Goal: Communication & Community: Participate in discussion

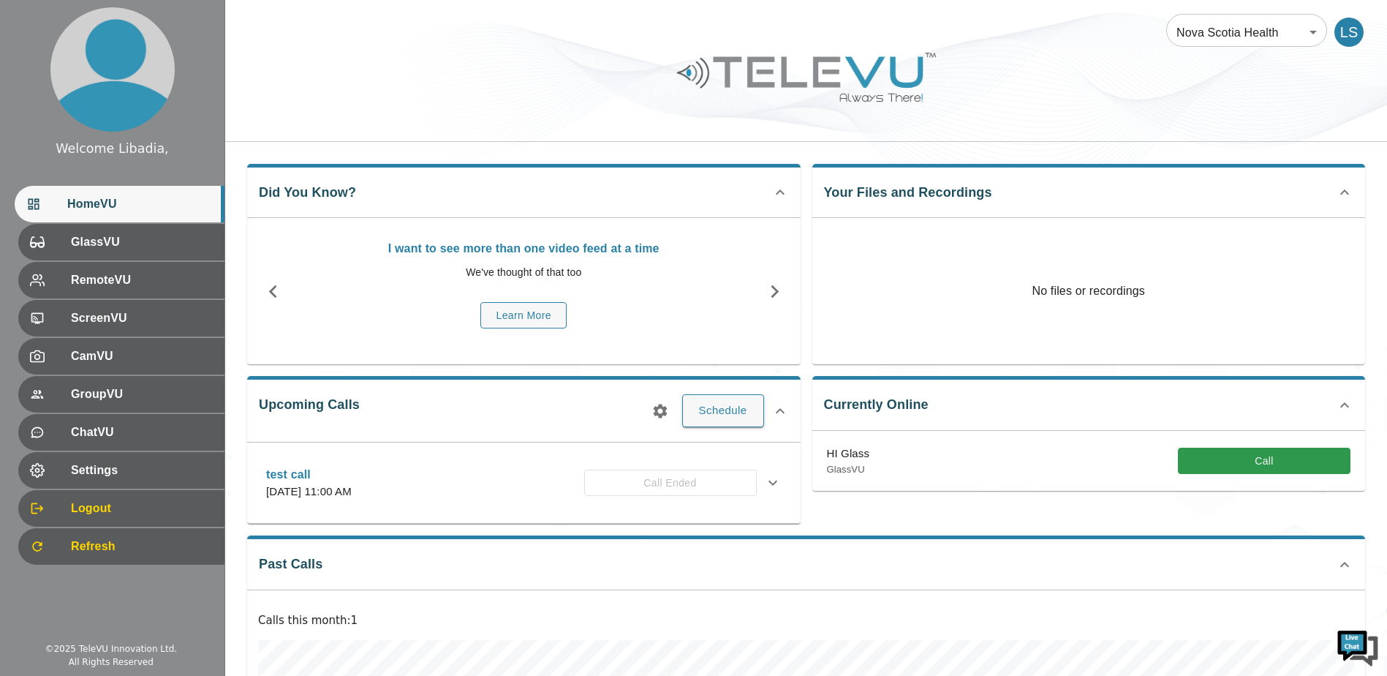
click at [1292, 461] on button "Call" at bounding box center [1264, 461] width 173 height 27
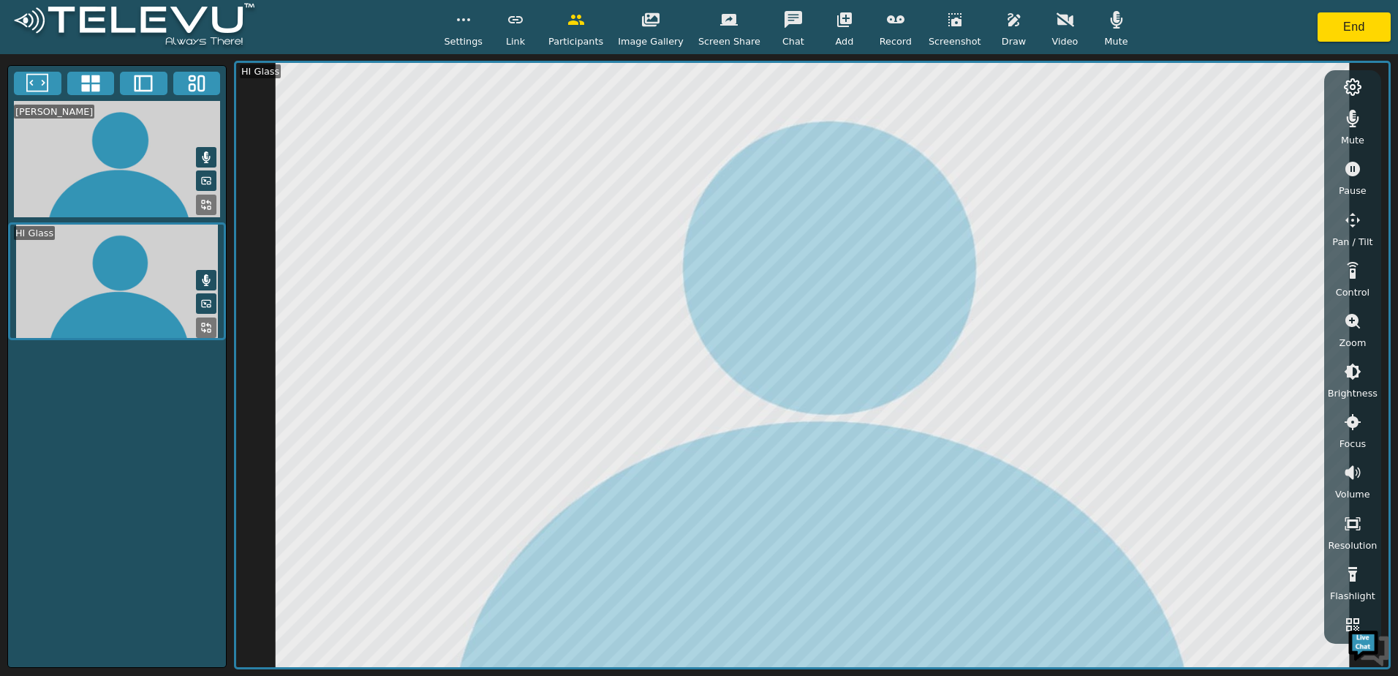
click at [472, 27] on icon "button" at bounding box center [464, 20] width 18 height 18
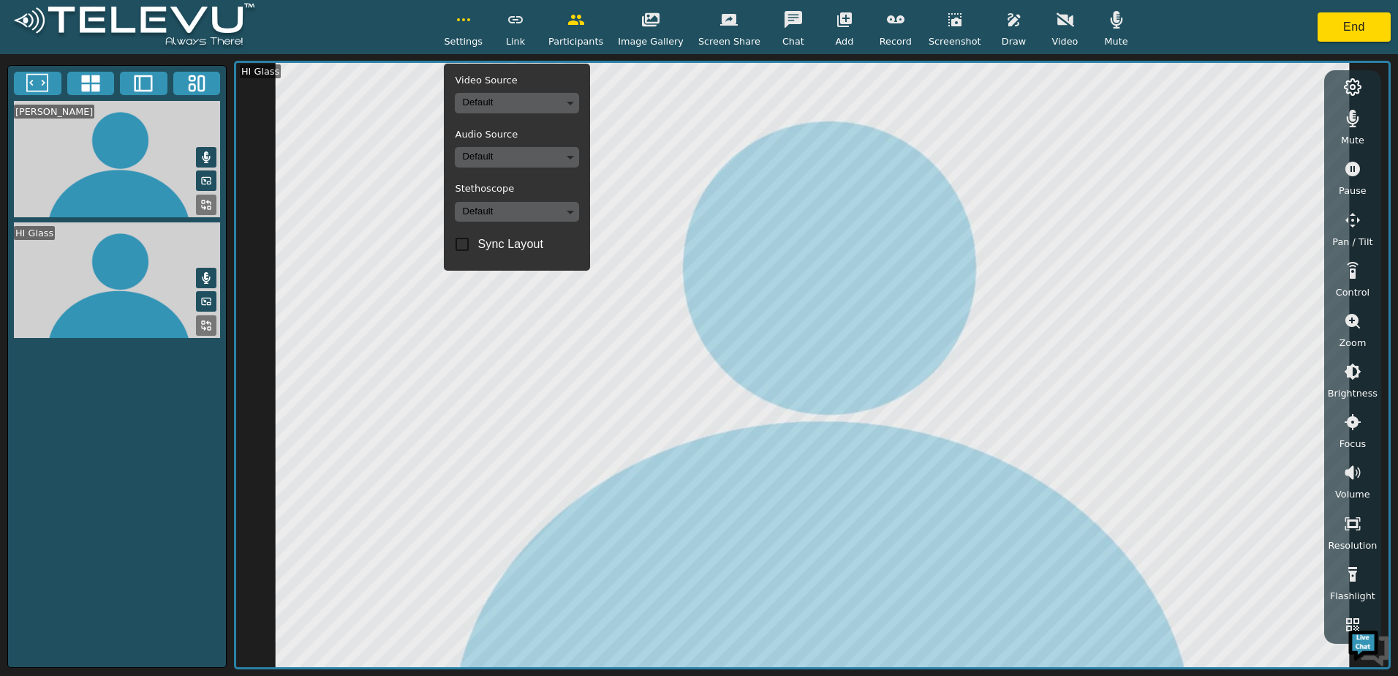
click at [516, 105] on body "Settings Video Source Default Audio Source Default Stethoscope Default Sync Lay…" at bounding box center [699, 338] width 1398 height 676
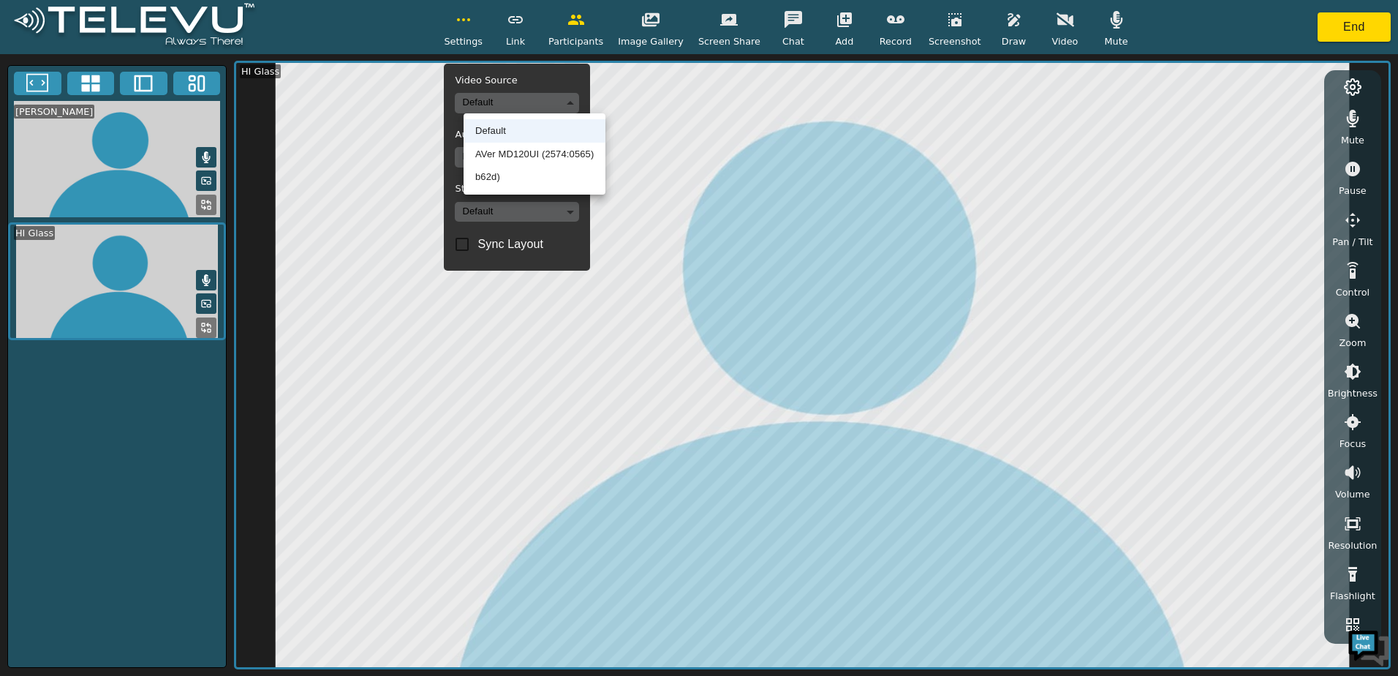
click at [527, 152] on li "AVer MD120UI (2574:0565)" at bounding box center [535, 154] width 142 height 23
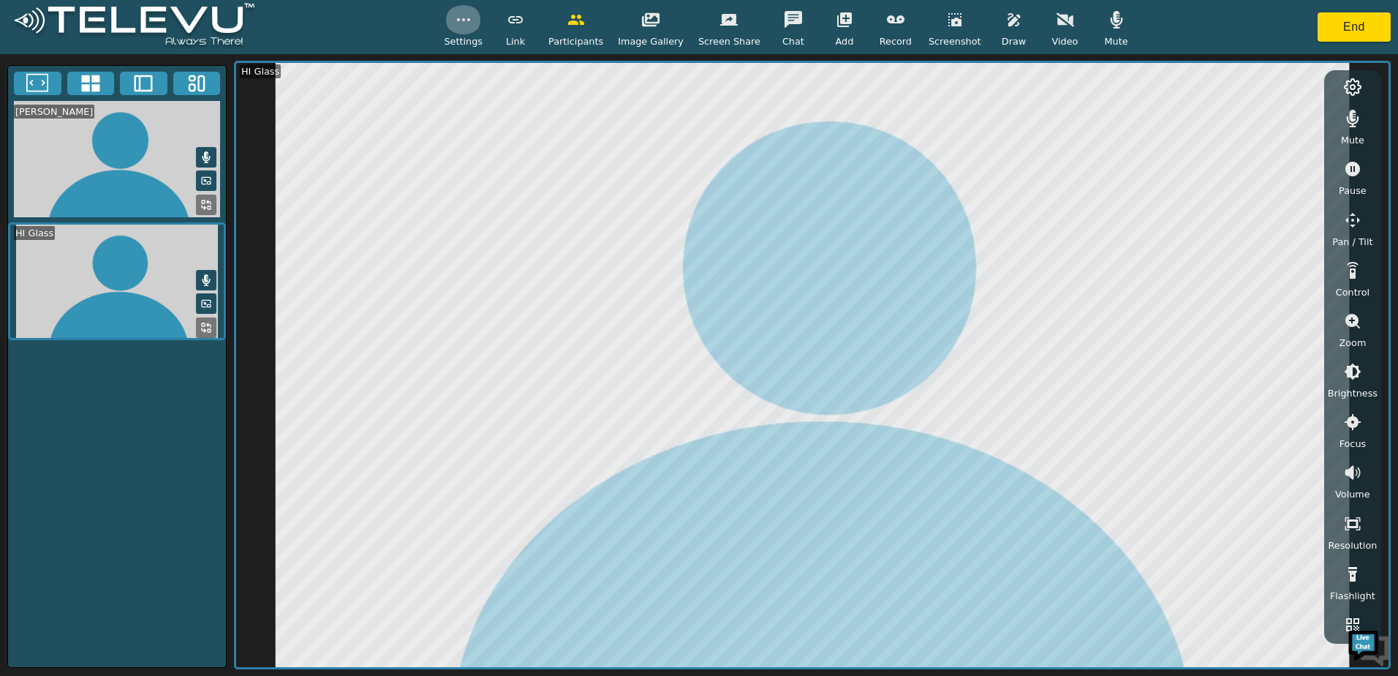
click at [470, 30] on button "button" at bounding box center [463, 19] width 37 height 29
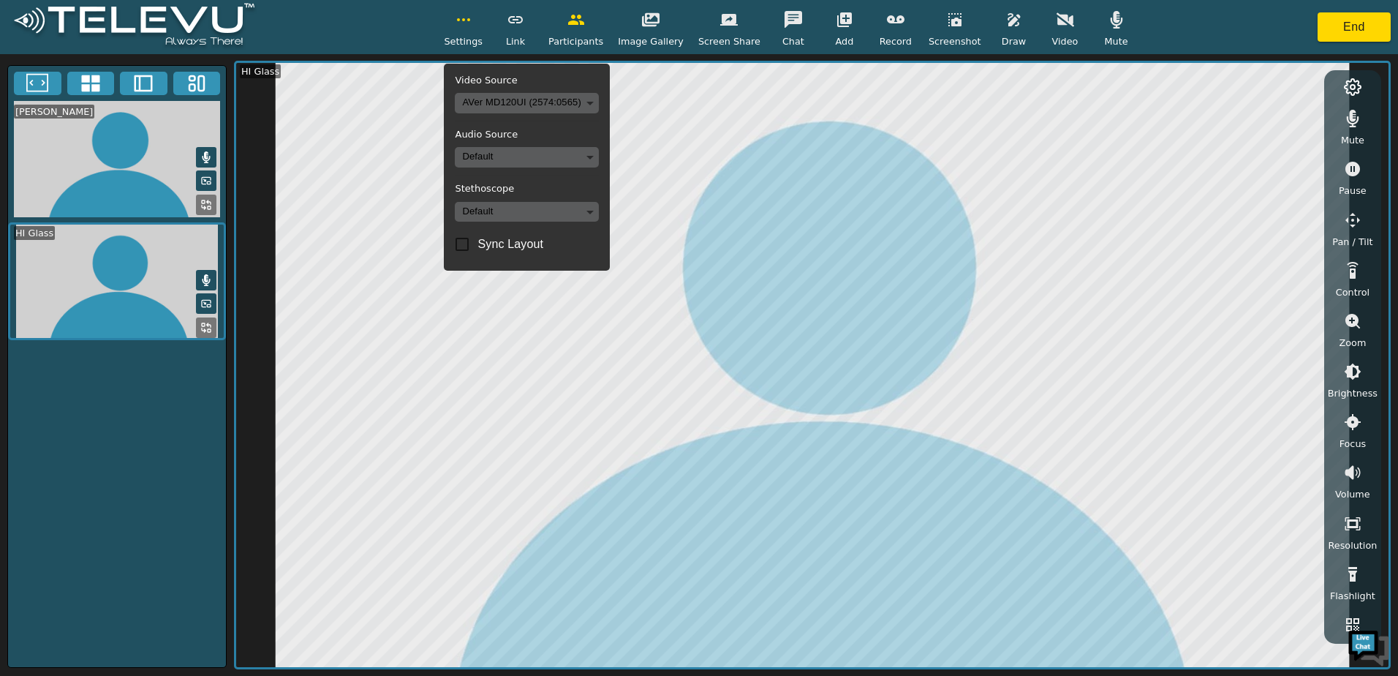
click at [521, 153] on body "Settings Video Source AVer MD120UI (2574:0565) 4174063eb3499ab6977a50ac473a83f7…" at bounding box center [699, 338] width 1398 height 676
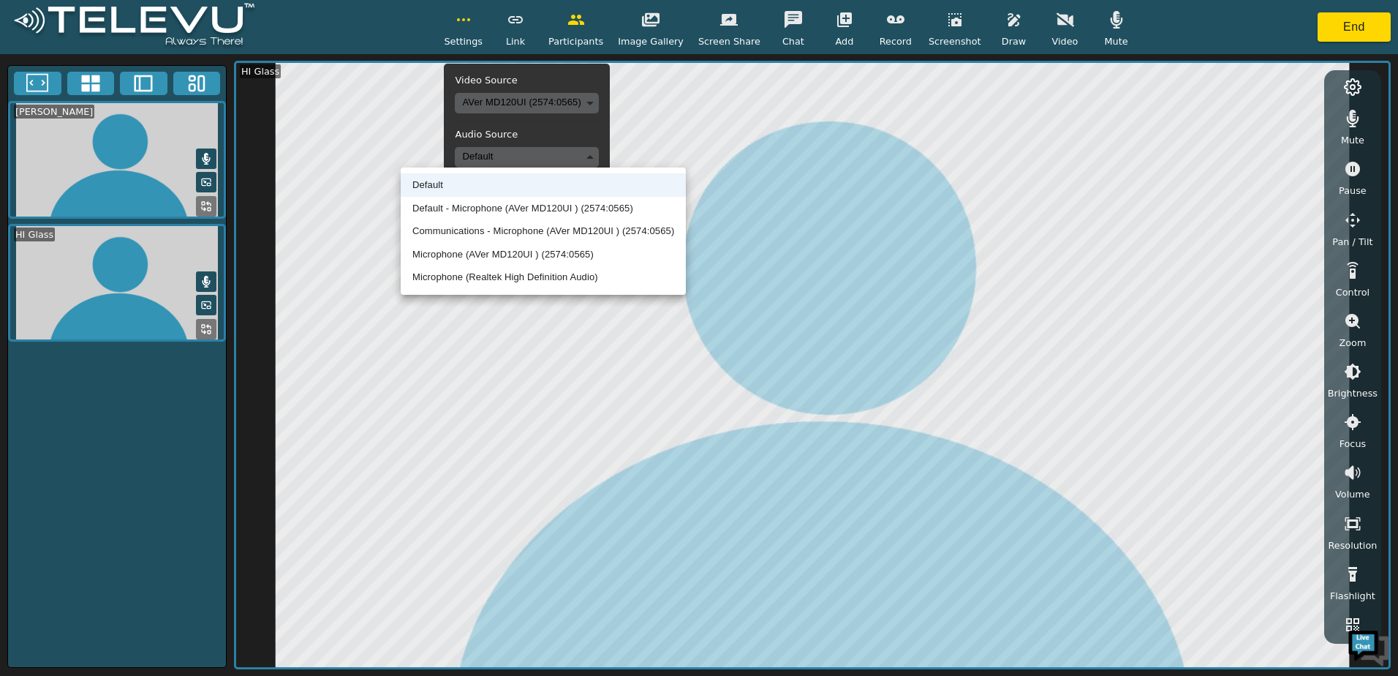
click at [541, 208] on li "Default - Microphone (AVer MD120UI ) (2574:0565)" at bounding box center [543, 208] width 285 height 23
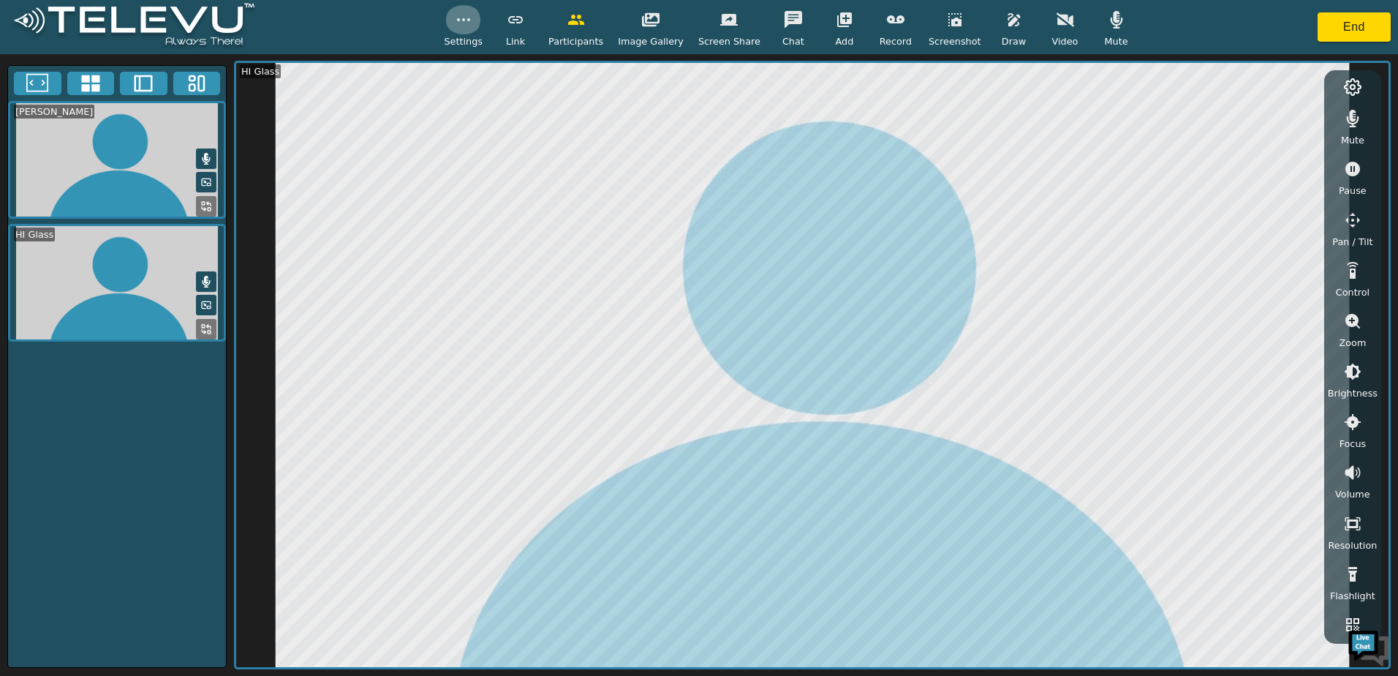
click at [472, 12] on icon "button" at bounding box center [464, 20] width 18 height 18
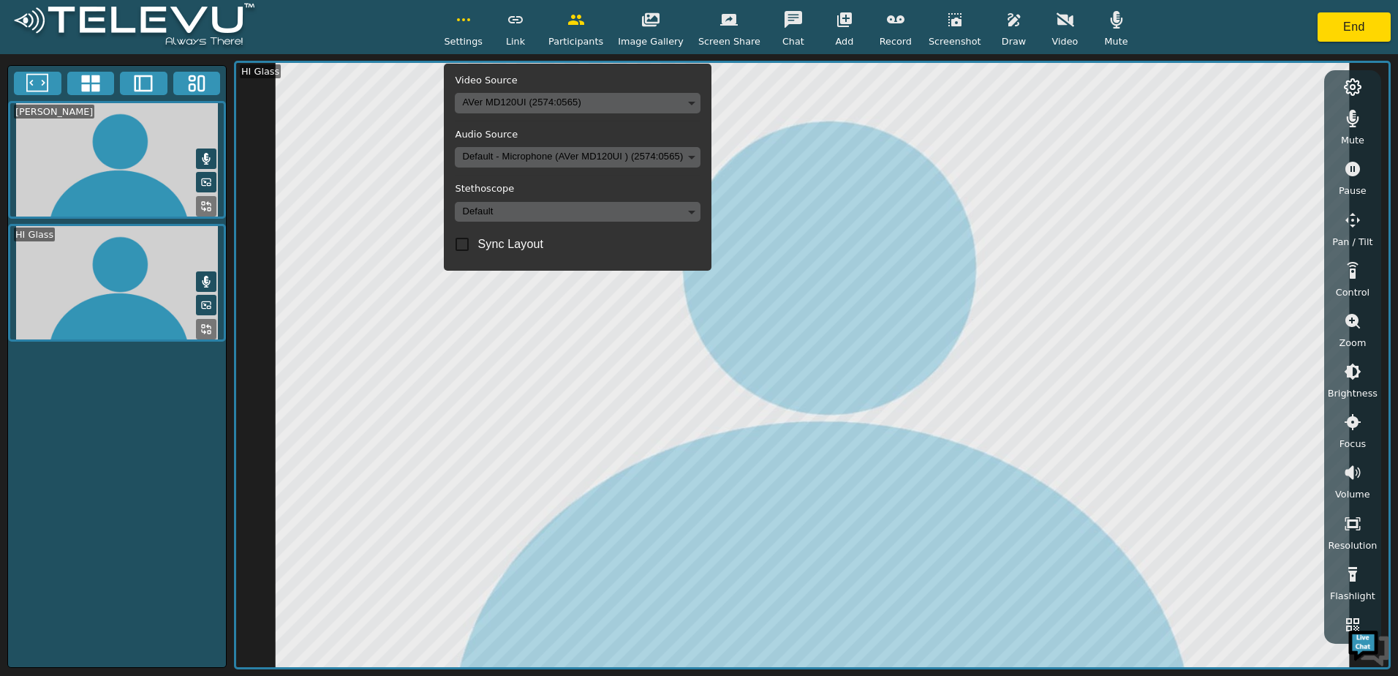
click at [548, 216] on body "Settings Video Source AVer MD120UI (2574:0565) 4174063eb3499ab6977a50ac473a83f7…" at bounding box center [699, 338] width 1398 height 676
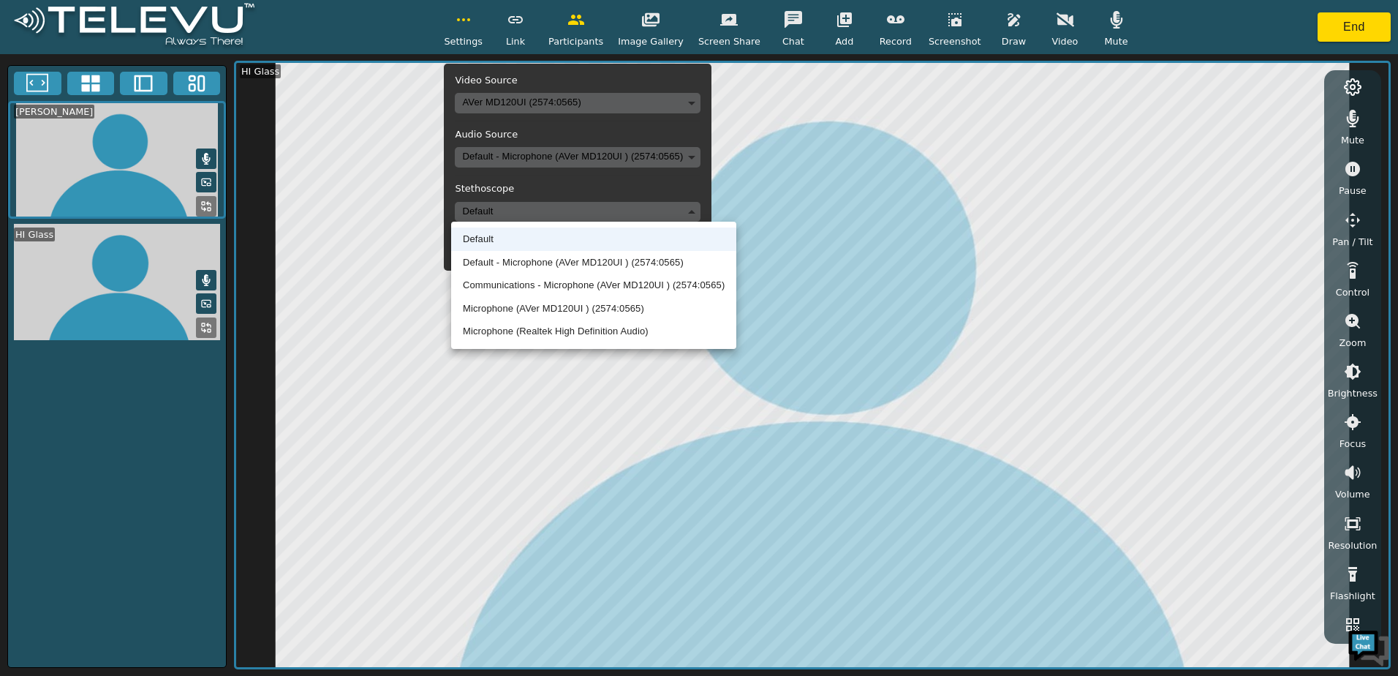
click at [548, 216] on div at bounding box center [699, 338] width 1398 height 676
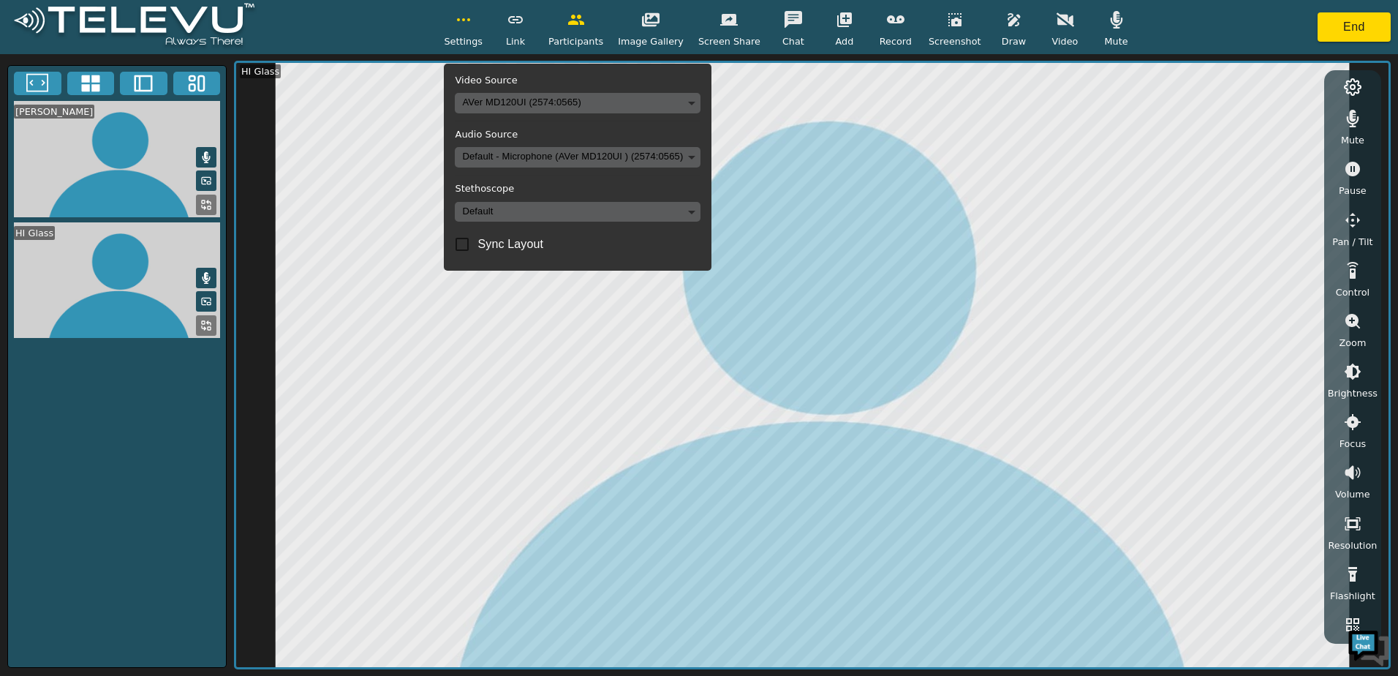
click at [483, 36] on span "Settings" at bounding box center [463, 41] width 39 height 14
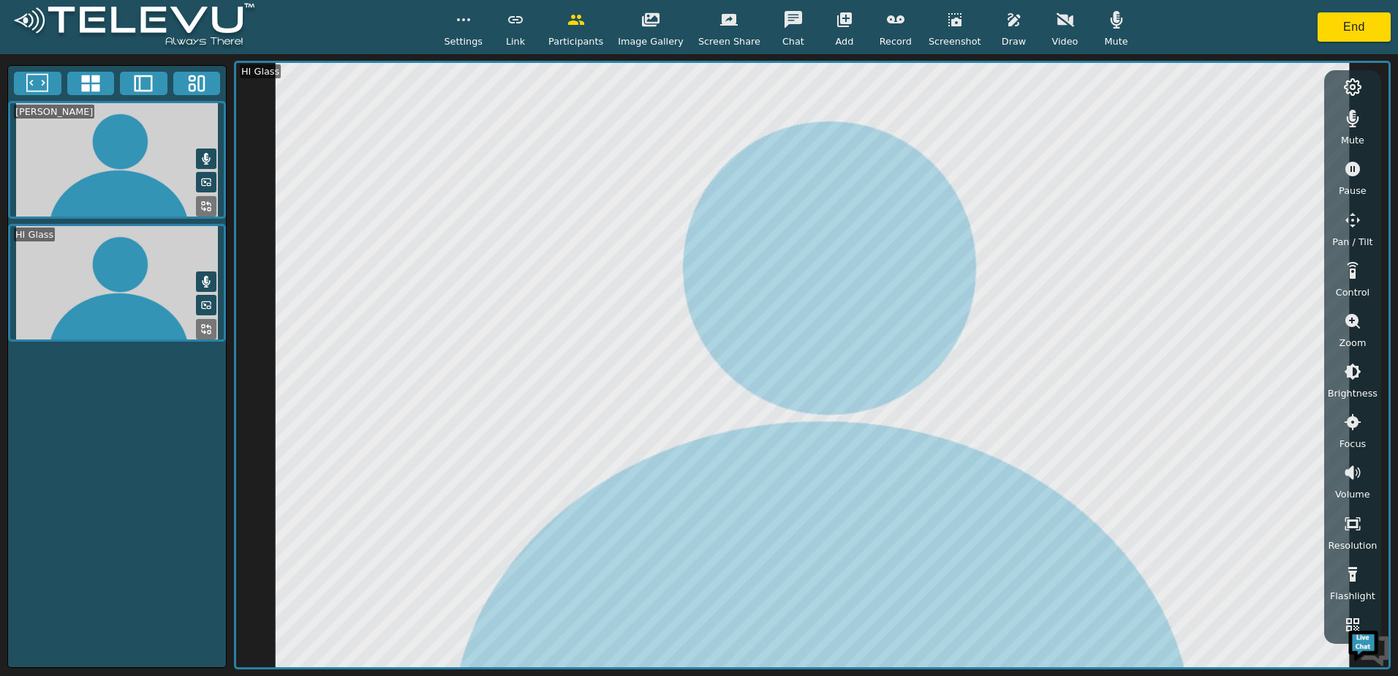
click at [1047, 31] on button "button" at bounding box center [1065, 19] width 37 height 29
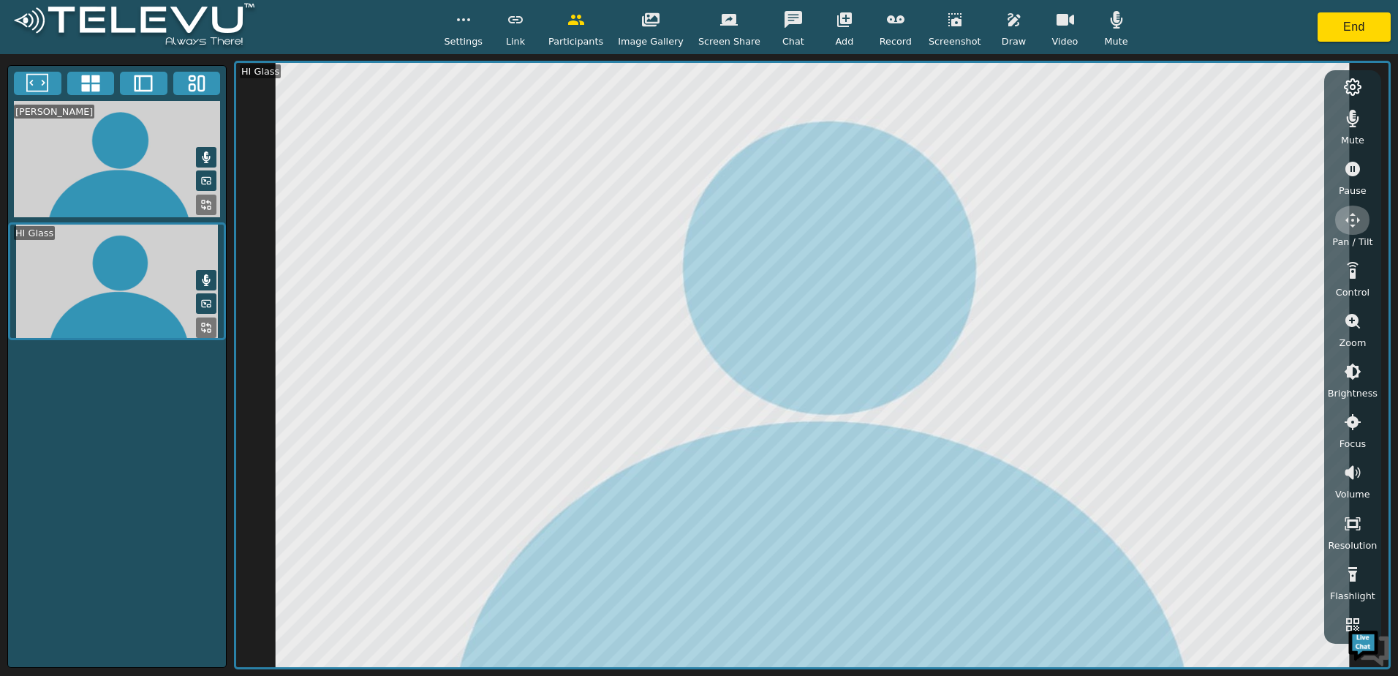
click at [1359, 224] on icon "button" at bounding box center [1353, 220] width 18 height 18
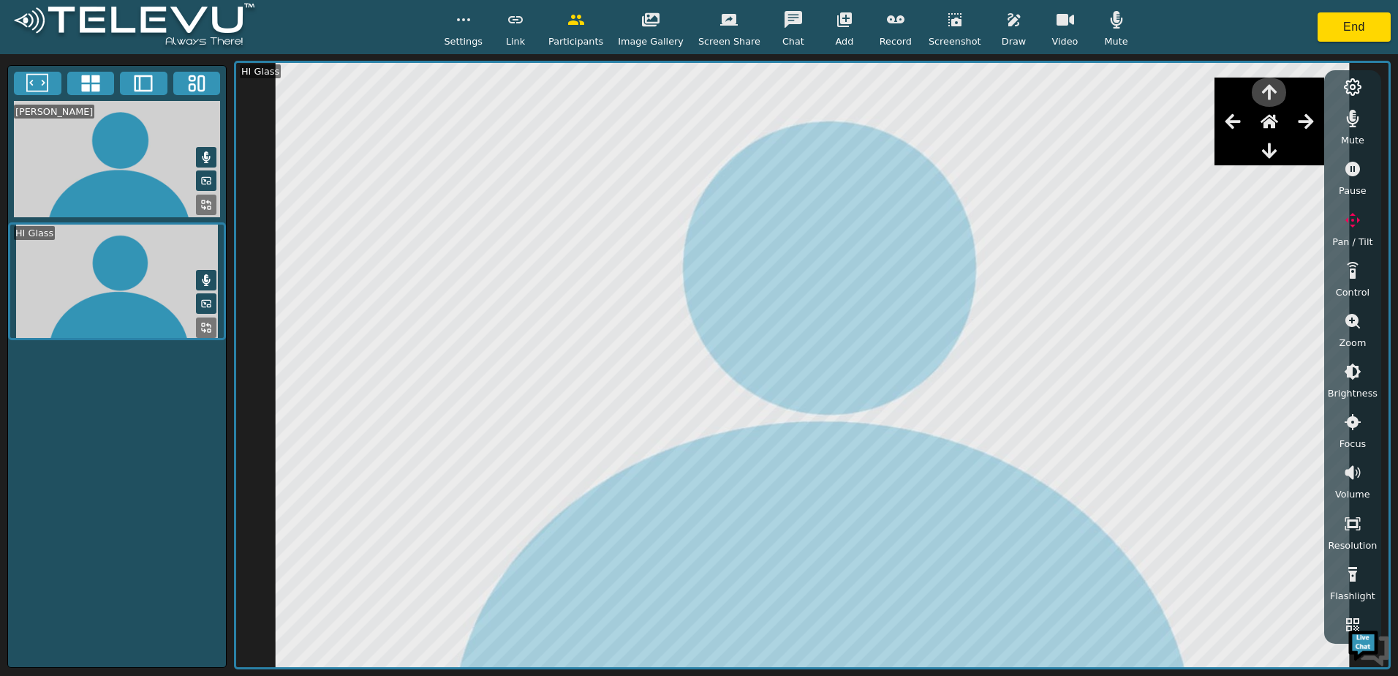
click at [1267, 97] on icon "button" at bounding box center [1270, 92] width 18 height 18
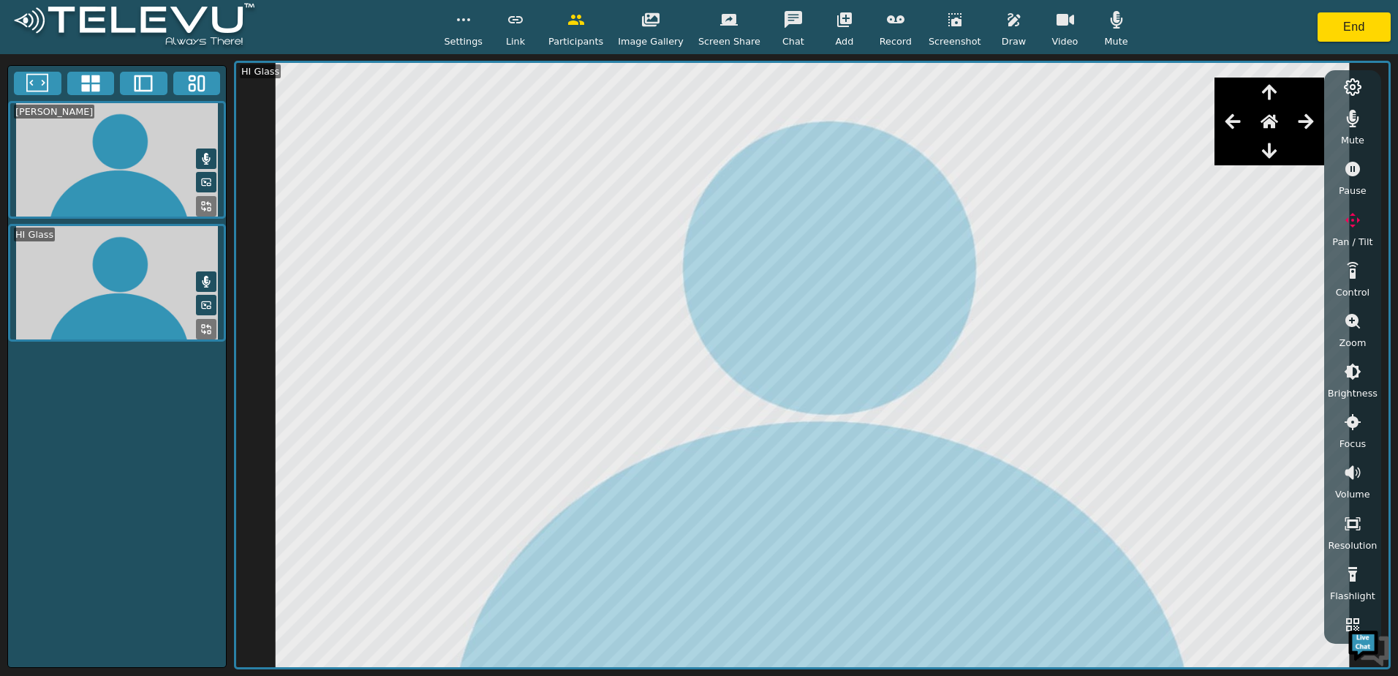
click at [1351, 88] on circle at bounding box center [1353, 87] width 4 height 4
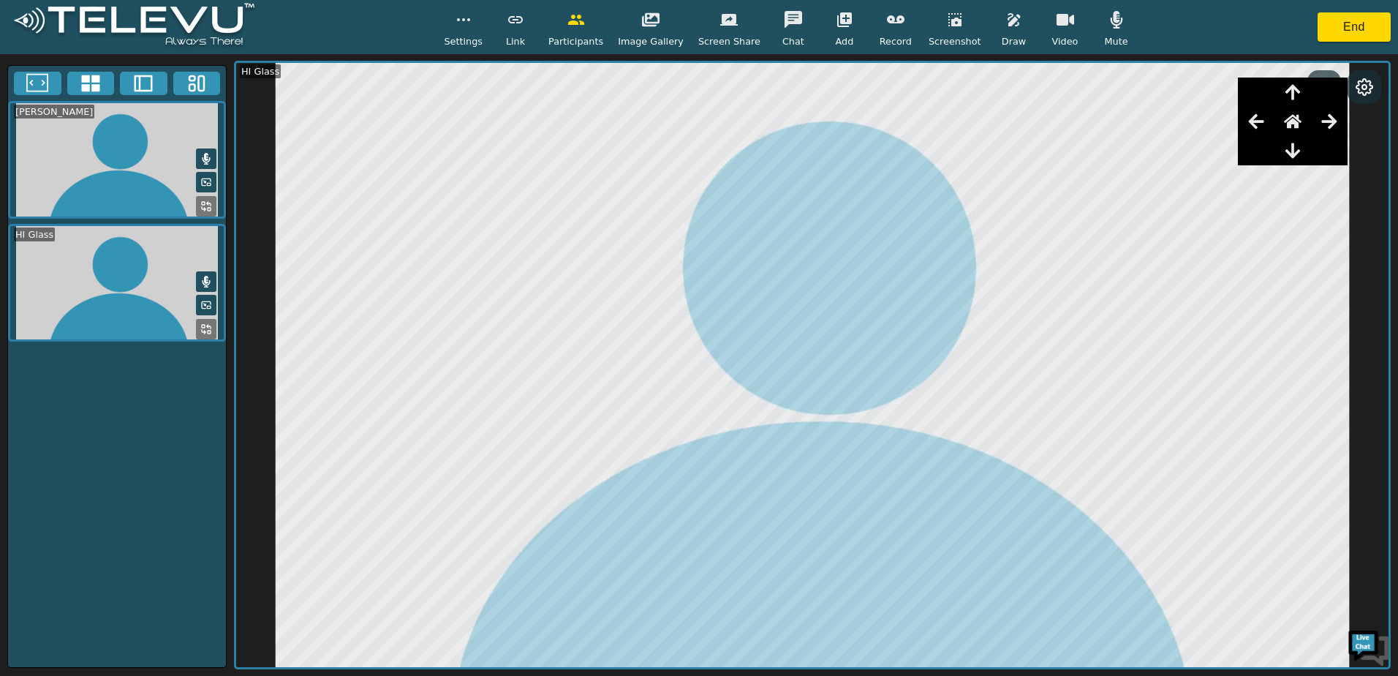
click at [1332, 40] on button "End" at bounding box center [1354, 26] width 73 height 29
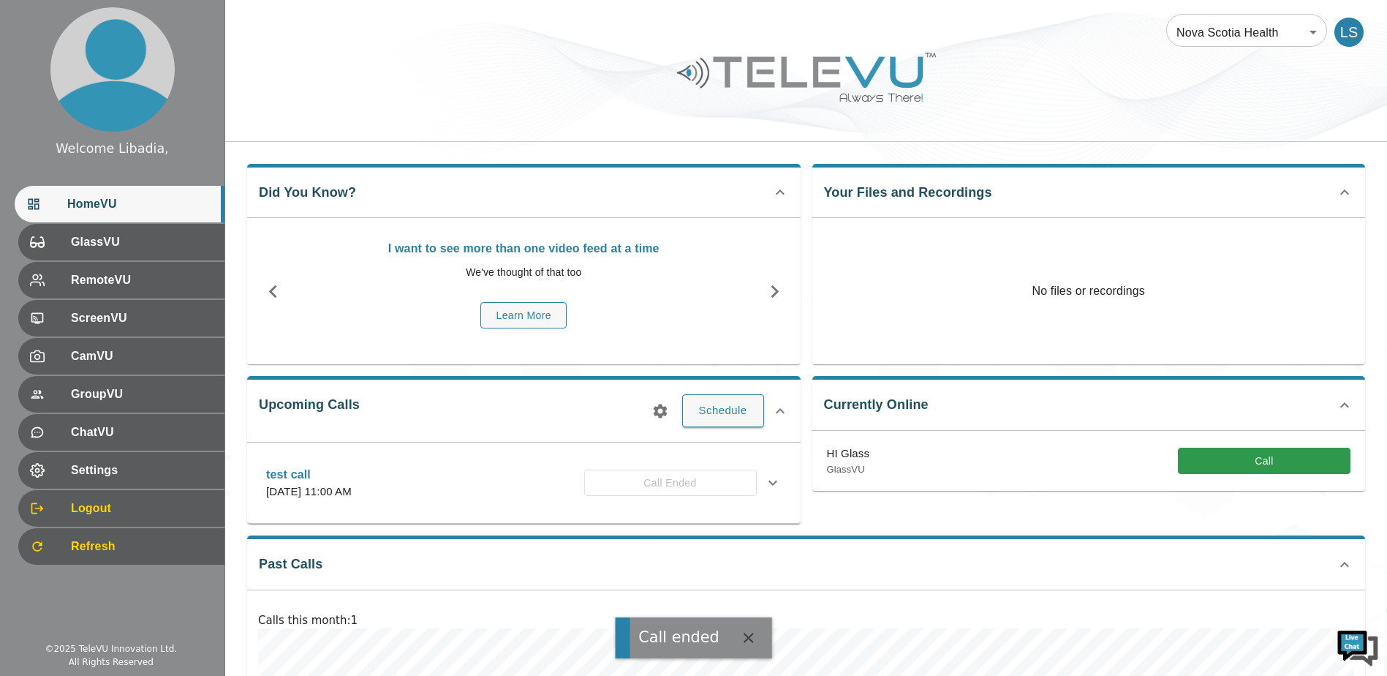
click at [99, 479] on span "Settings" at bounding box center [142, 470] width 142 height 18
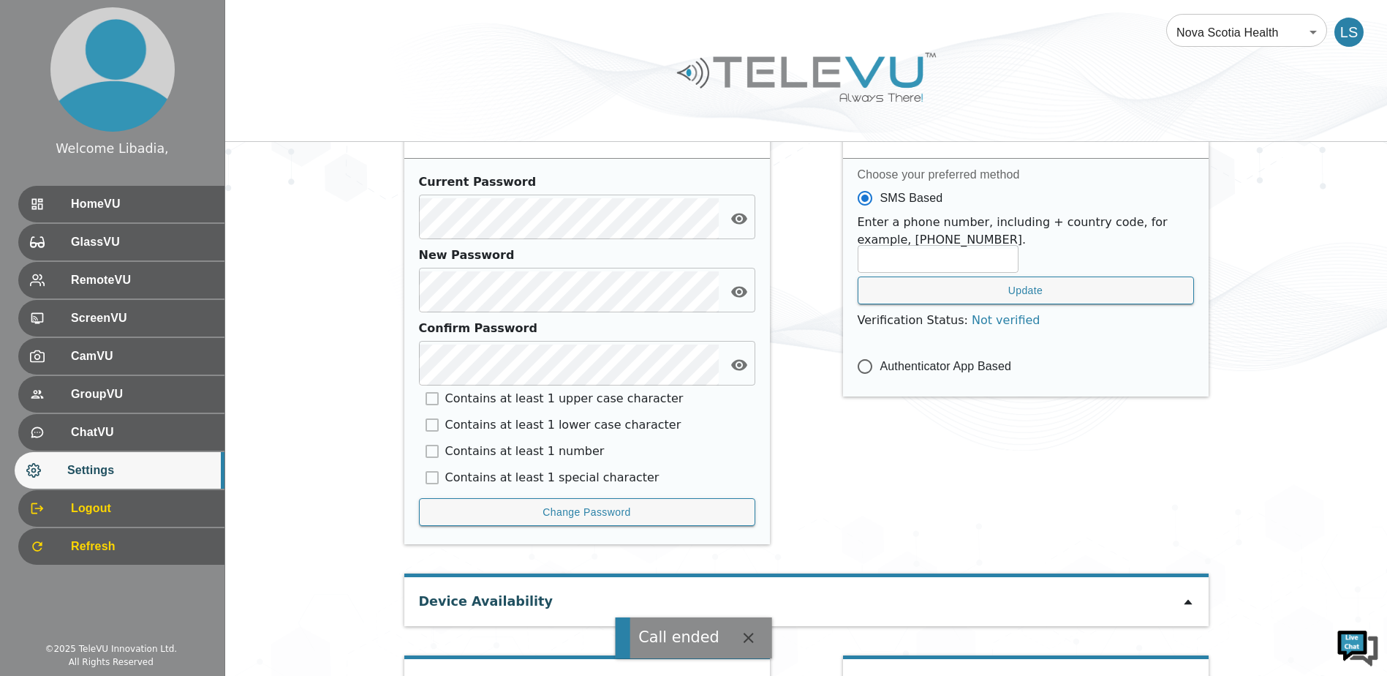
scroll to position [621, 0]
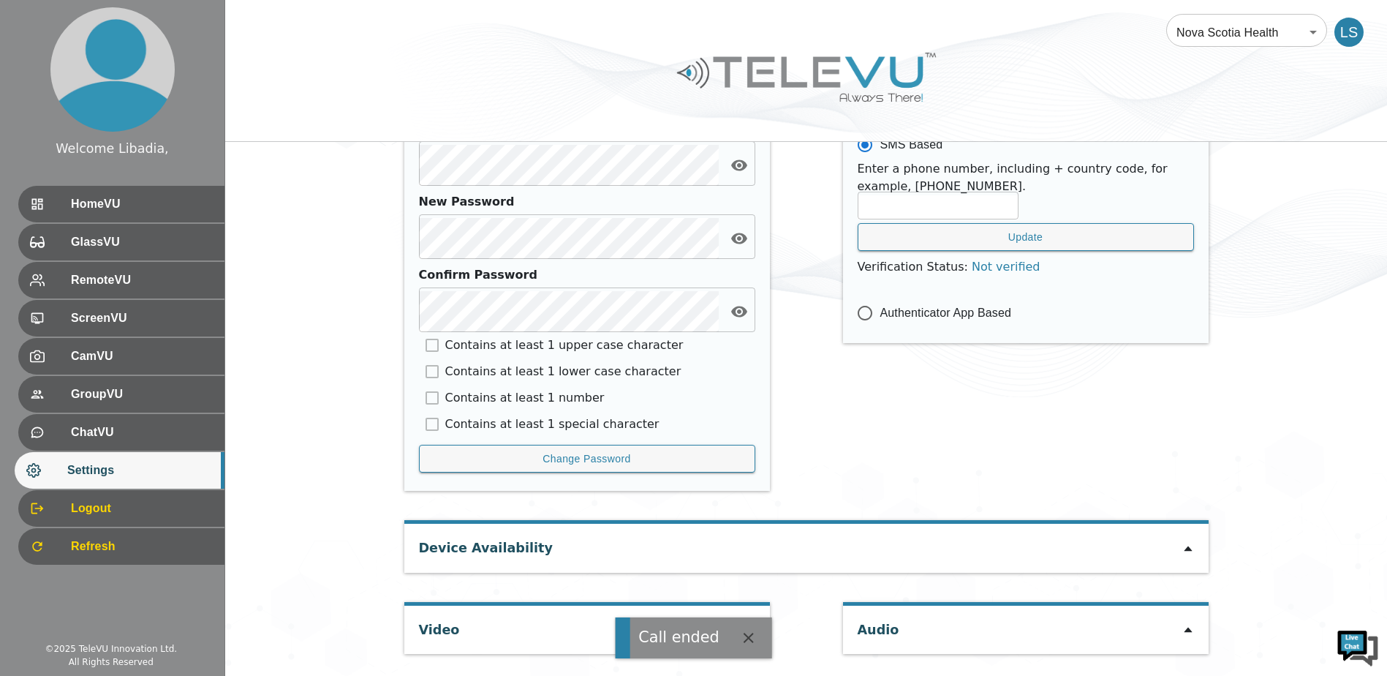
click at [732, 622] on div "Call ended" at bounding box center [693, 637] width 157 height 41
click at [746, 628] on button "button" at bounding box center [748, 637] width 29 height 29
click at [733, 623] on div "Video" at bounding box center [587, 630] width 366 height 48
click at [746, 627] on icon at bounding box center [750, 630] width 12 height 12
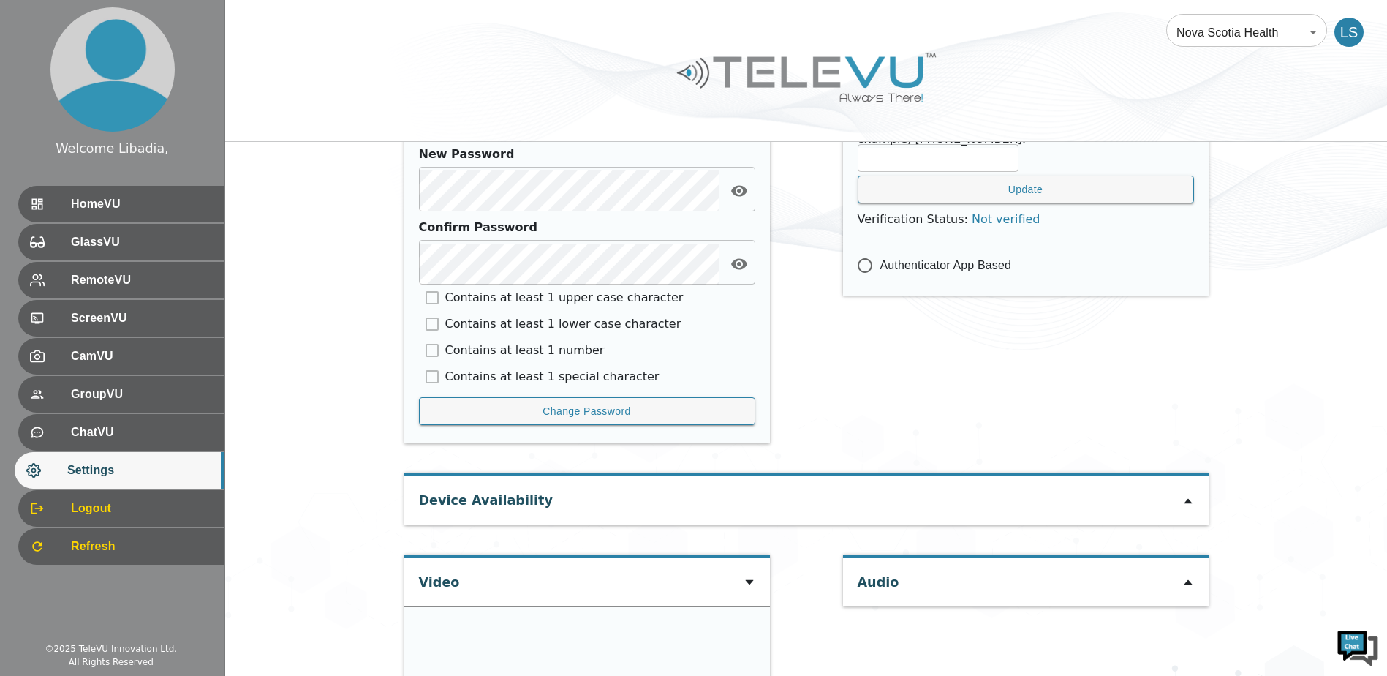
type input "4174063eb3499ab6977a50ac473a83f72fa3e9a6e05fd6ba4c7d9af4245a93a1"
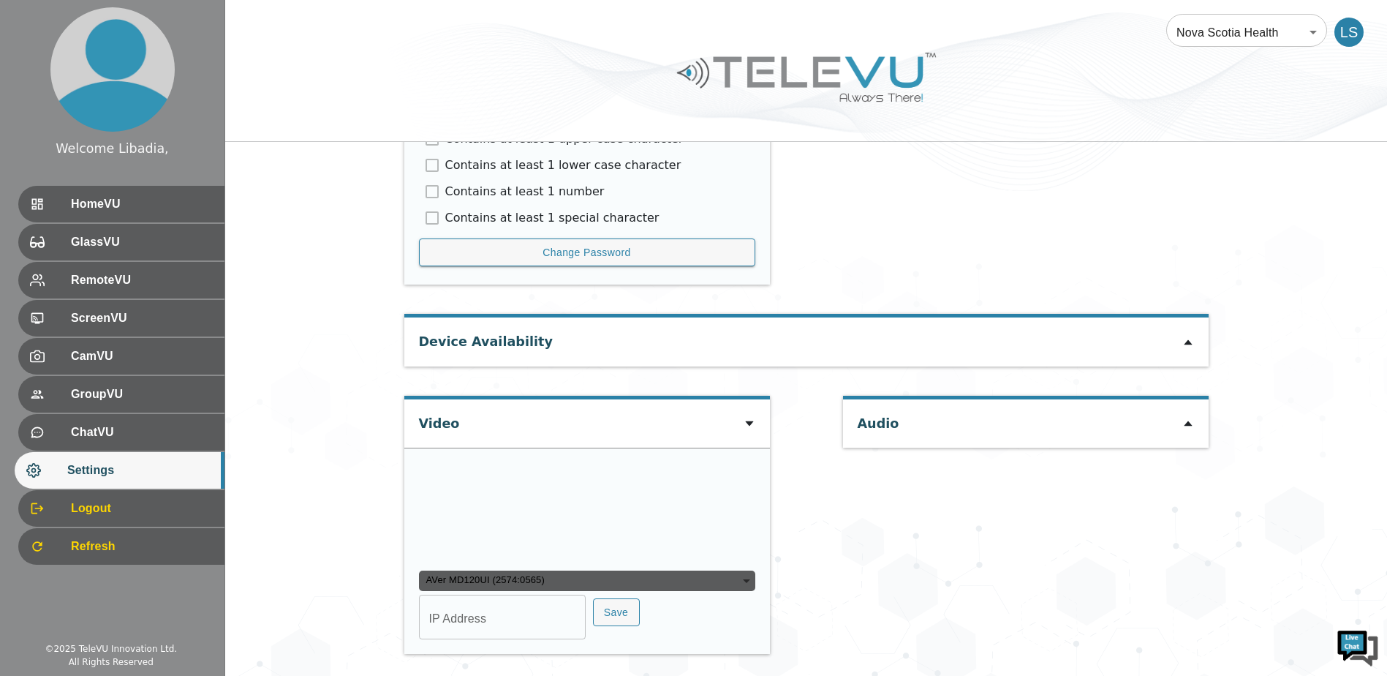
scroll to position [907, 0]
click at [483, 623] on input "IP Address" at bounding box center [502, 618] width 167 height 41
click at [481, 604] on input "IP Address" at bounding box center [502, 618] width 167 height 41
type input "c"
type input "COM8"
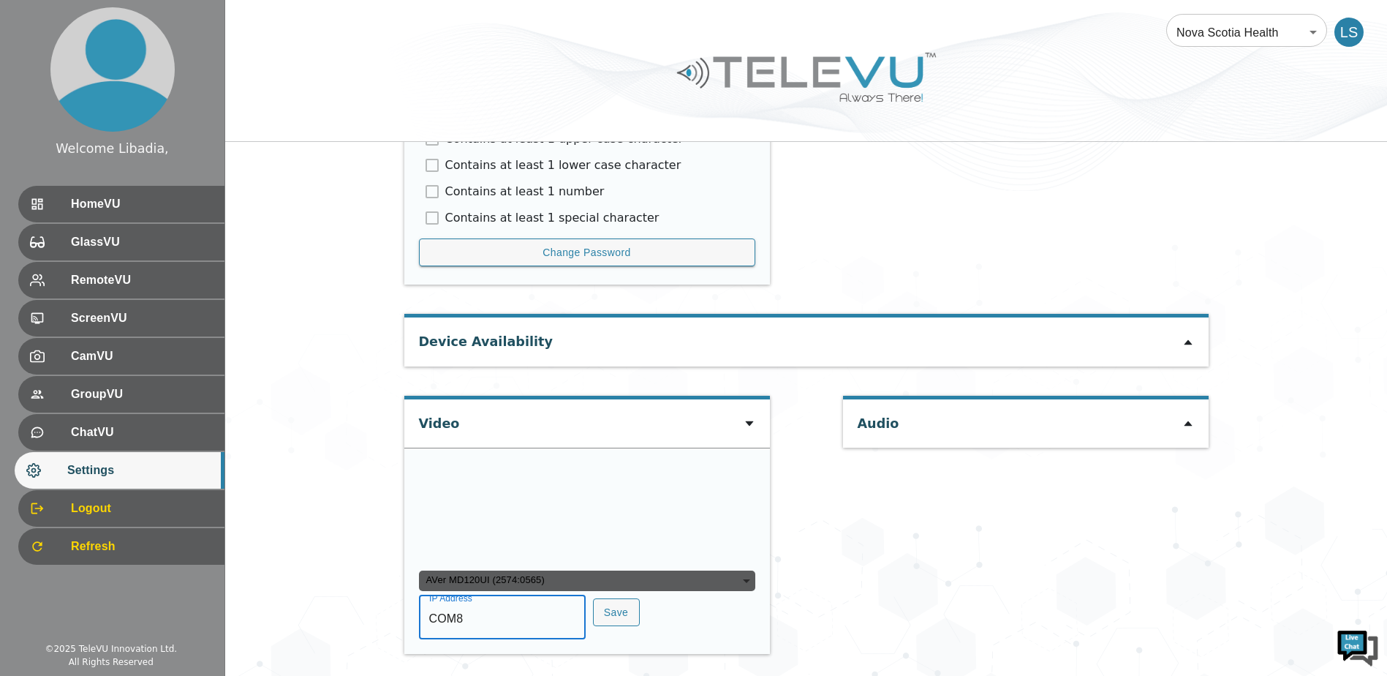
click at [614, 624] on button "Save" at bounding box center [616, 612] width 47 height 29
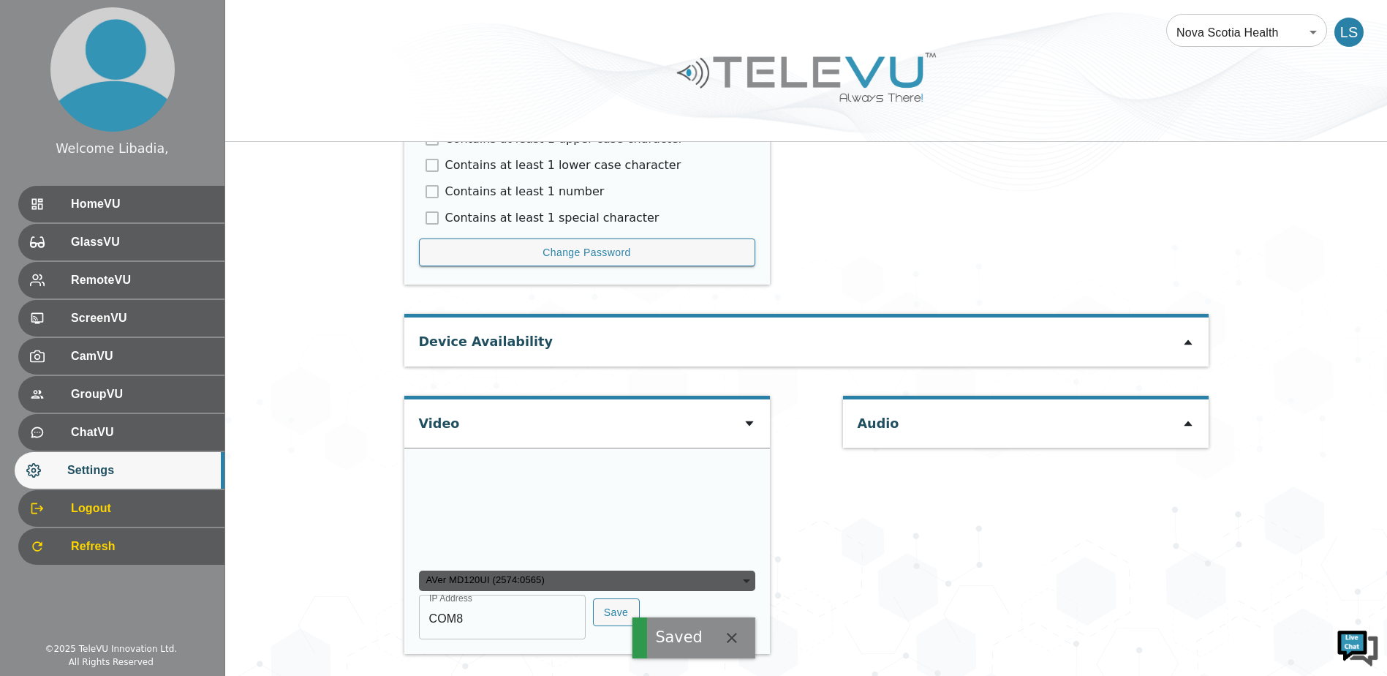
click at [146, 214] on div "HomeVU" at bounding box center [121, 204] width 206 height 37
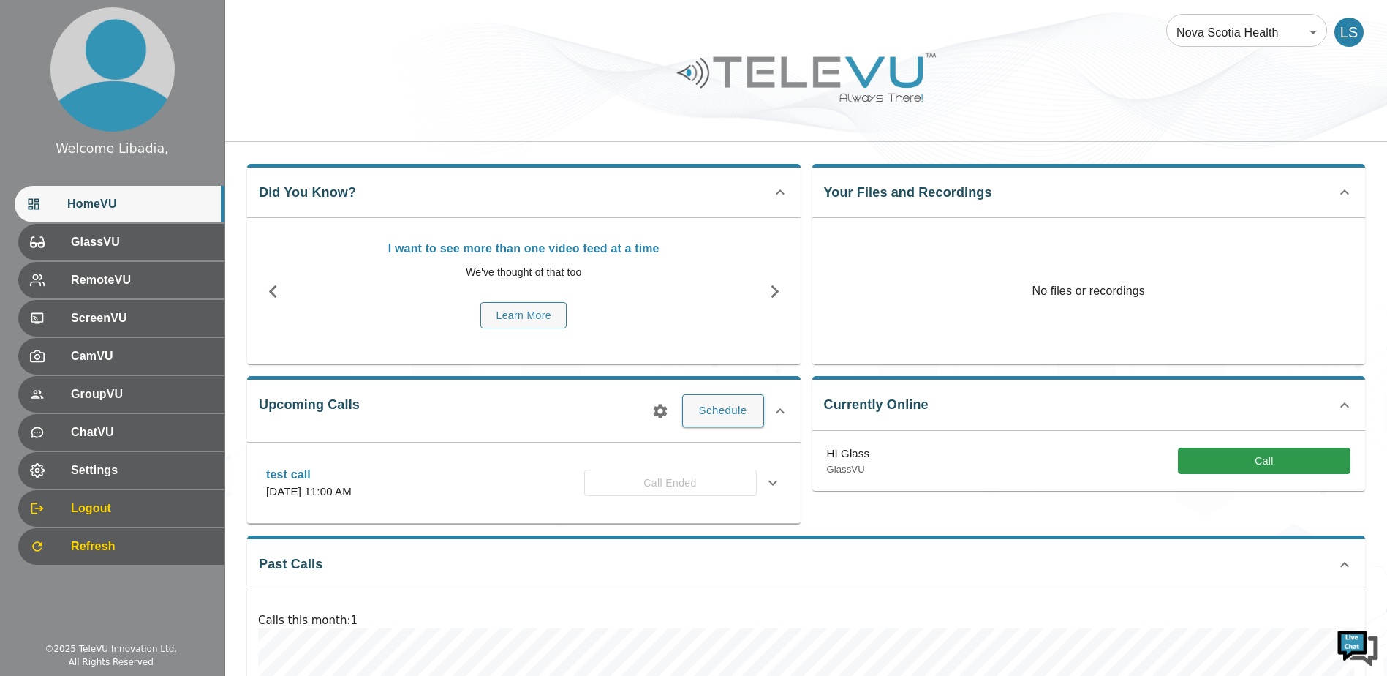
click at [1245, 457] on button "Call" at bounding box center [1264, 461] width 173 height 27
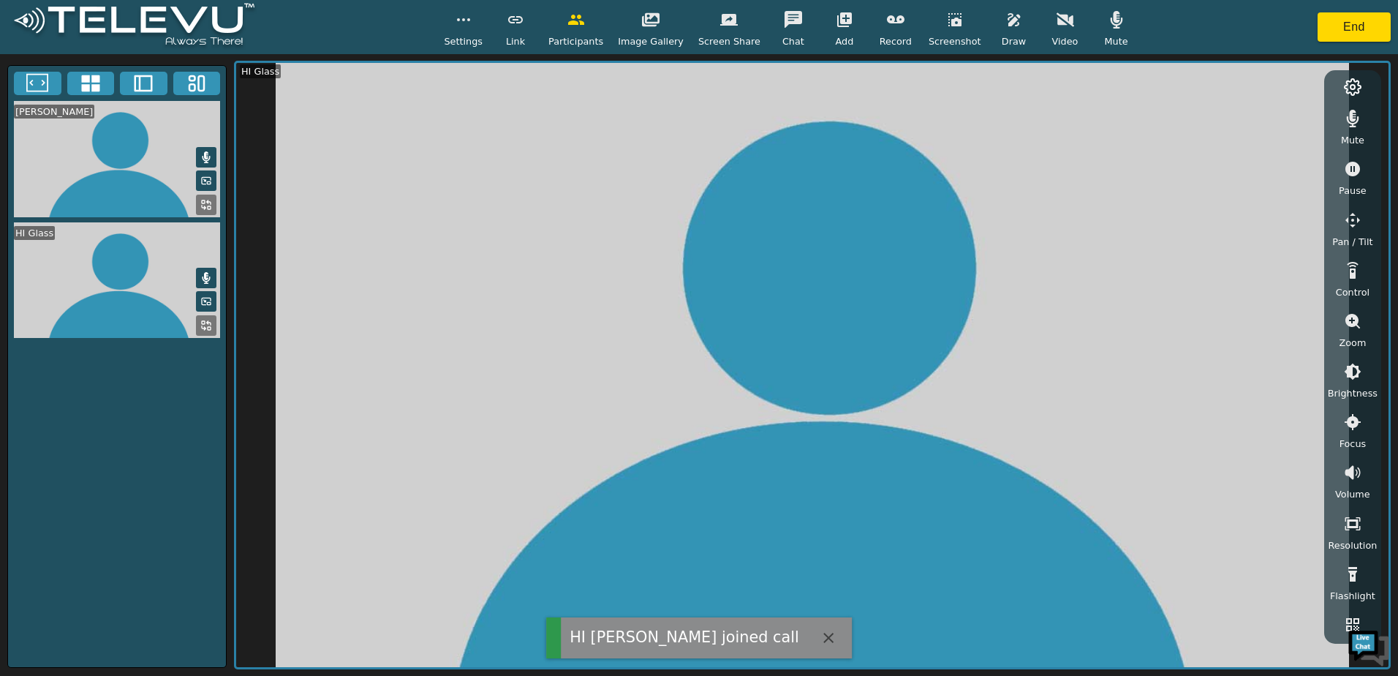
click at [1047, 29] on button "button" at bounding box center [1065, 19] width 37 height 29
click at [1350, 238] on span "Pan / Tilt" at bounding box center [1352, 242] width 40 height 14
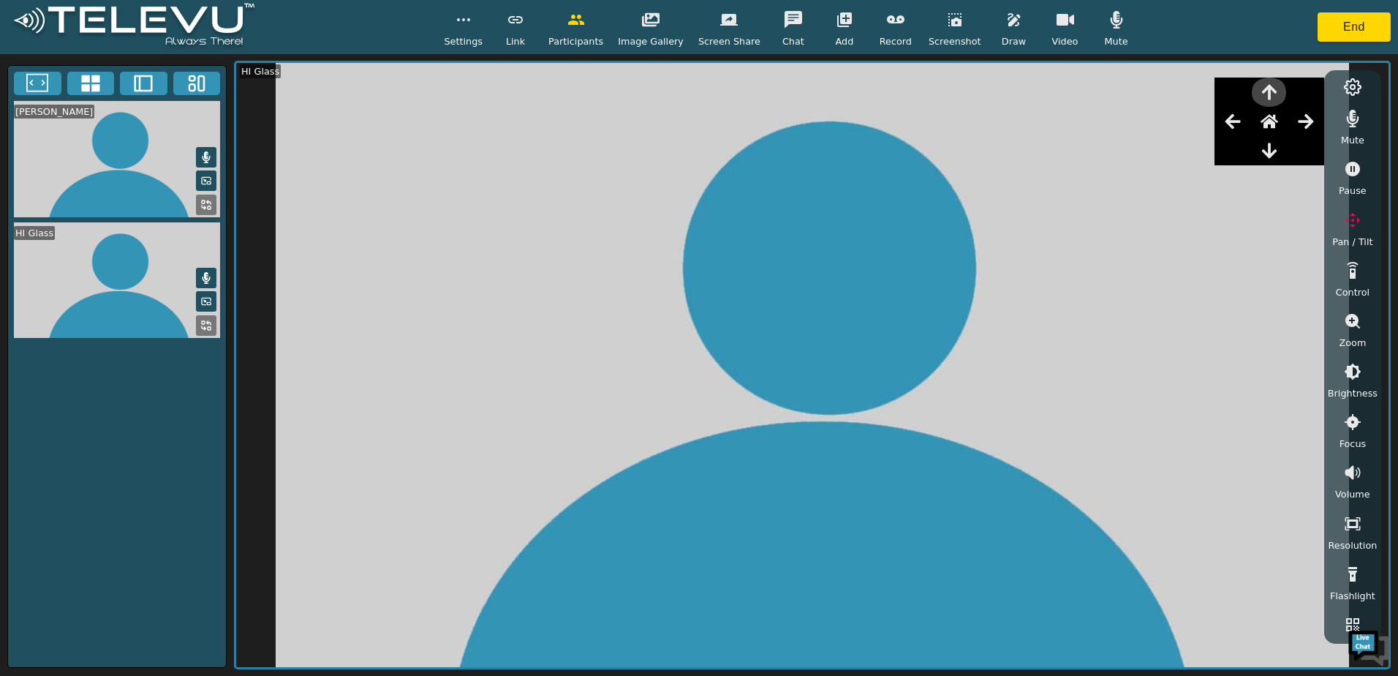
click at [1272, 94] on icon "button" at bounding box center [1269, 92] width 15 height 15
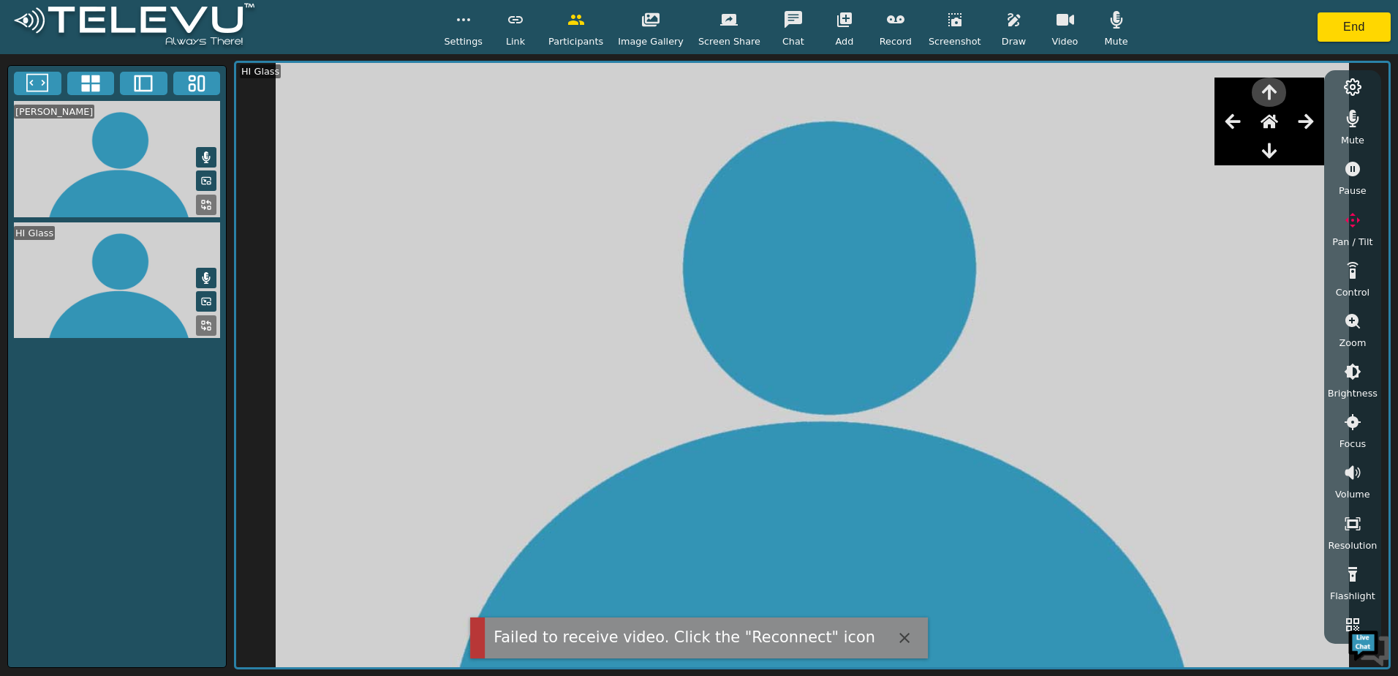
click at [1272, 94] on icon "button" at bounding box center [1269, 92] width 15 height 15
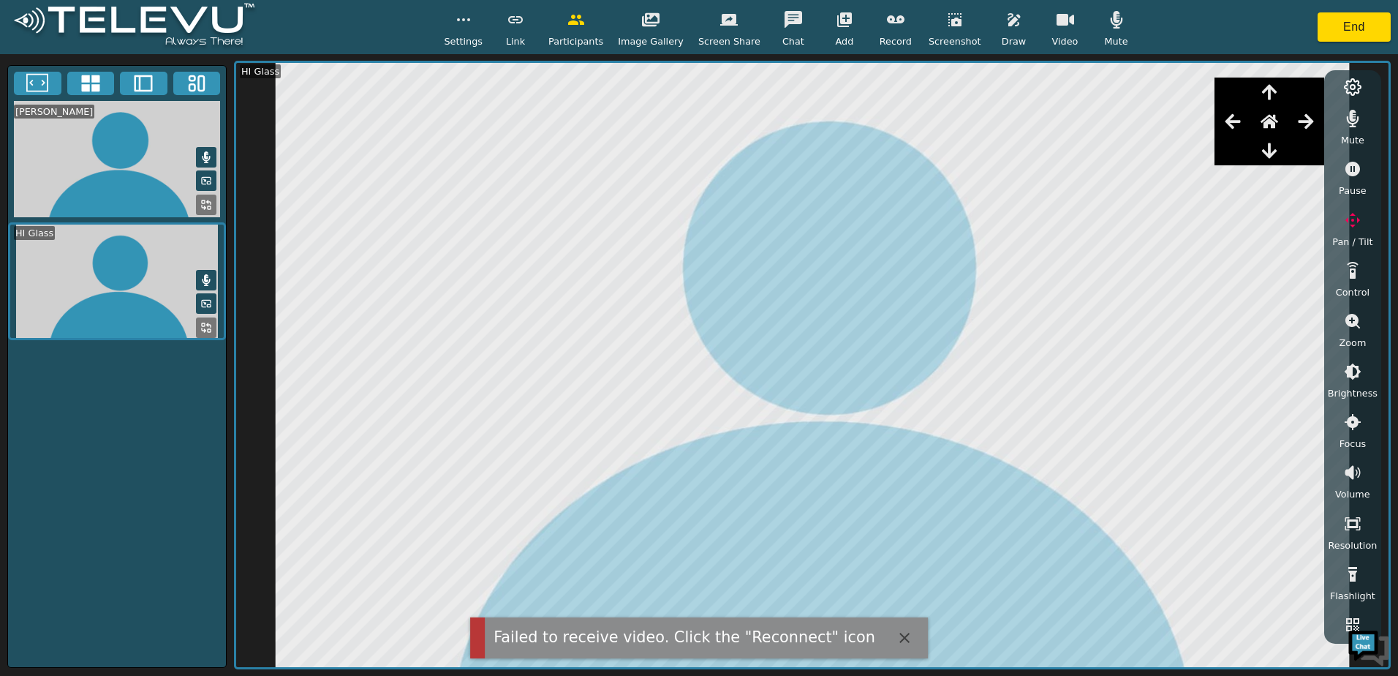
click at [168, 137] on video at bounding box center [117, 159] width 218 height 116
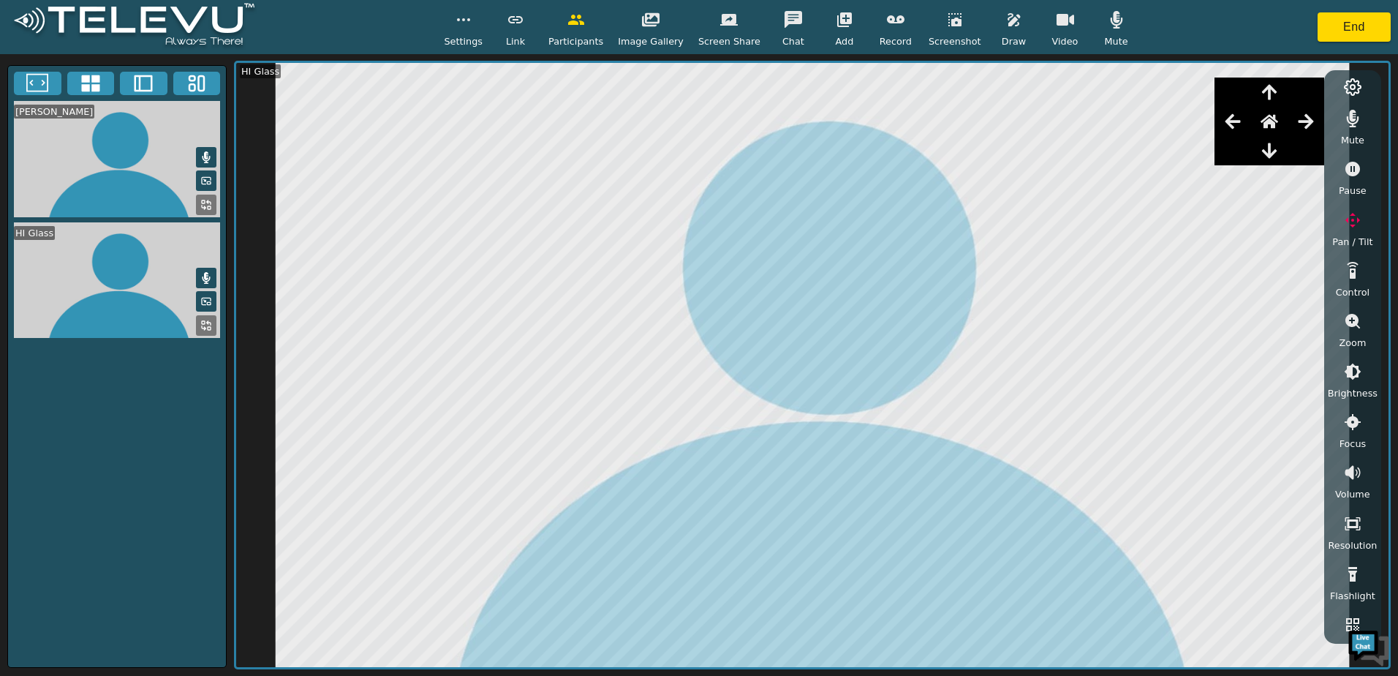
click at [82, 140] on video at bounding box center [117, 159] width 218 height 116
click at [204, 202] on rect at bounding box center [203, 201] width 3 height 3
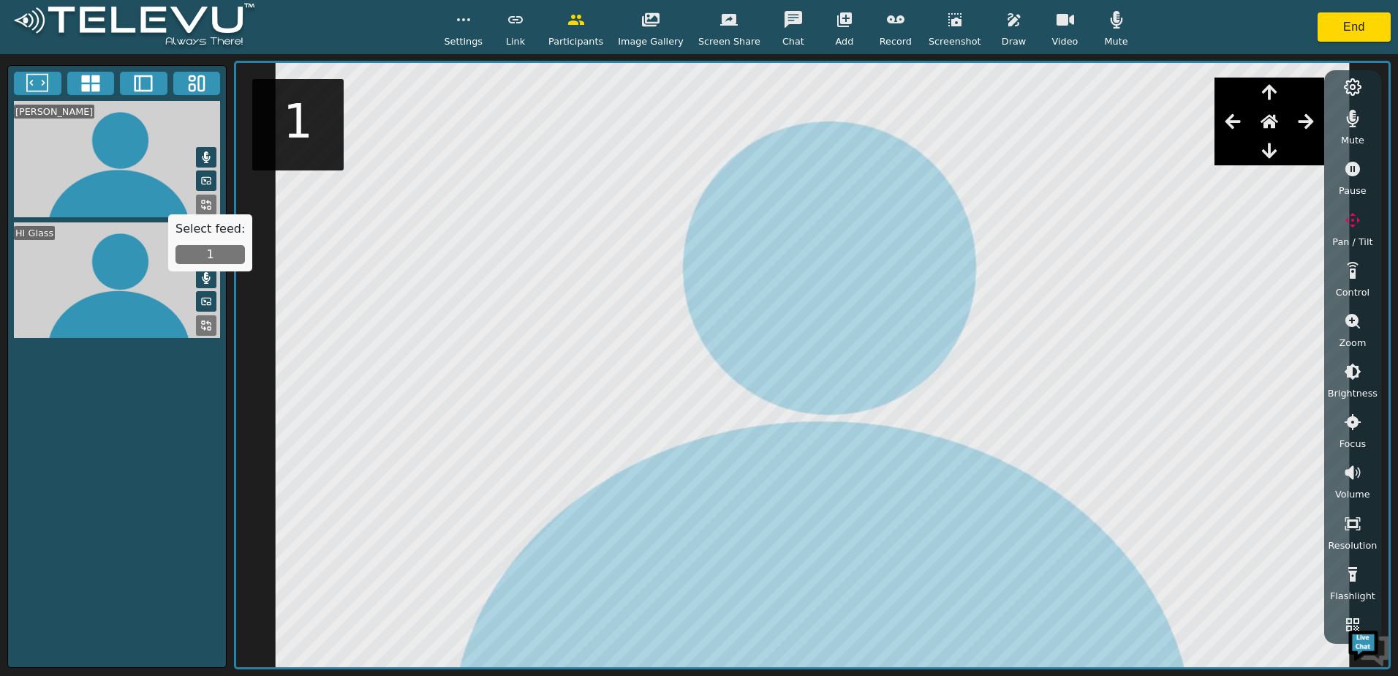
click at [202, 263] on button "1" at bounding box center [210, 254] width 69 height 19
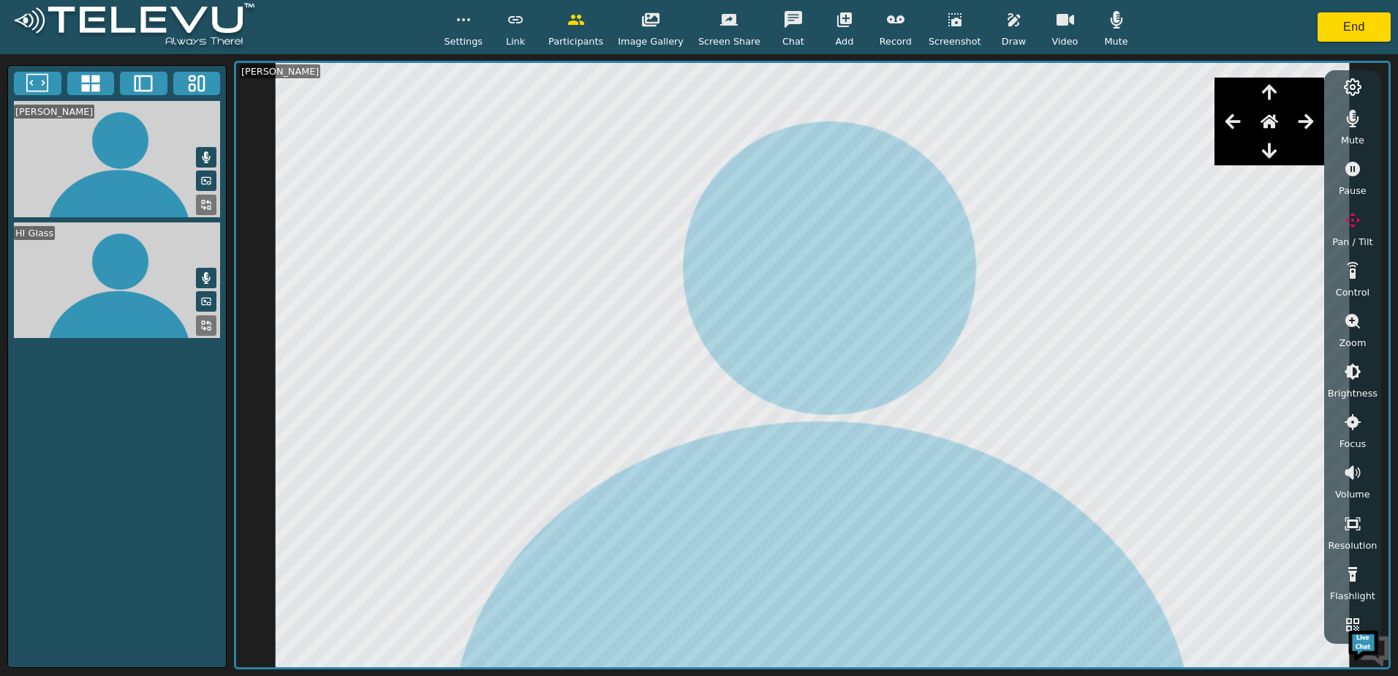
click at [1338, 236] on span "Pan / Tilt" at bounding box center [1352, 242] width 40 height 14
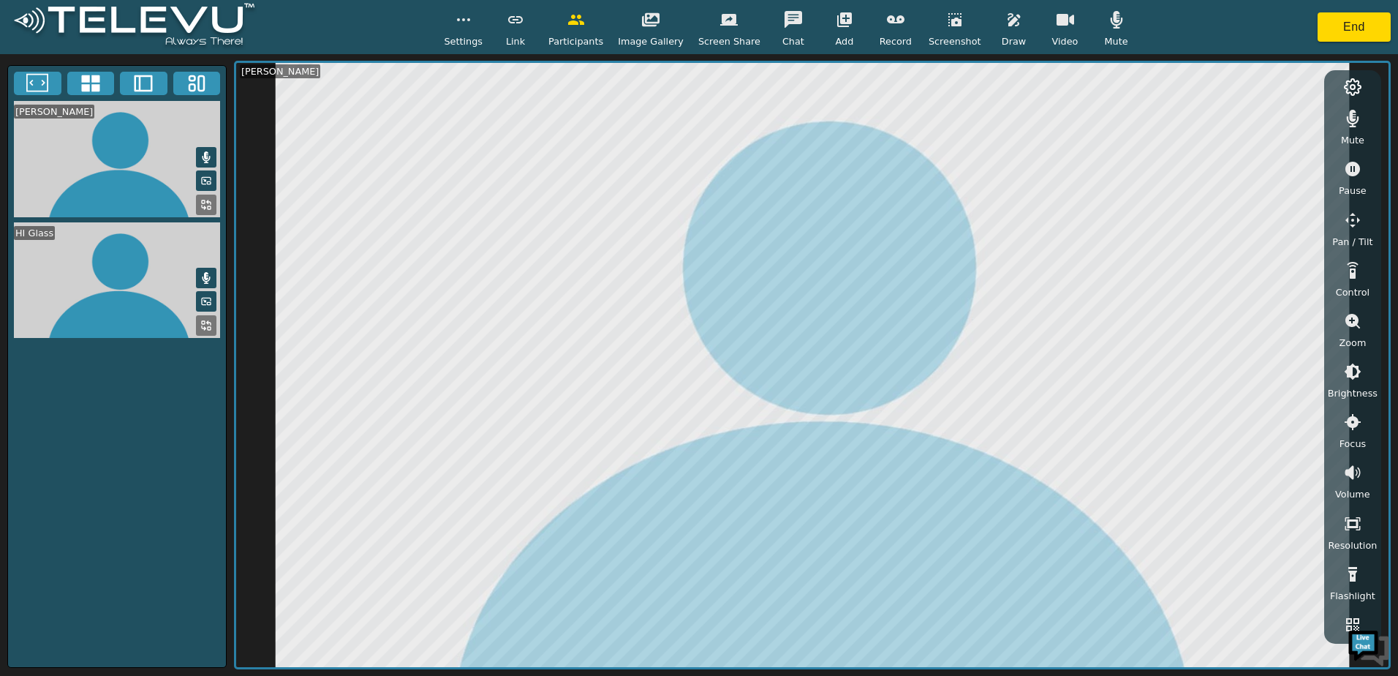
click at [1332, 226] on div "Libadia, Scott Mute Pause Pan / Tilt Control Zoom Brightness Focus Volume Resol…" at bounding box center [812, 365] width 1157 height 608
click at [1359, 225] on icon "button" at bounding box center [1353, 220] width 18 height 18
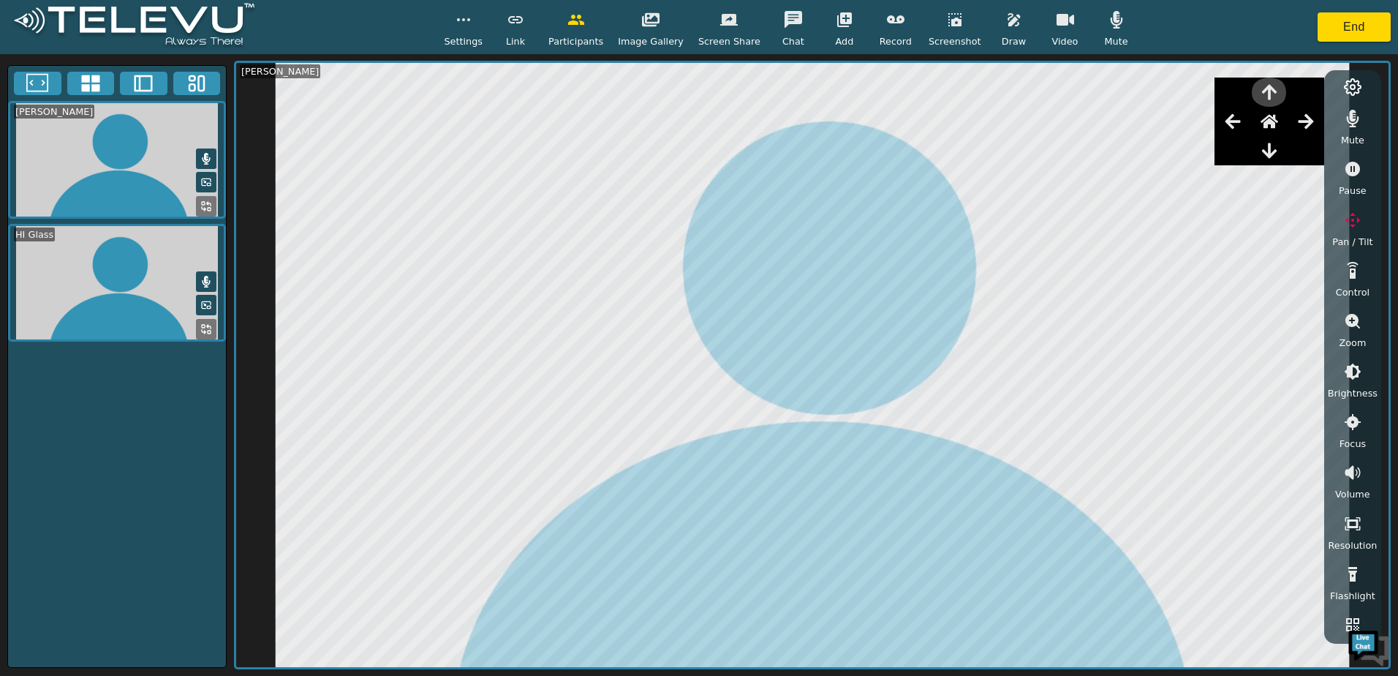
click at [1270, 100] on icon "button" at bounding box center [1270, 92] width 18 height 18
click at [1273, 146] on icon "button" at bounding box center [1269, 150] width 15 height 15
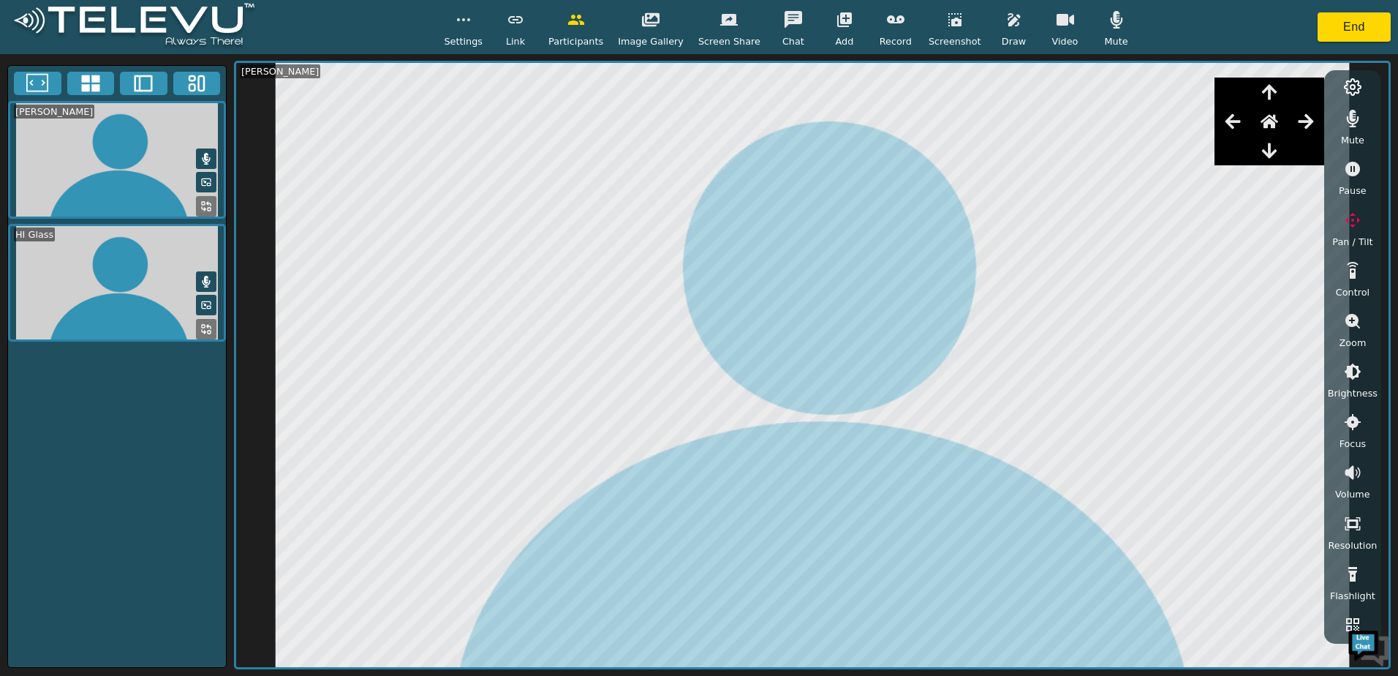
click at [1345, 298] on span "Control" at bounding box center [1353, 292] width 34 height 14
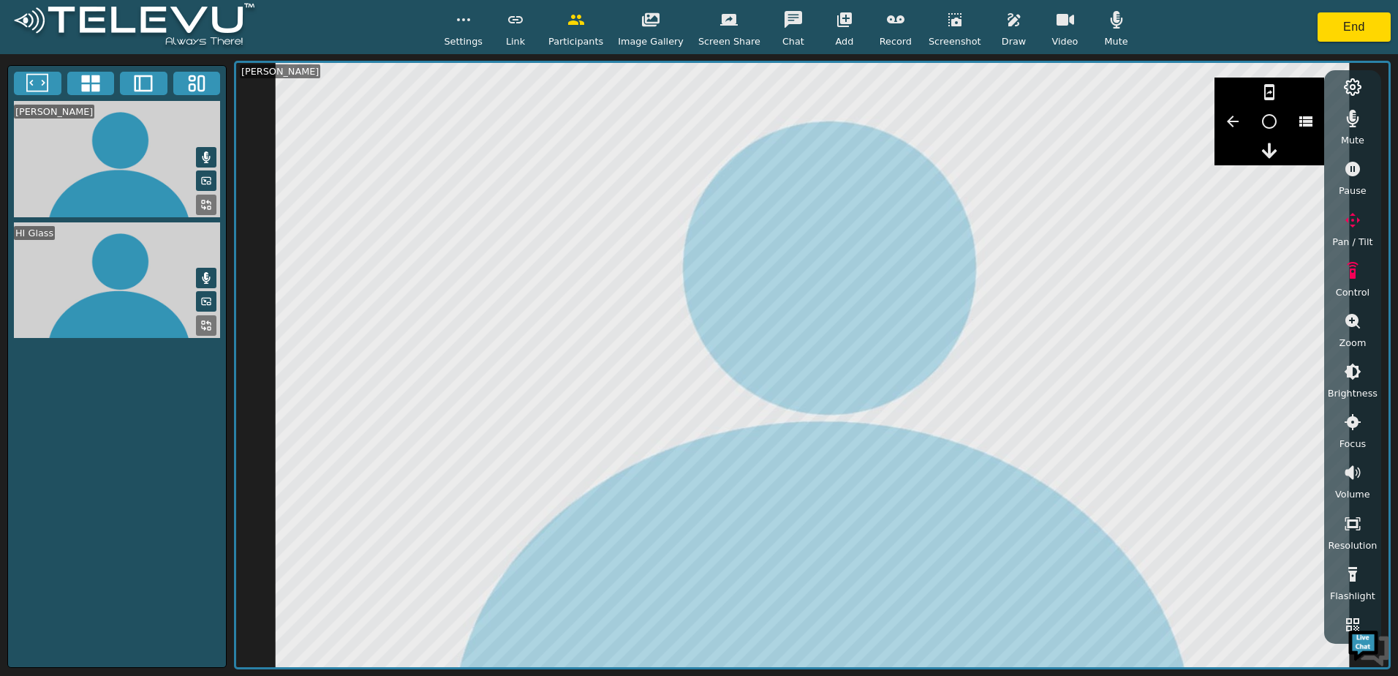
click at [1354, 276] on icon "button" at bounding box center [1353, 270] width 12 height 17
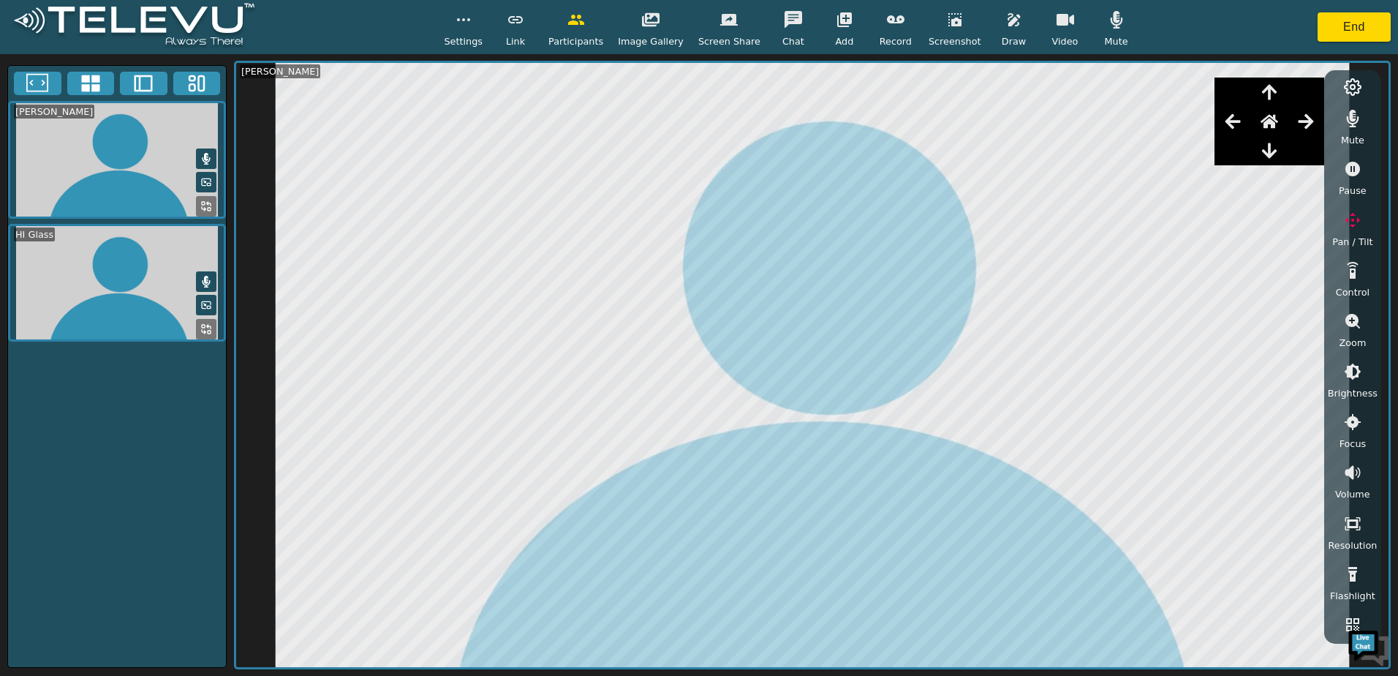
click at [1351, 329] on icon "button" at bounding box center [1353, 321] width 18 height 18
click at [1349, 404] on icon "button" at bounding box center [1353, 401] width 18 height 18
click at [1347, 397] on icon "button" at bounding box center [1353, 400] width 15 height 15
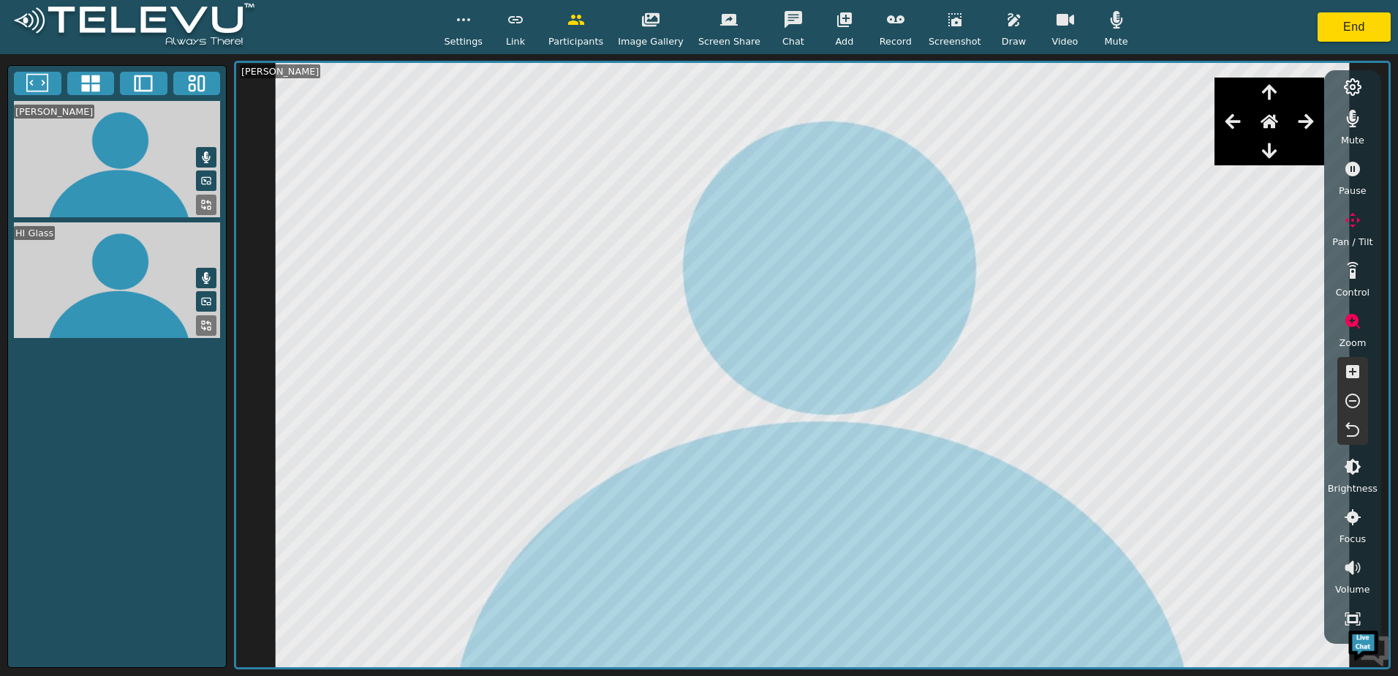
click at [1349, 360] on button "button" at bounding box center [1353, 371] width 37 height 29
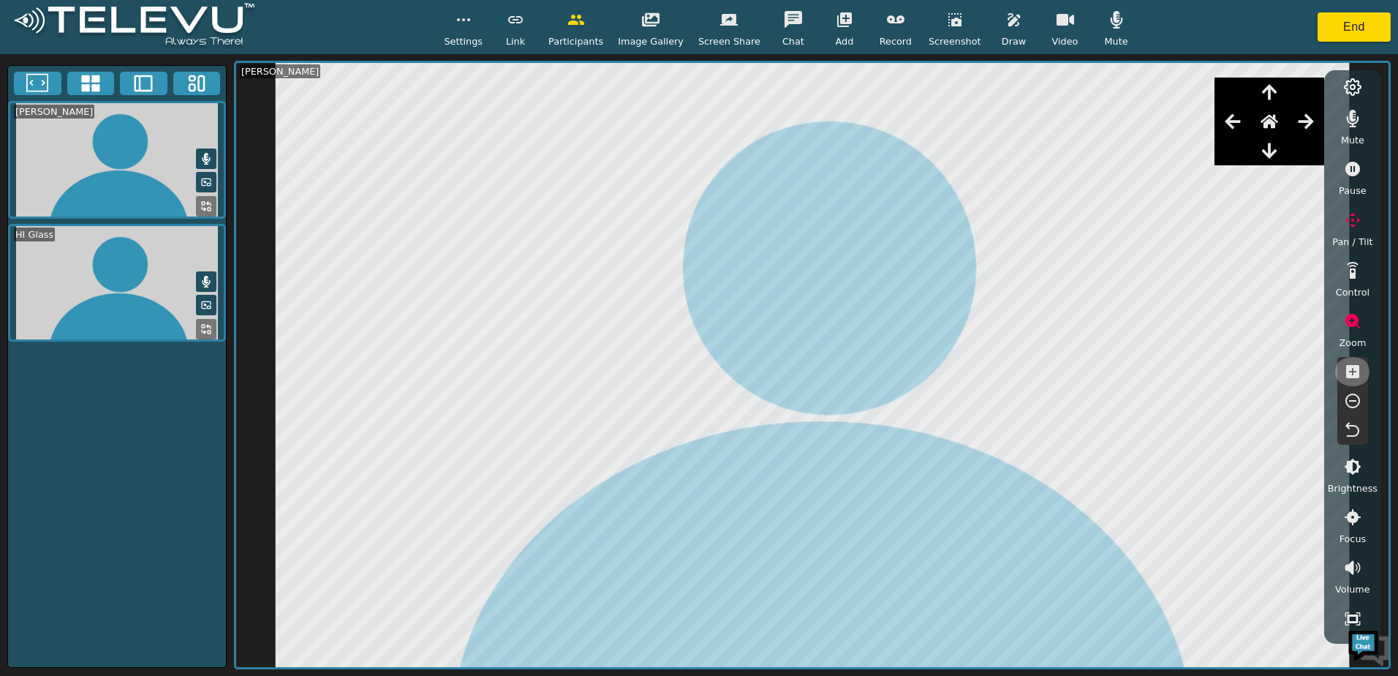
click at [1349, 360] on button "button" at bounding box center [1353, 371] width 37 height 29
click at [1359, 393] on icon "button" at bounding box center [1353, 401] width 18 height 18
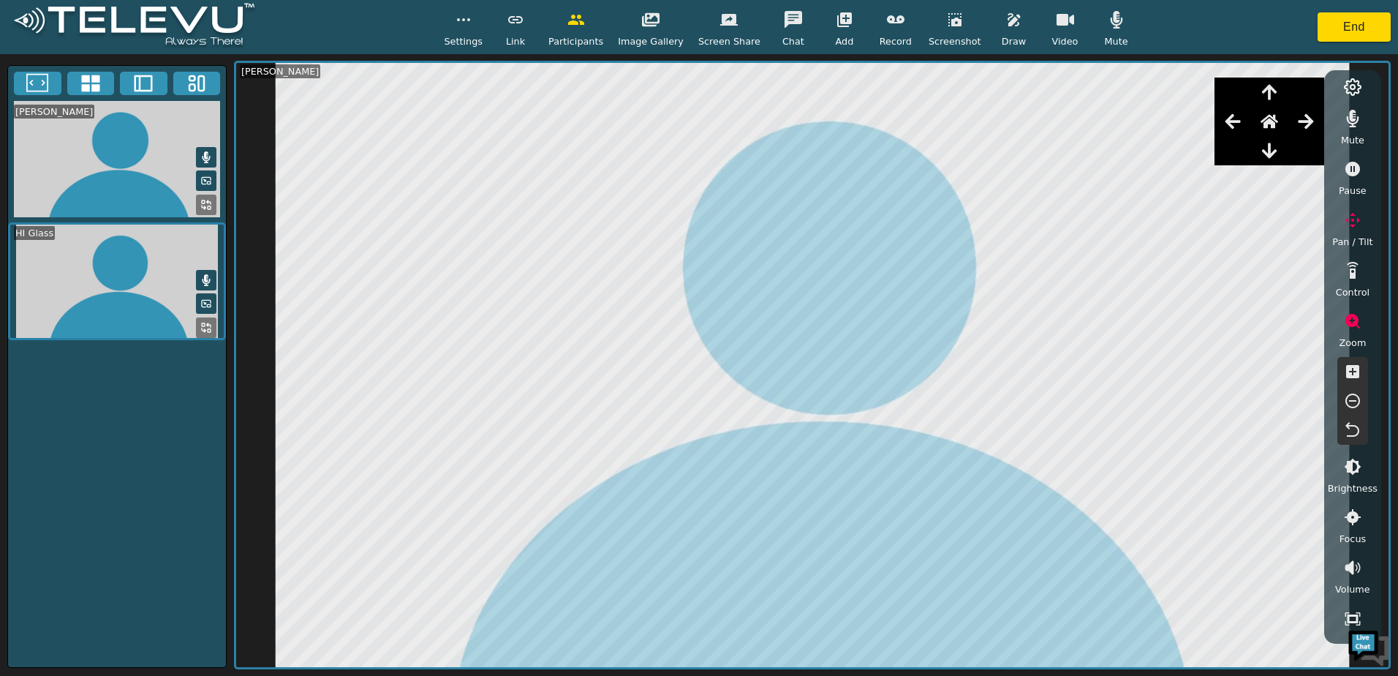
click at [1057, 18] on icon "button" at bounding box center [1066, 20] width 18 height 12
click at [1057, 32] on button "button" at bounding box center [1065, 19] width 37 height 29
click at [1332, 34] on button "End" at bounding box center [1354, 26] width 73 height 29
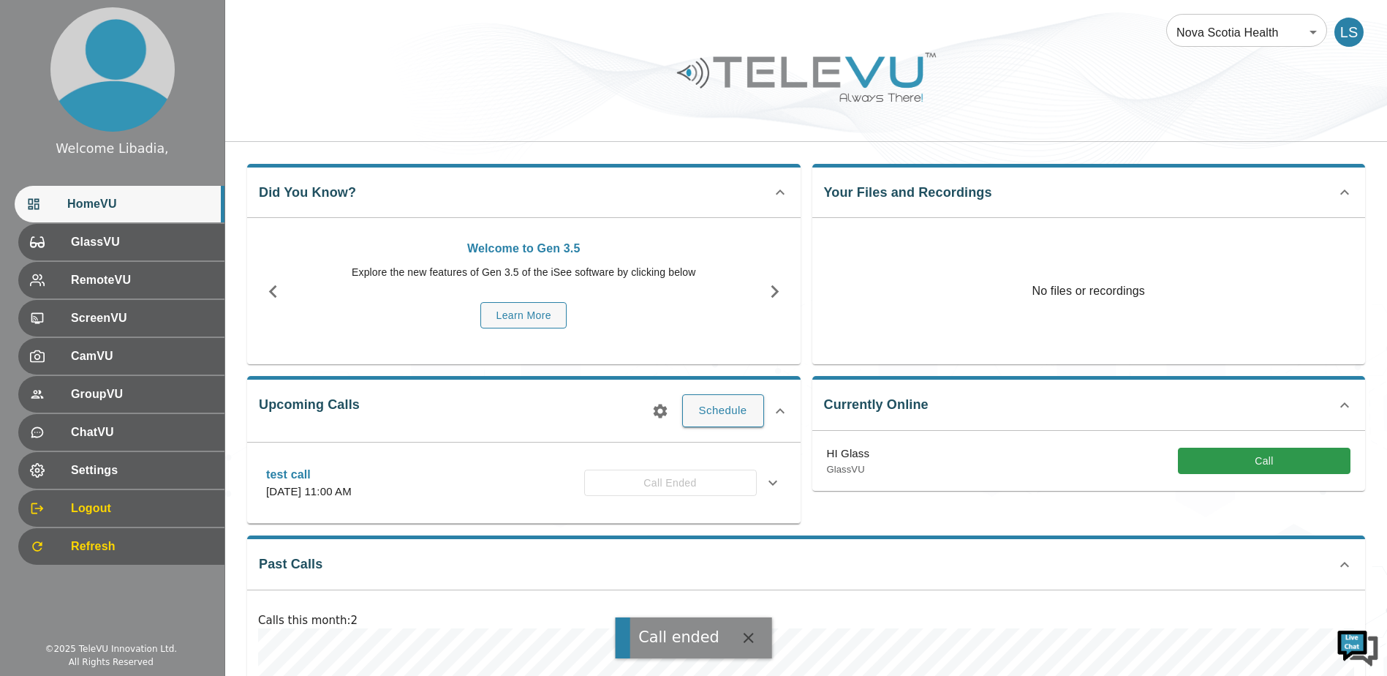
click at [124, 455] on div "Settings" at bounding box center [121, 470] width 206 height 37
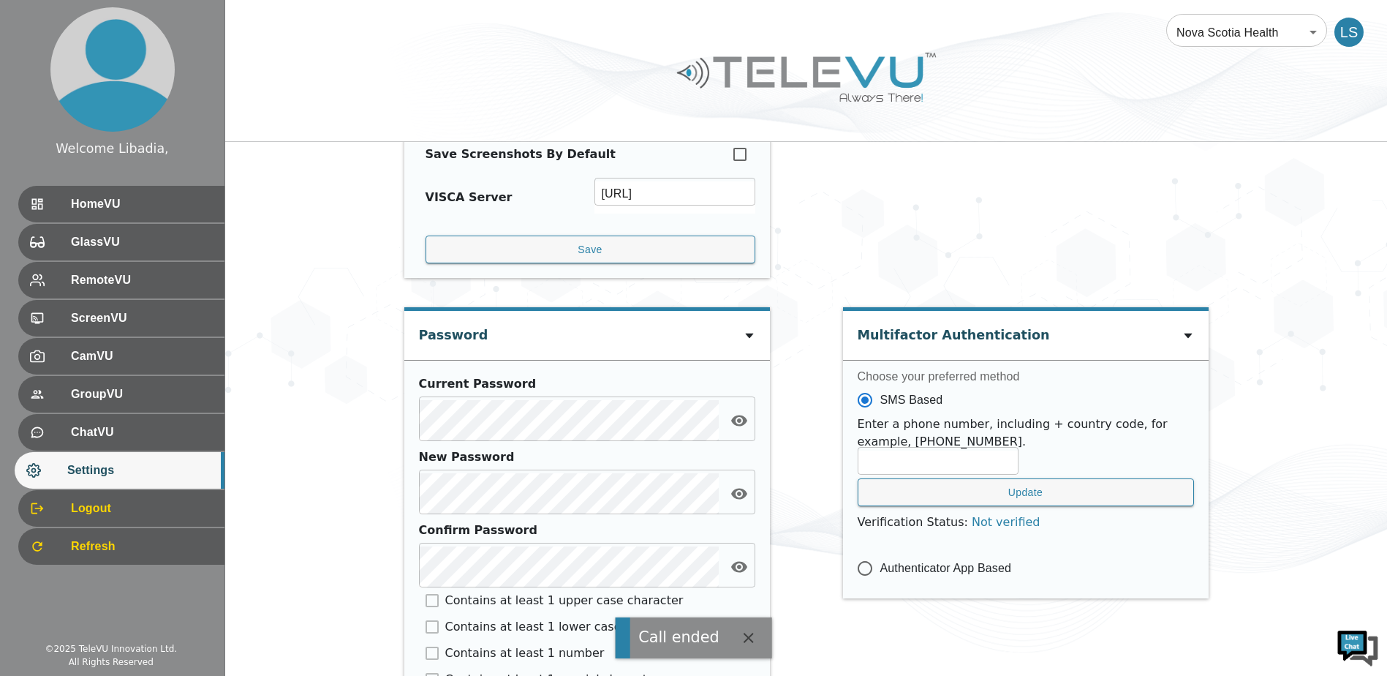
scroll to position [621, 0]
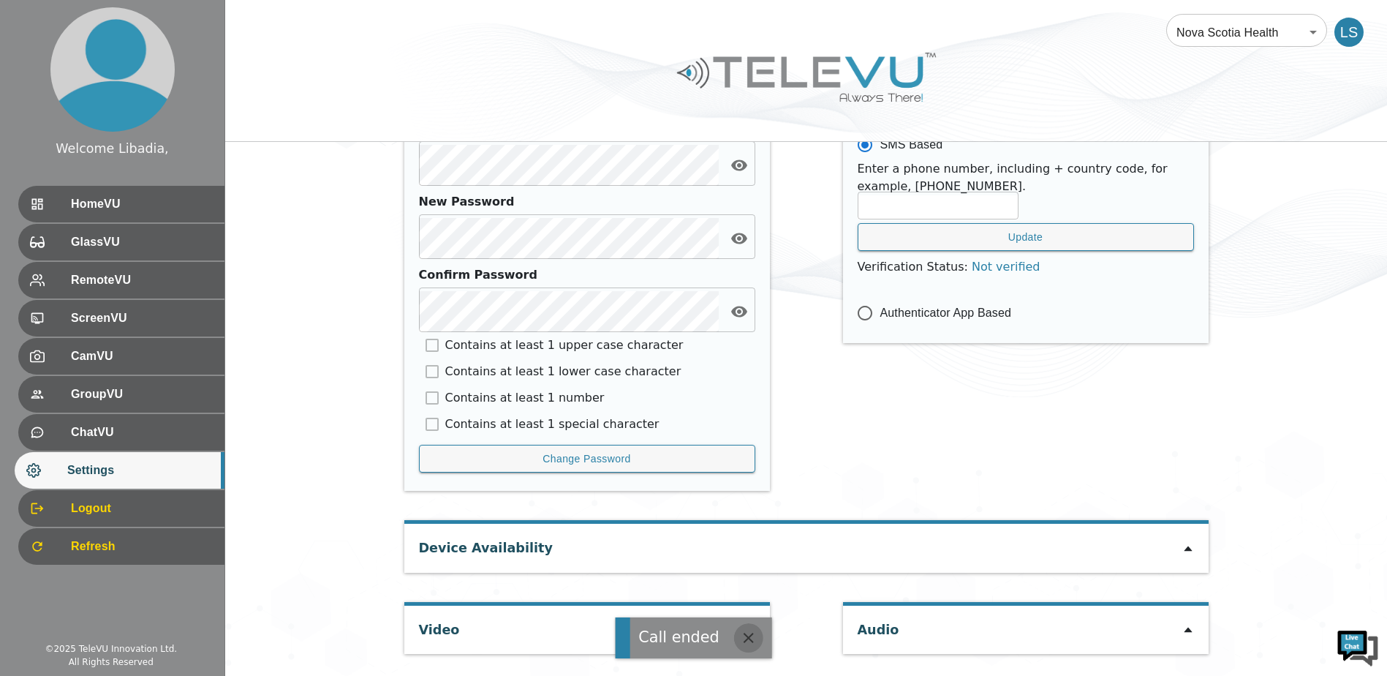
click at [753, 631] on icon "button" at bounding box center [749, 638] width 18 height 18
click at [734, 623] on div "Video" at bounding box center [587, 630] width 366 height 48
click at [742, 627] on div "Video" at bounding box center [587, 630] width 366 height 48
click at [744, 627] on icon at bounding box center [750, 630] width 12 height 12
type input "4174063eb3499ab6977a50ac473a83f72fa3e9a6e05fd6ba4c7d9af4245a93a1"
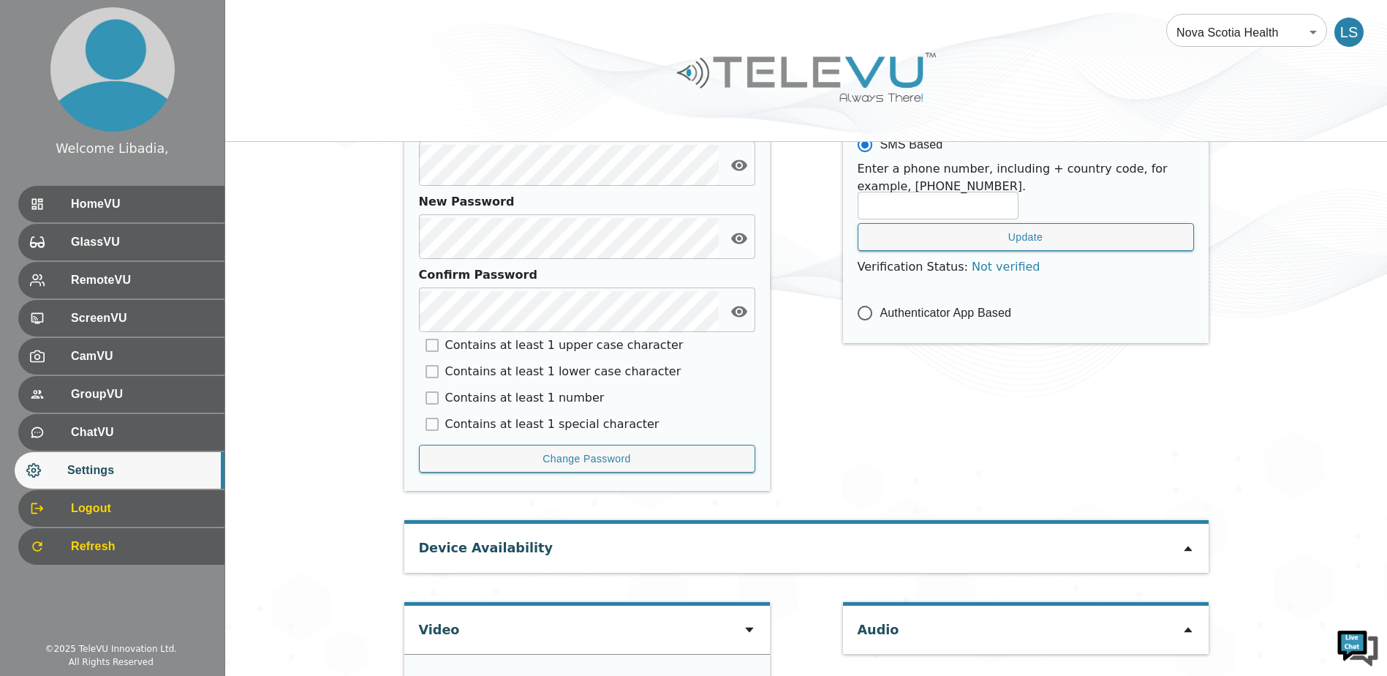
type input "COM8"
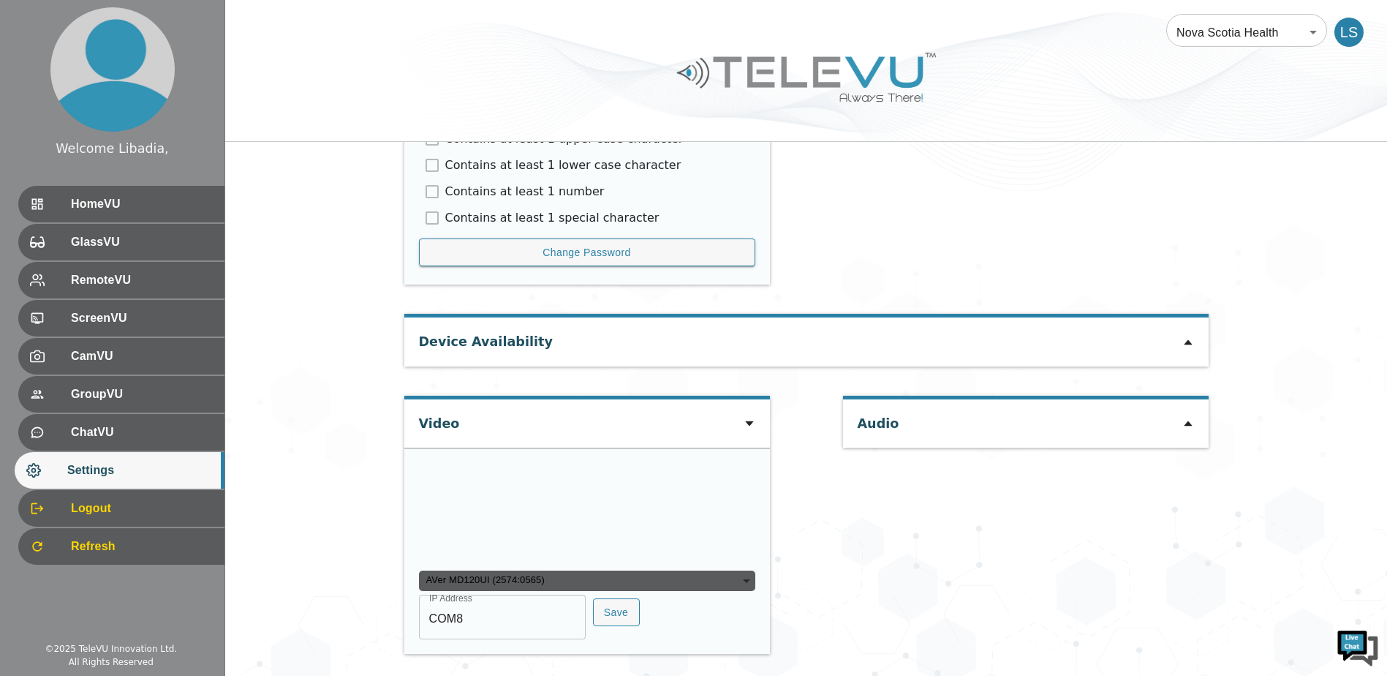
click at [1187, 399] on div "Audio" at bounding box center [1026, 423] width 366 height 48
click at [1181, 399] on div "Audio" at bounding box center [1026, 423] width 366 height 48
click at [1183, 418] on icon at bounding box center [1189, 424] width 12 height 12
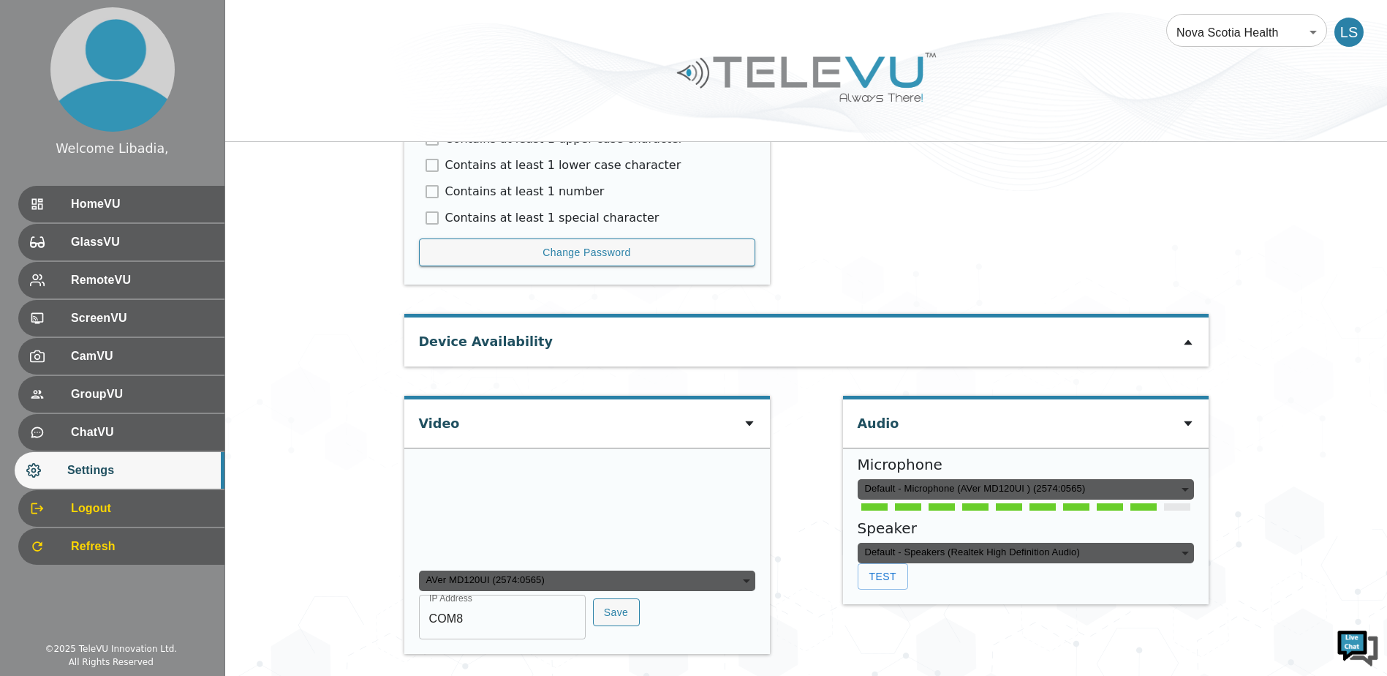
click at [1128, 543] on div "Default - Speakers (Realtek High Definition Audio)" at bounding box center [1026, 553] width 336 height 20
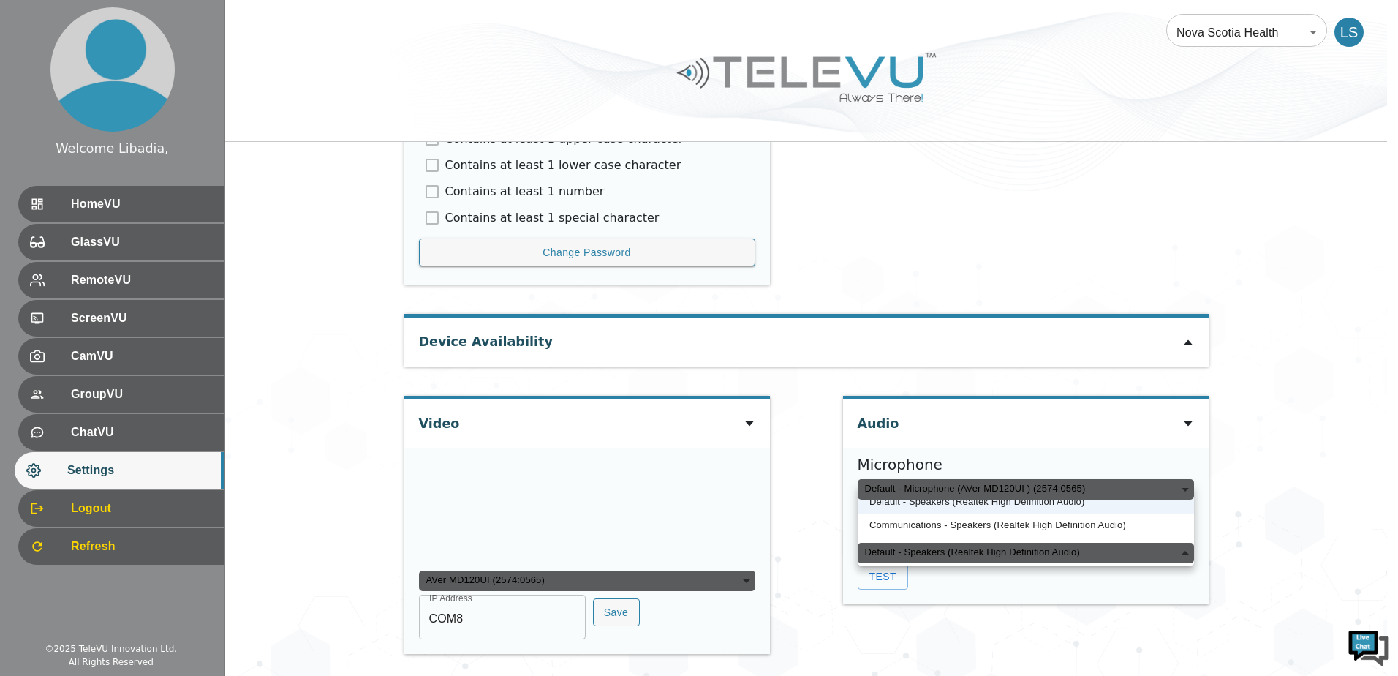
click at [1237, 460] on div at bounding box center [699, 338] width 1398 height 676
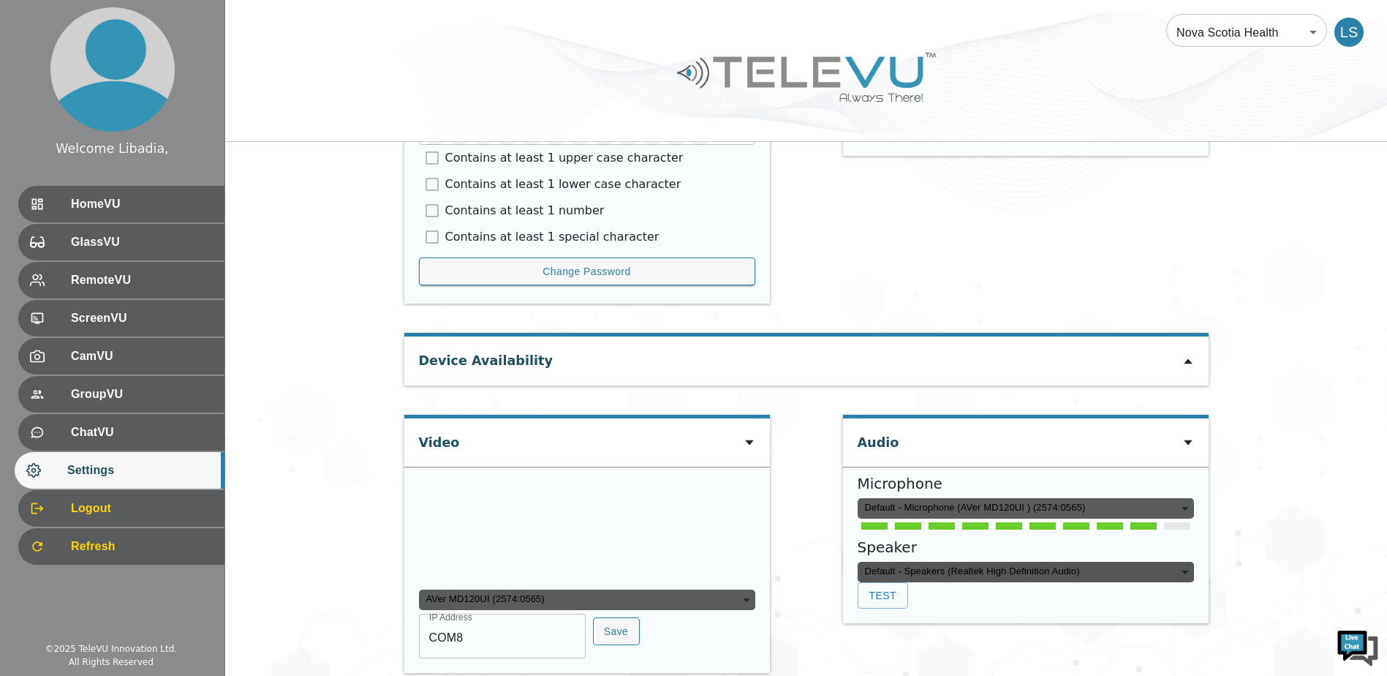
scroll to position [687, 0]
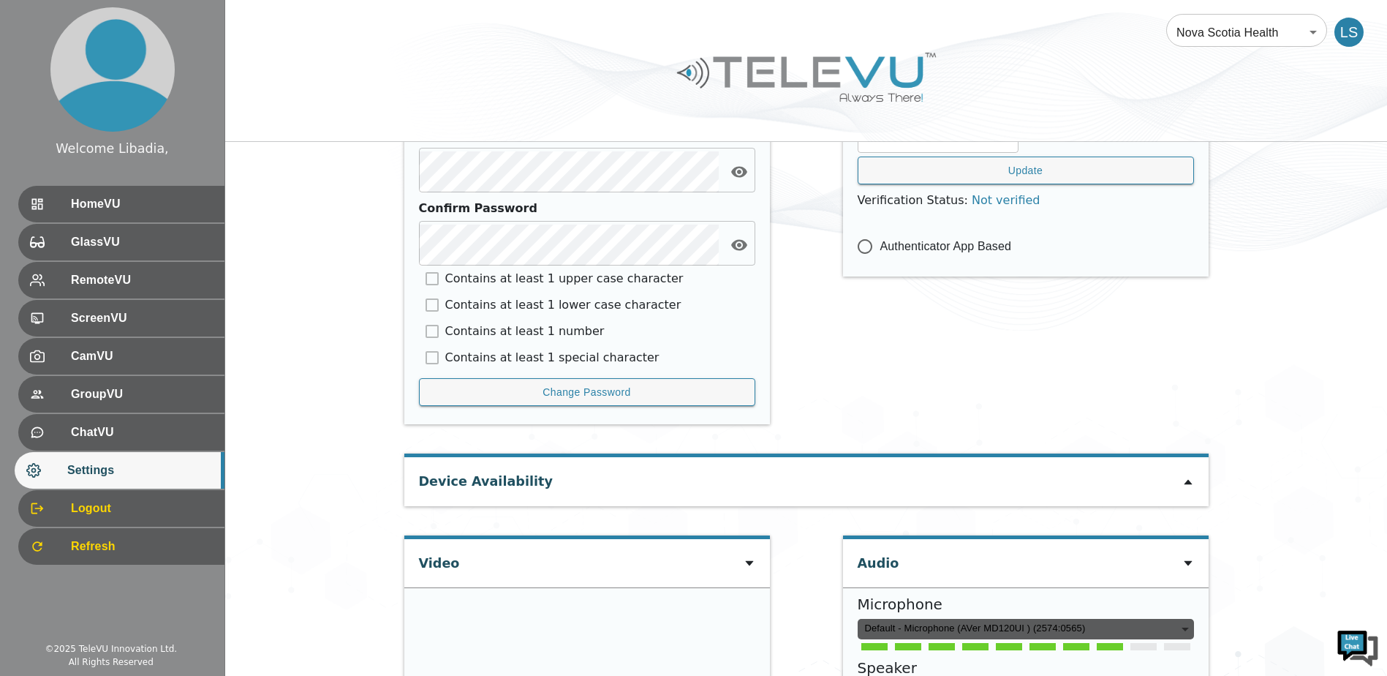
click at [125, 233] on div "GlassVU" at bounding box center [121, 242] width 206 height 37
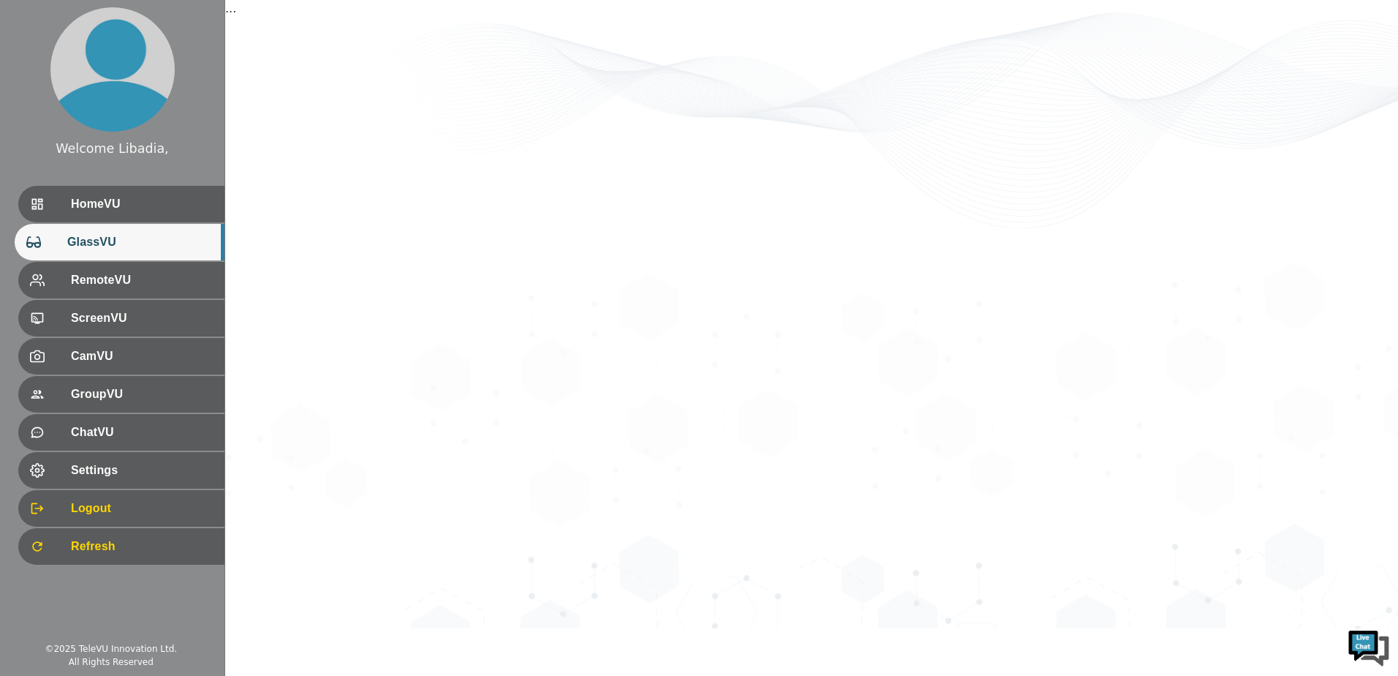
click at [124, 223] on ul "HomeVU GlassVU RemoteVU ScreenVU CamVU GroupVU ChatVU Settings Logout Refresh" at bounding box center [112, 376] width 225 height 392
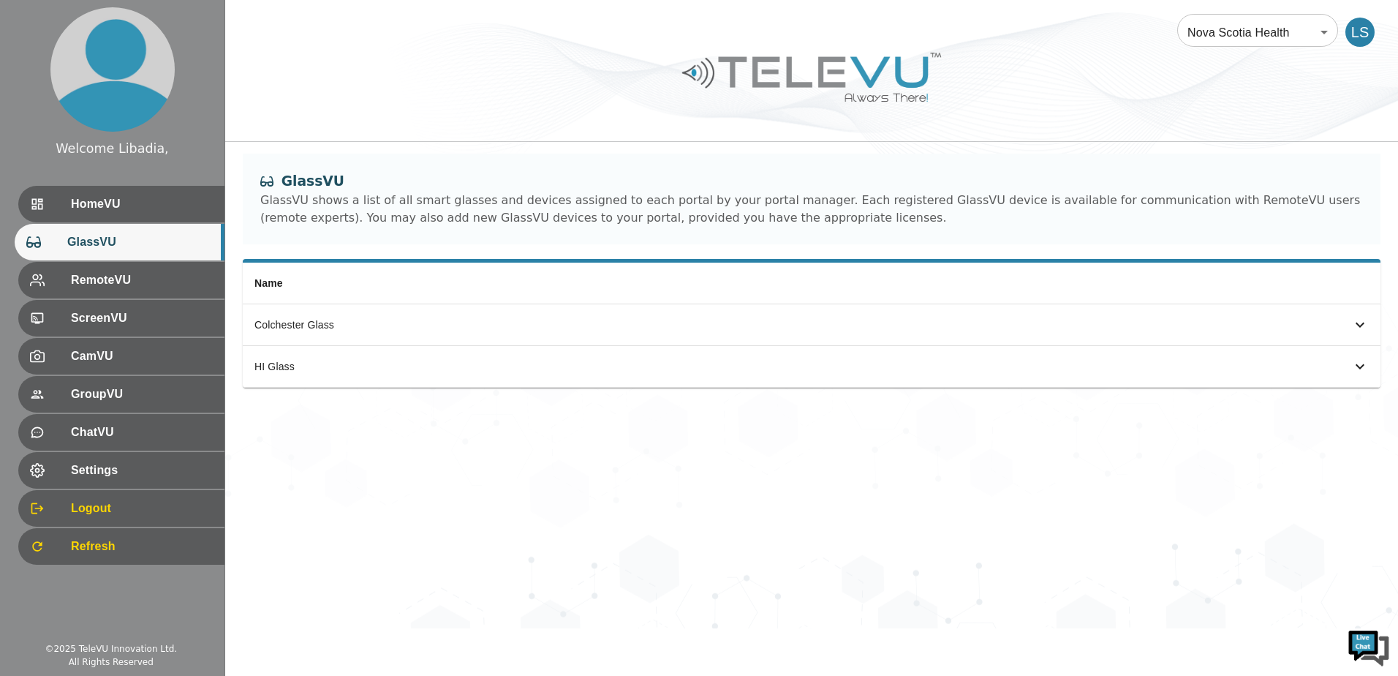
click at [124, 192] on div "HomeVU" at bounding box center [121, 204] width 206 height 37
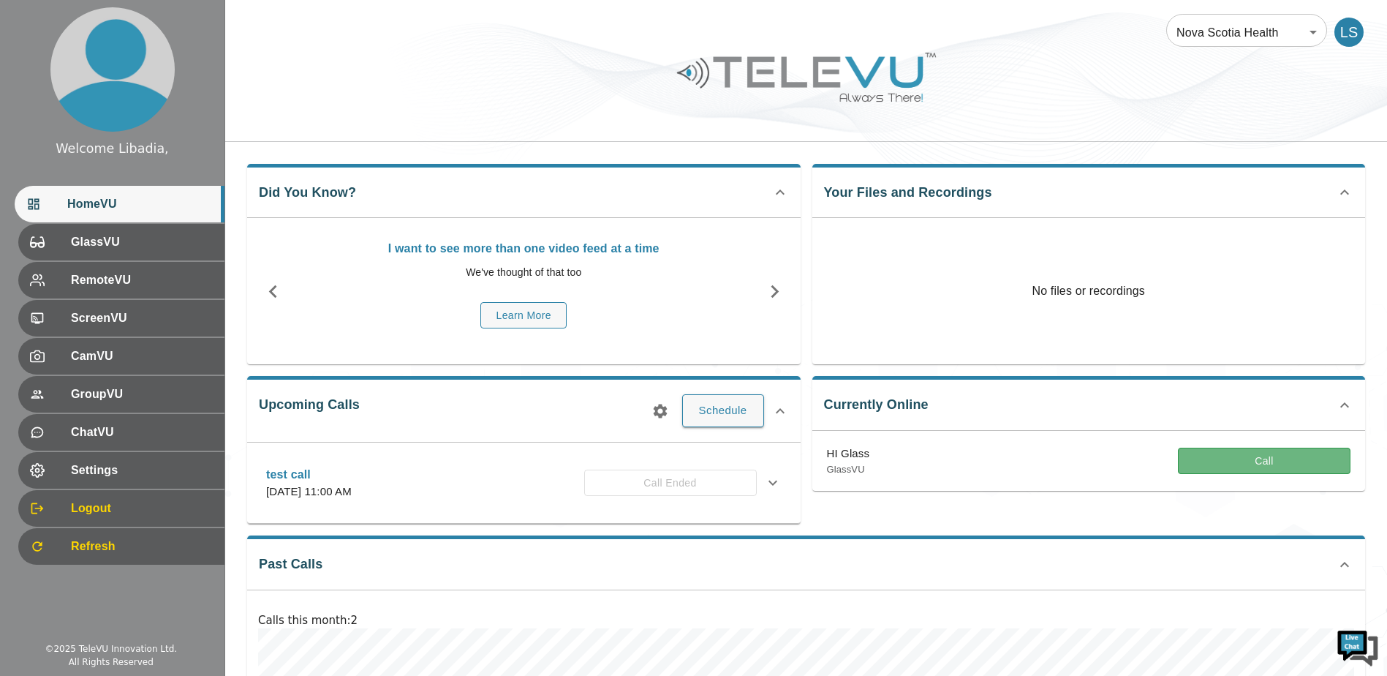
click at [1292, 456] on button "Call" at bounding box center [1264, 461] width 173 height 27
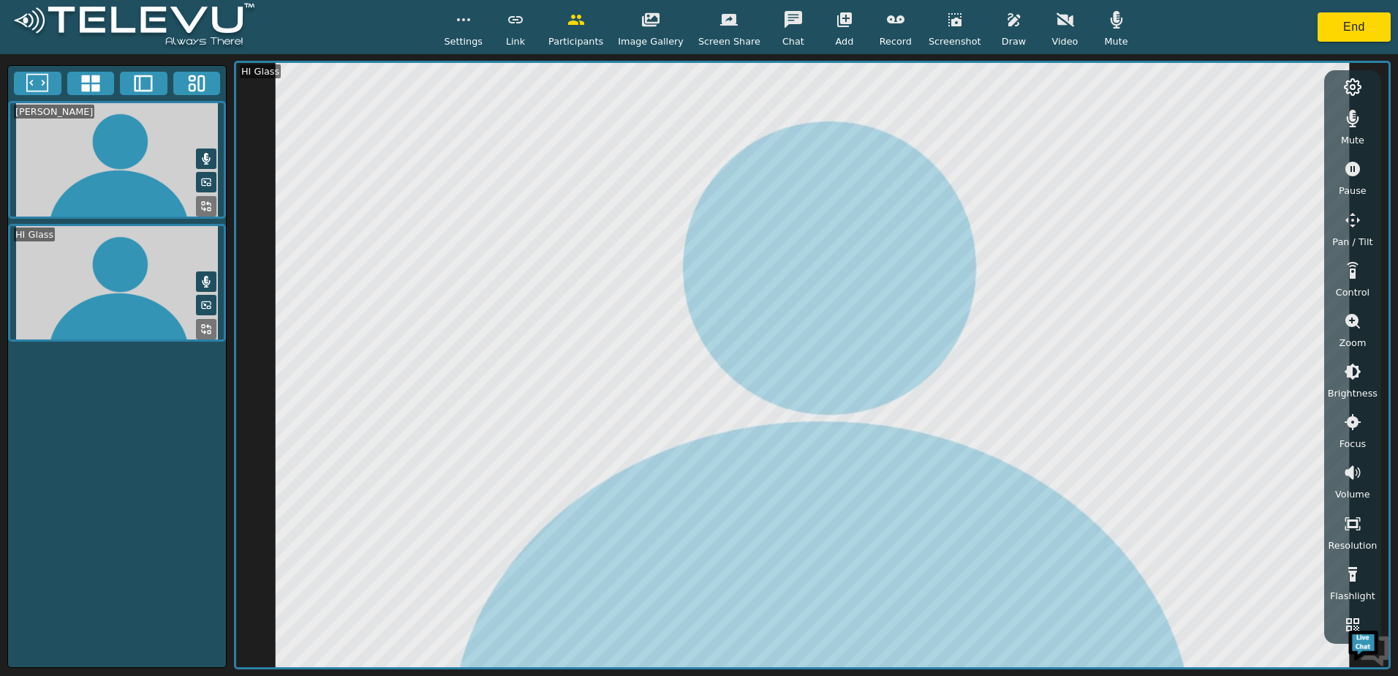
click at [1054, 36] on span "Video" at bounding box center [1065, 41] width 26 height 14
click at [200, 208] on button at bounding box center [206, 206] width 20 height 20
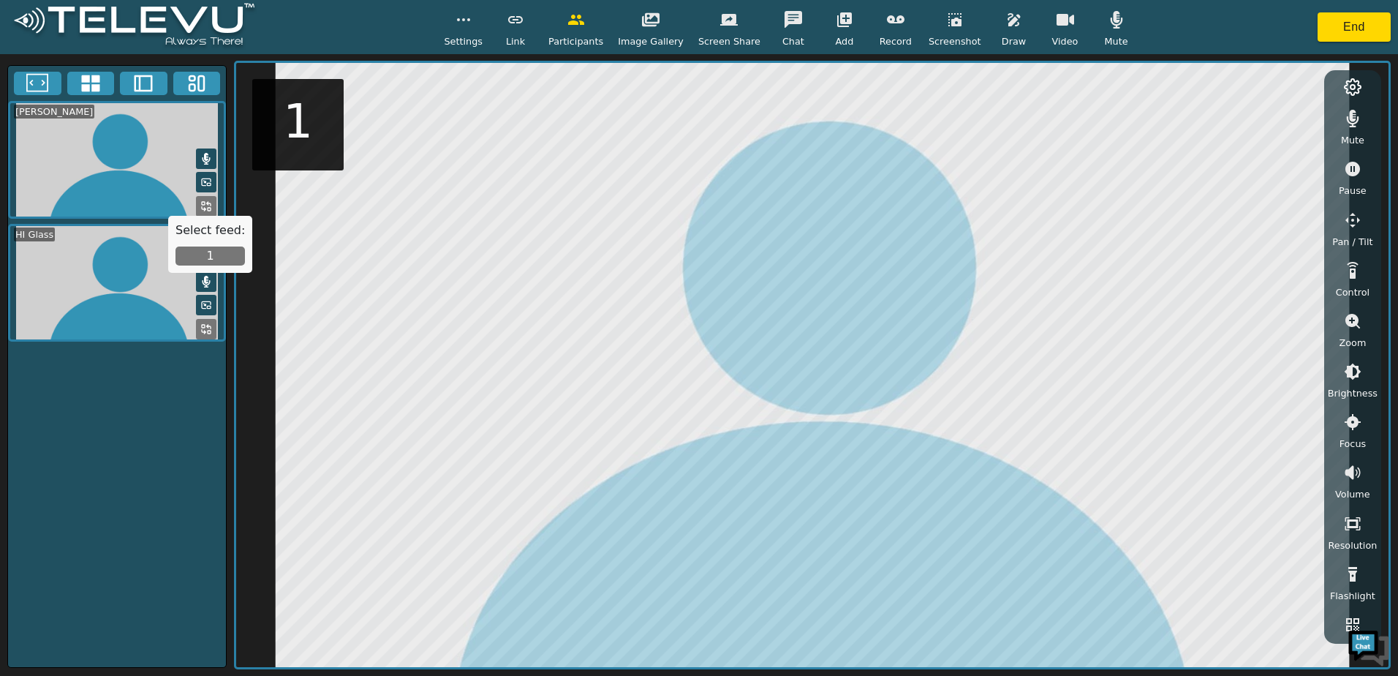
click at [220, 244] on div "Select feed: 1" at bounding box center [210, 244] width 84 height 57
click at [222, 245] on div "Select feed: 1" at bounding box center [210, 244] width 84 height 57
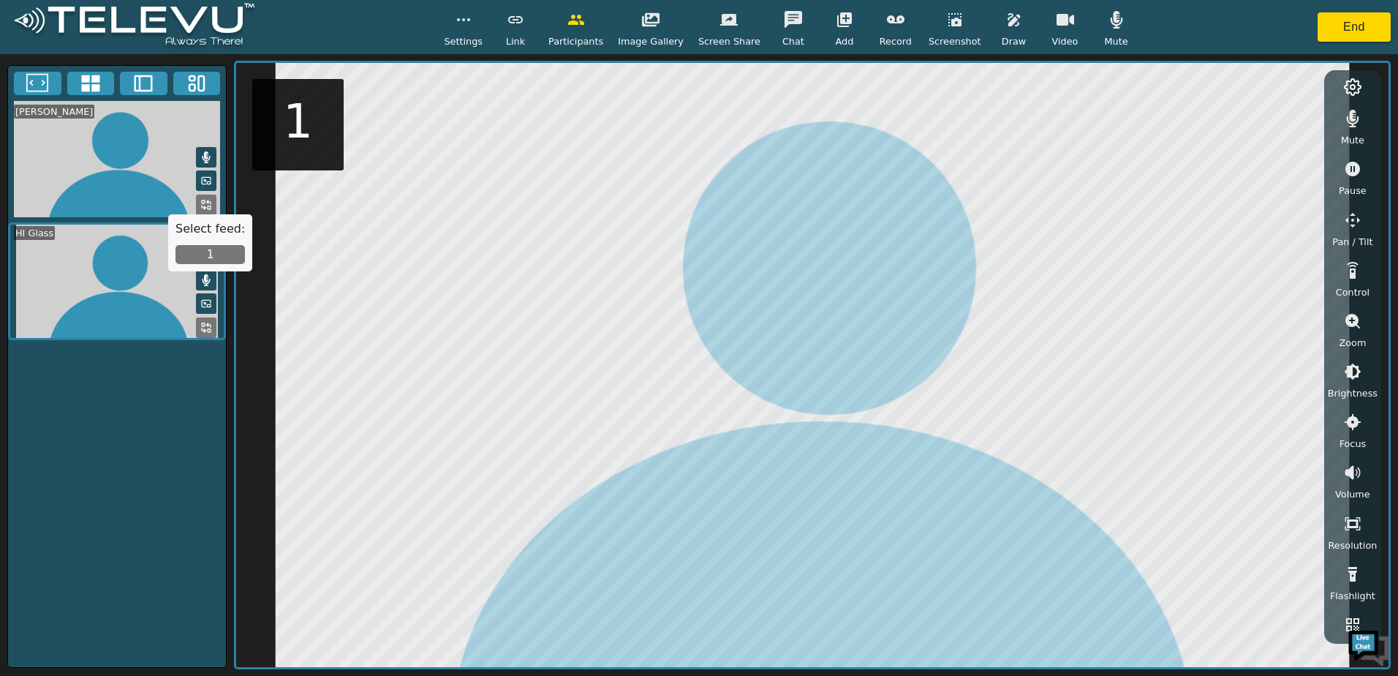
click at [96, 153] on video at bounding box center [117, 159] width 218 height 116
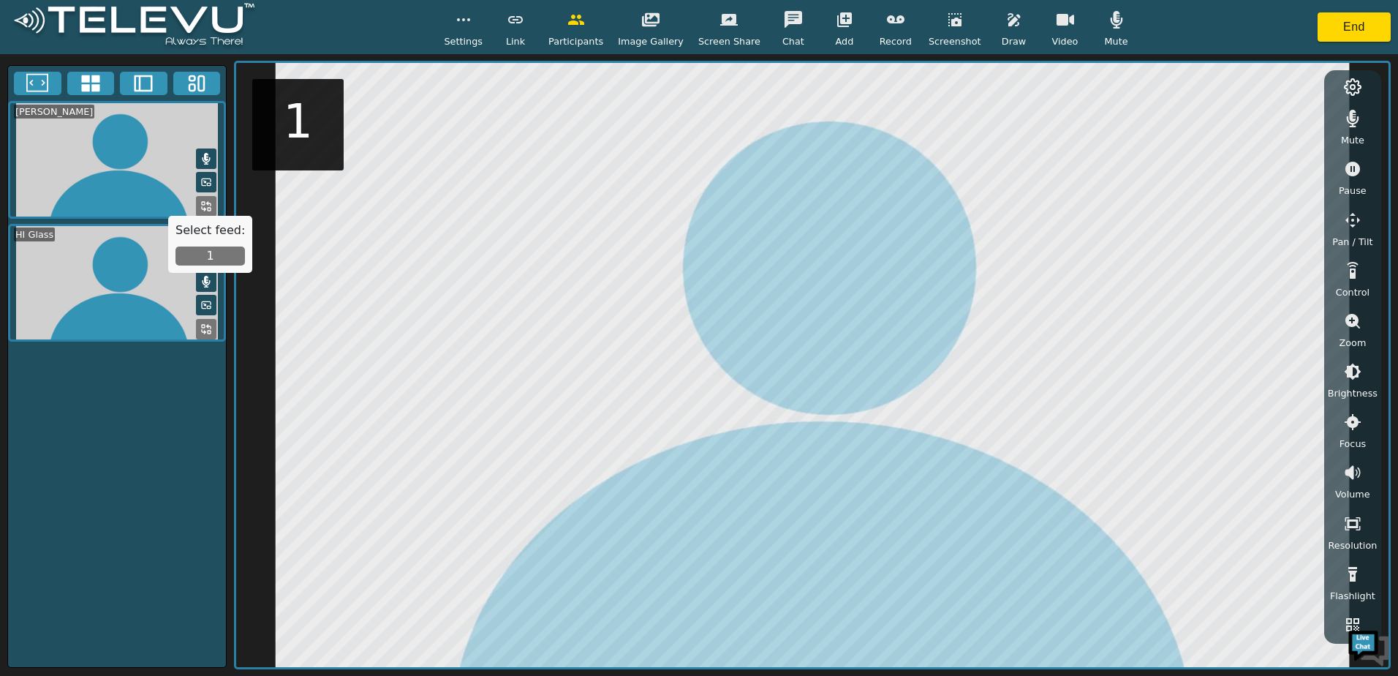
click at [212, 255] on button "1" at bounding box center [210, 255] width 69 height 19
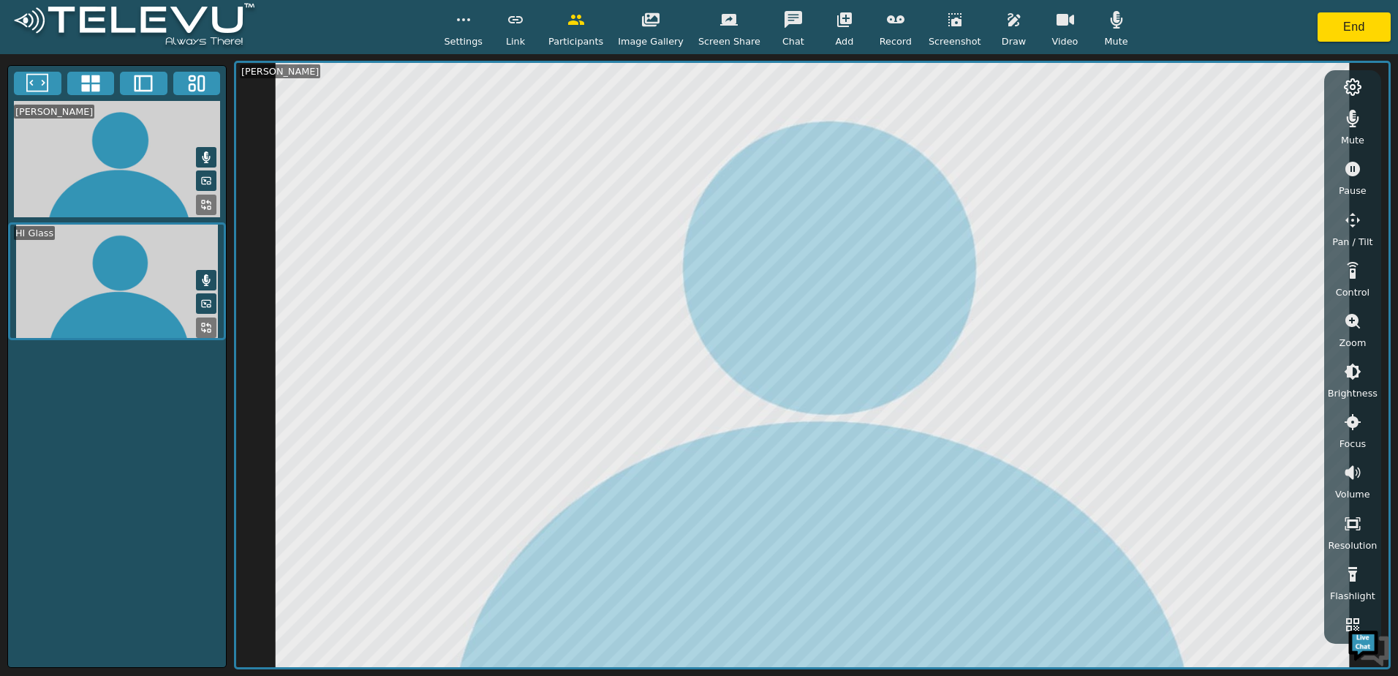
click at [92, 408] on div "Libadia, Scott HI Glass" at bounding box center [116, 366] width 219 height 603
click at [1345, 218] on icon "button" at bounding box center [1353, 220] width 18 height 18
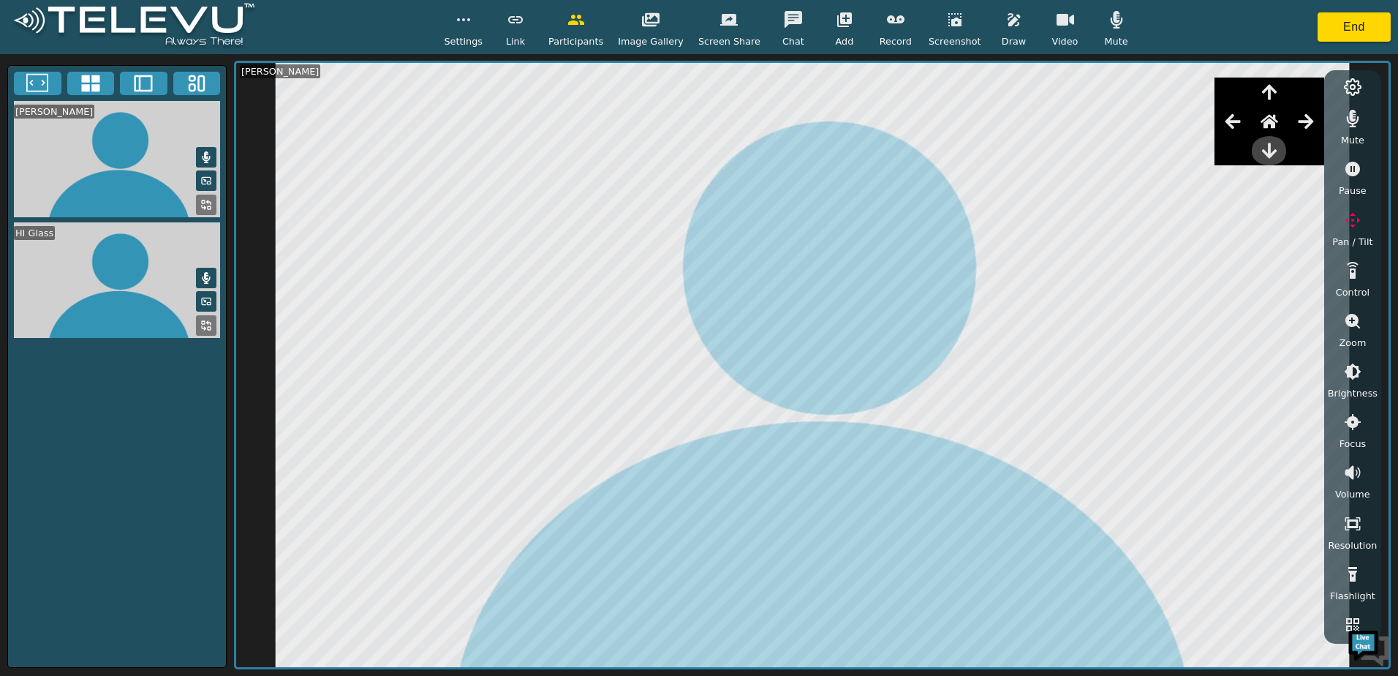
click at [1270, 157] on icon "button" at bounding box center [1270, 151] width 18 height 18
click at [1272, 78] on button "button" at bounding box center [1269, 92] width 37 height 29
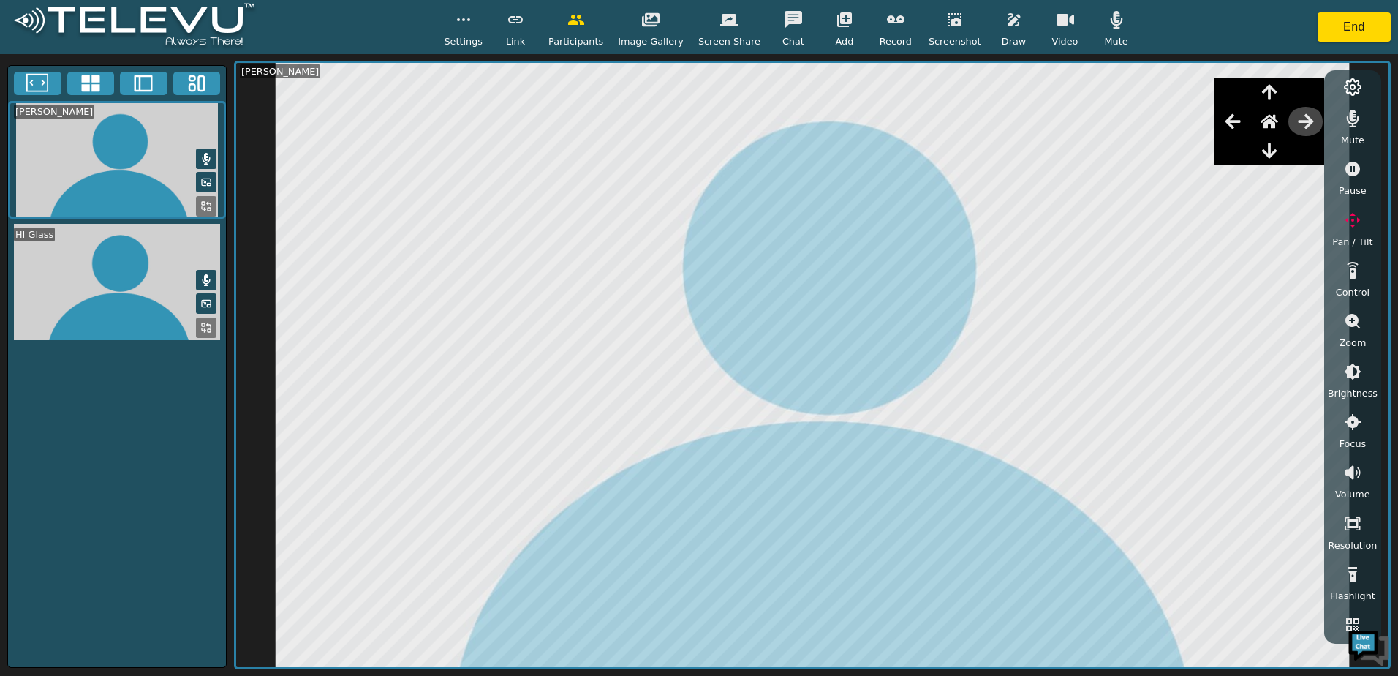
click at [1310, 126] on icon "button" at bounding box center [1305, 121] width 15 height 15
click at [1235, 129] on icon "button" at bounding box center [1232, 121] width 15 height 15
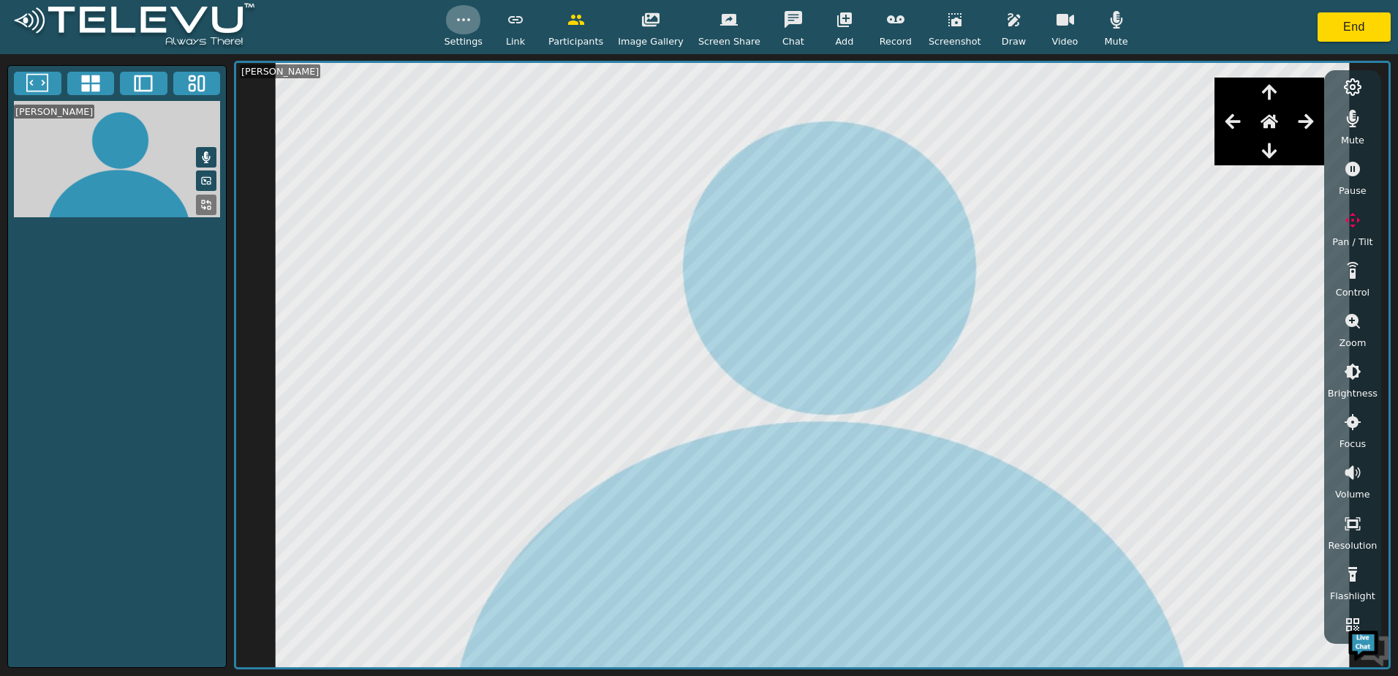
click at [472, 26] on icon "button" at bounding box center [464, 20] width 18 height 18
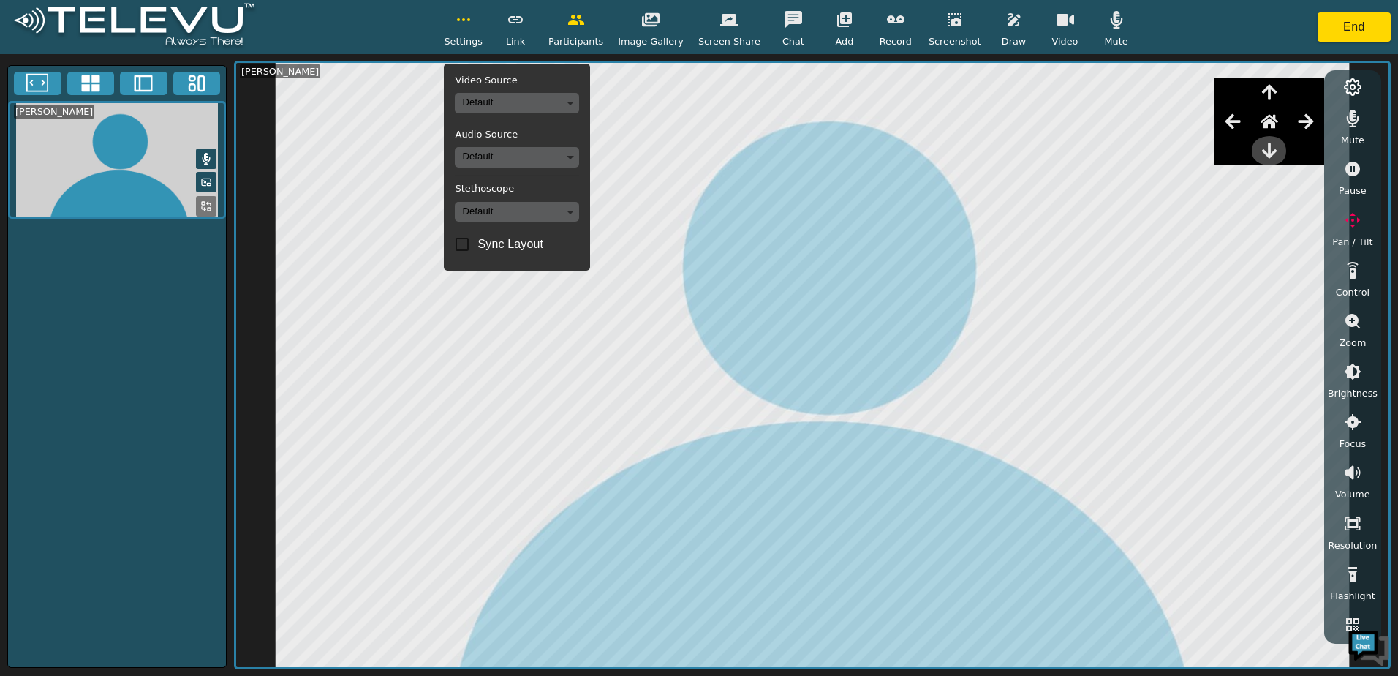
click at [1267, 147] on icon "button" at bounding box center [1270, 151] width 18 height 18
click at [1272, 91] on icon "button" at bounding box center [1269, 92] width 15 height 15
click at [1310, 122] on icon "button" at bounding box center [1305, 121] width 15 height 15
click at [1239, 116] on icon "button" at bounding box center [1233, 122] width 18 height 18
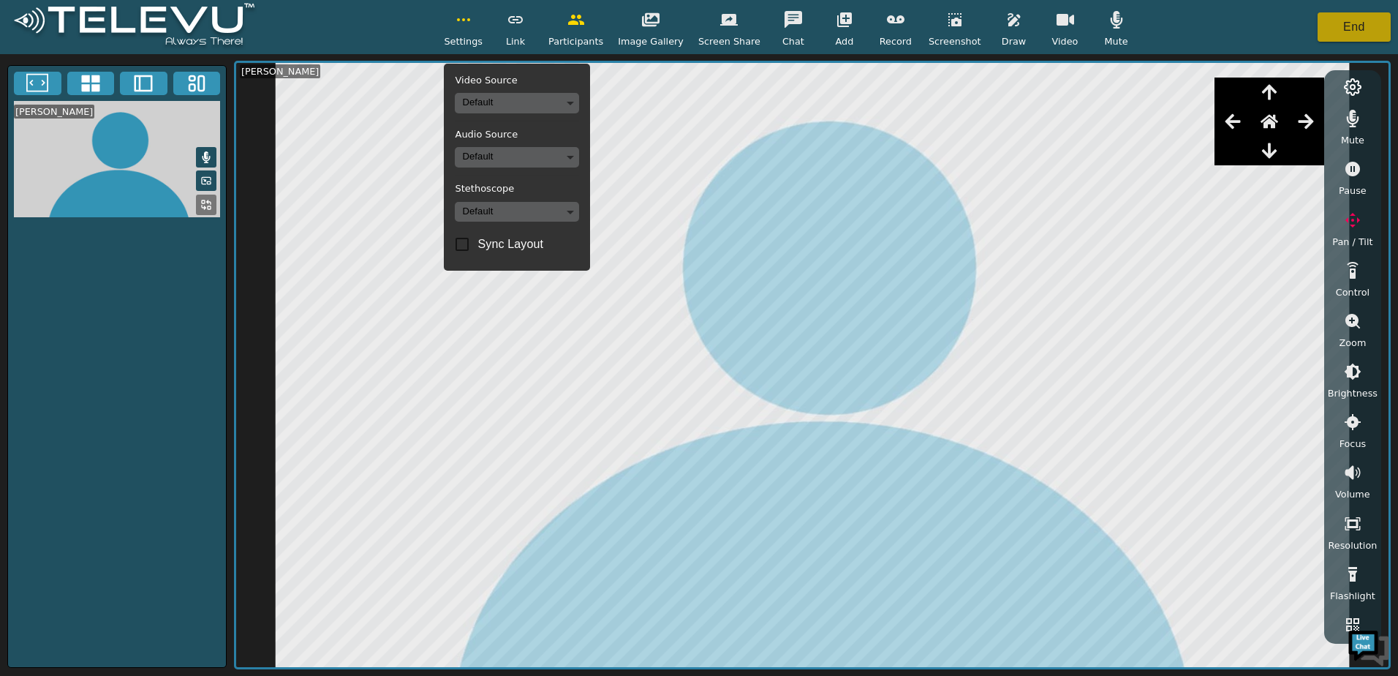
click at [1346, 26] on button "End" at bounding box center [1354, 26] width 73 height 29
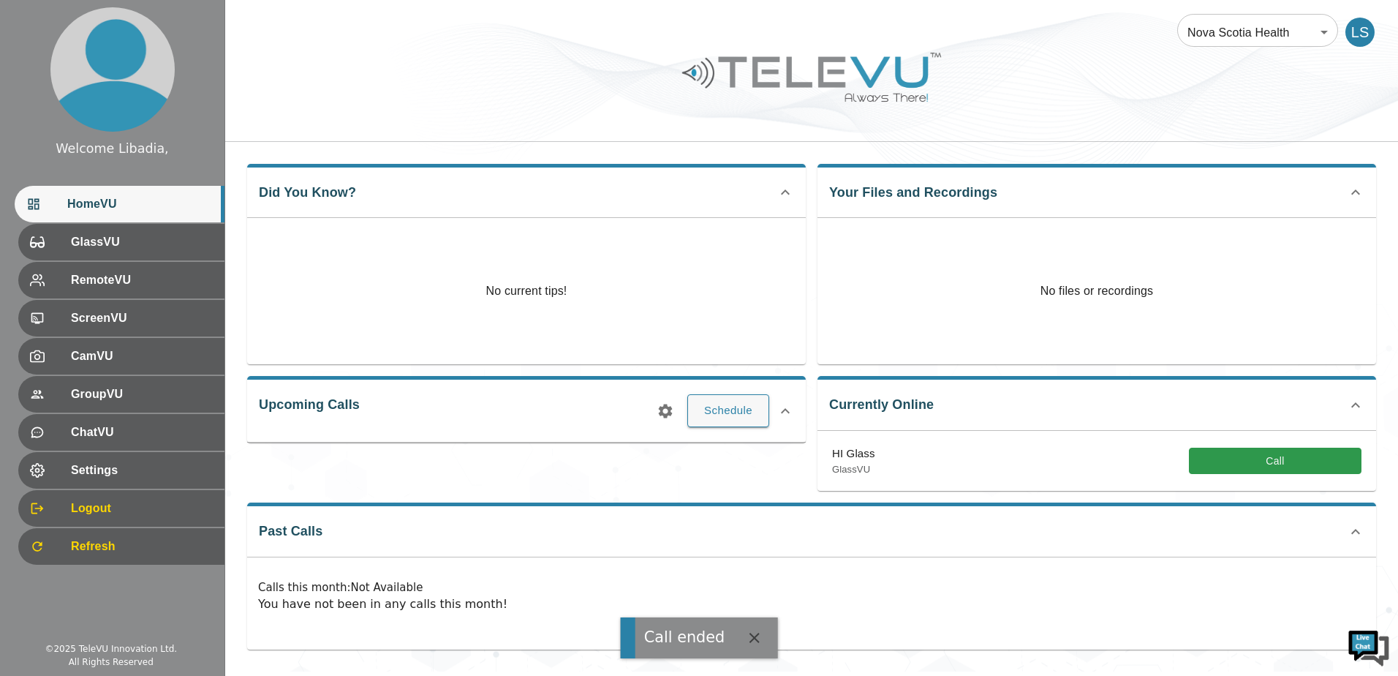
click at [1346, 26] on div "LS" at bounding box center [1360, 32] width 29 height 29
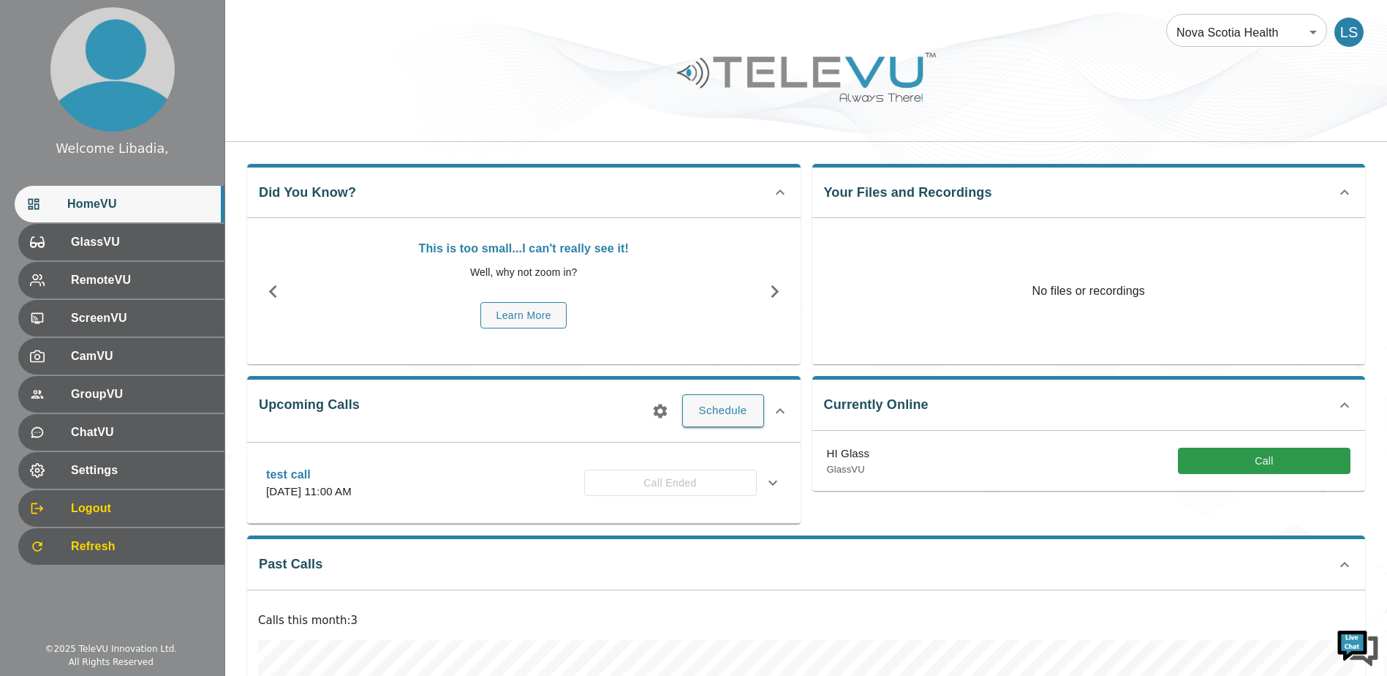
scroll to position [244, 0]
click at [175, 270] on div "RemoteVU" at bounding box center [121, 280] width 206 height 37
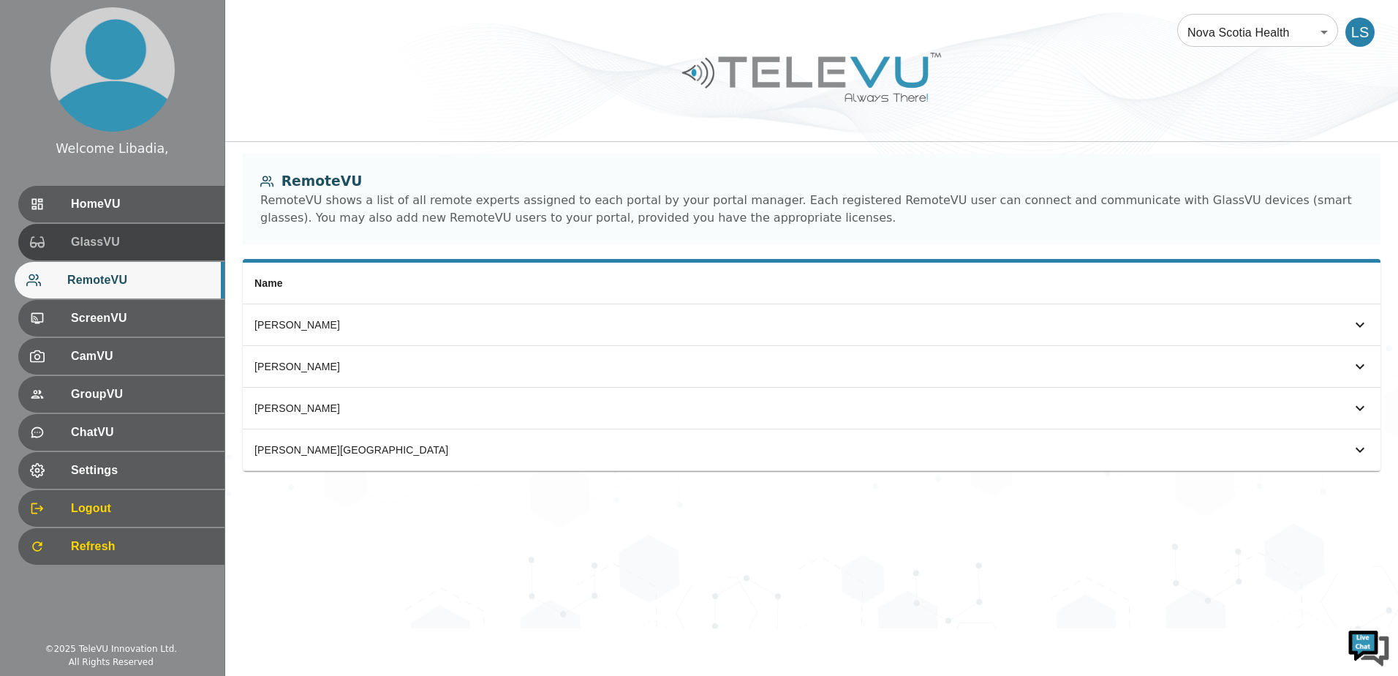
click at [179, 255] on div "GlassVU" at bounding box center [121, 242] width 206 height 37
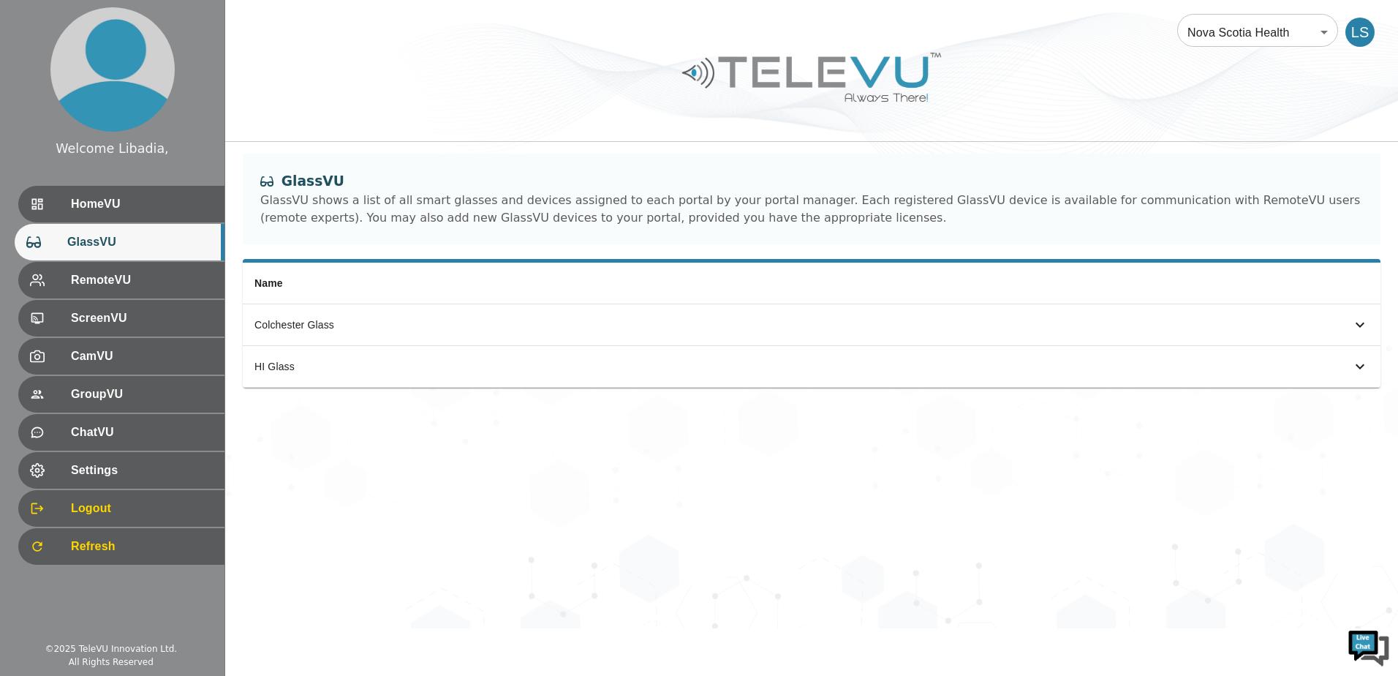
click at [184, 282] on span "RemoteVU" at bounding box center [142, 280] width 142 height 18
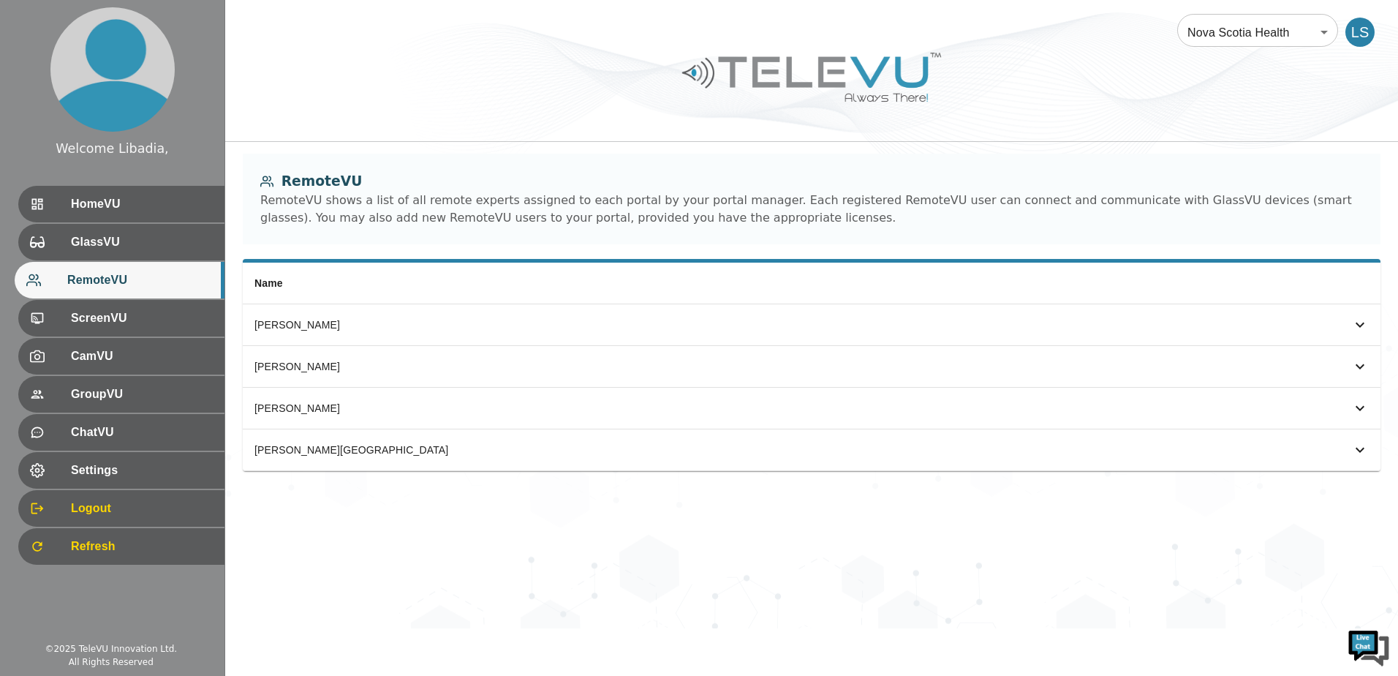
click at [184, 239] on span "GlassVU" at bounding box center [142, 242] width 142 height 18
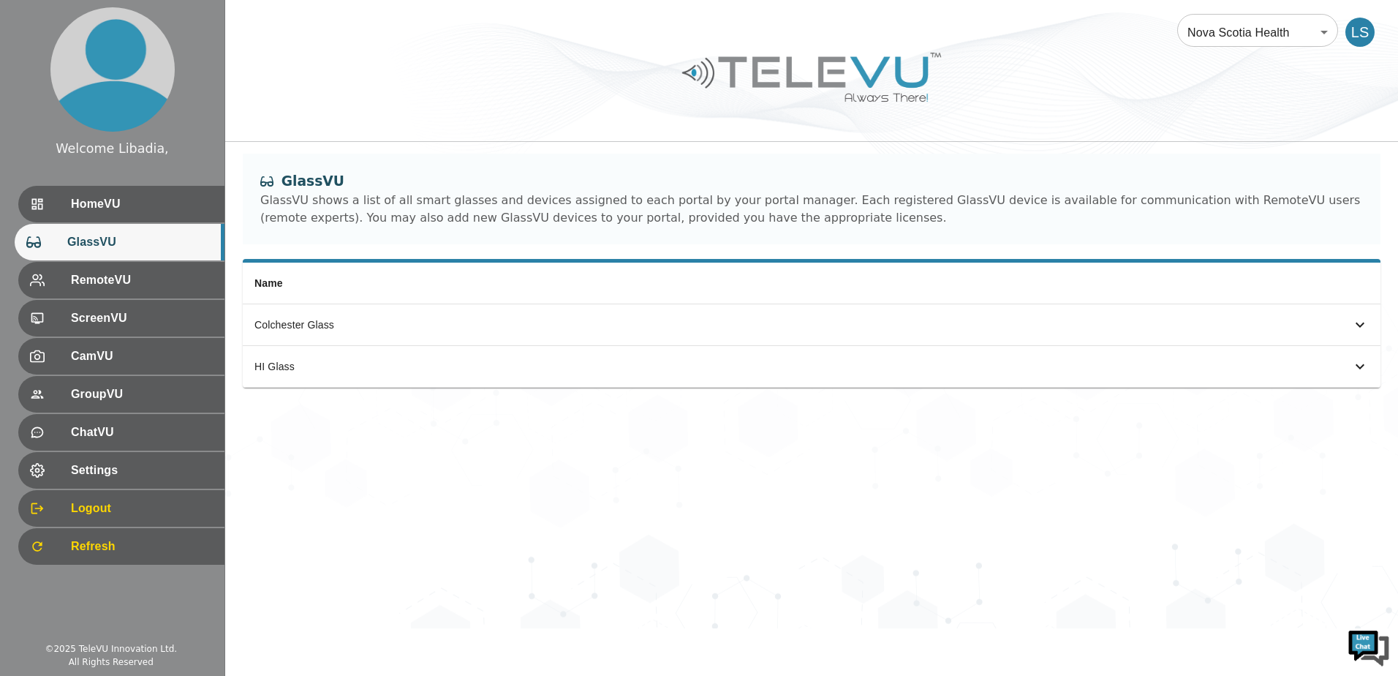
click at [181, 233] on span "GlassVU" at bounding box center [140, 242] width 146 height 18
click at [185, 219] on div "HomeVU" at bounding box center [121, 204] width 206 height 37
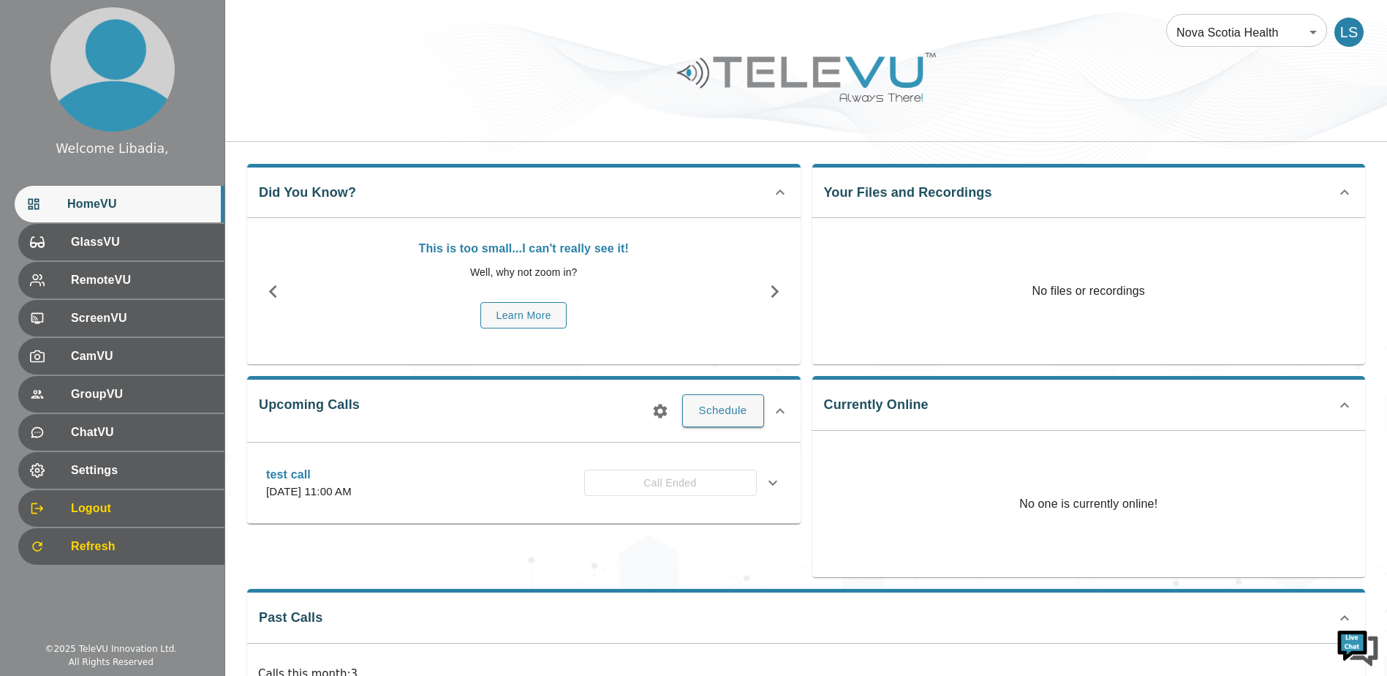
click at [597, 117] on div at bounding box center [806, 88] width 1162 height 83
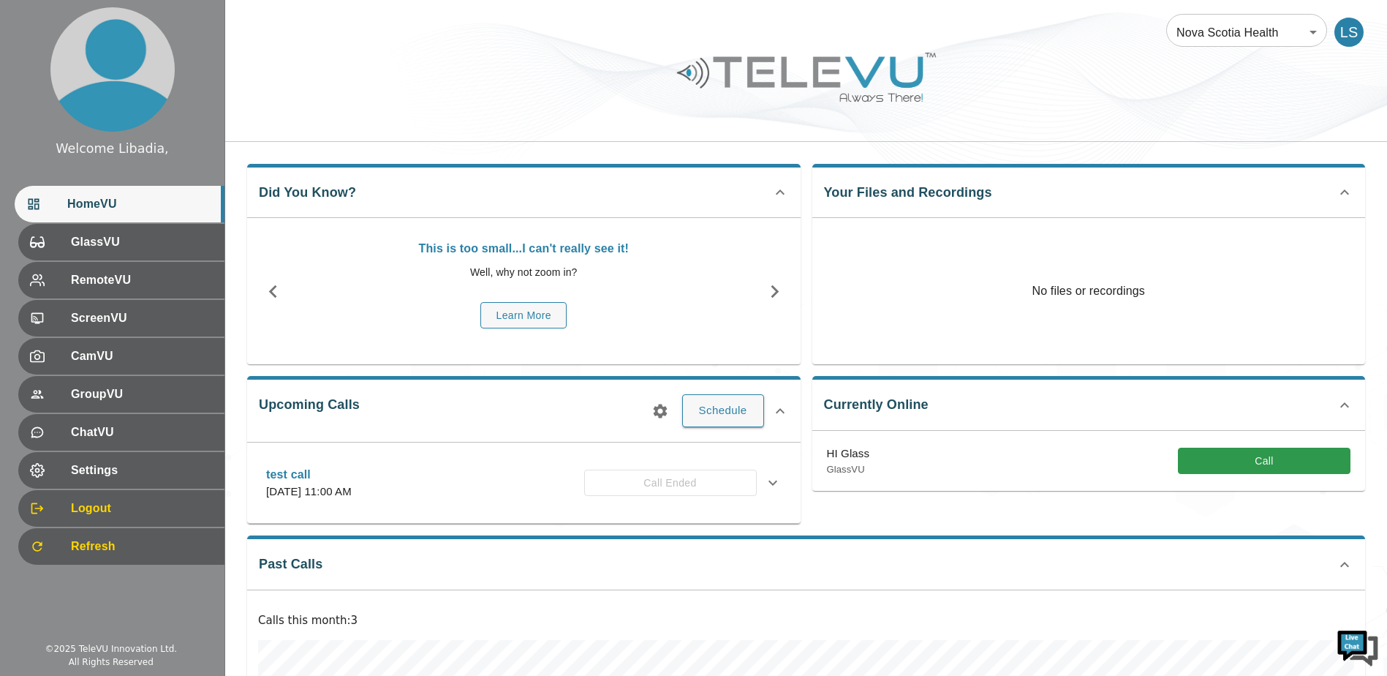
click at [1239, 460] on button "Call" at bounding box center [1264, 461] width 173 height 27
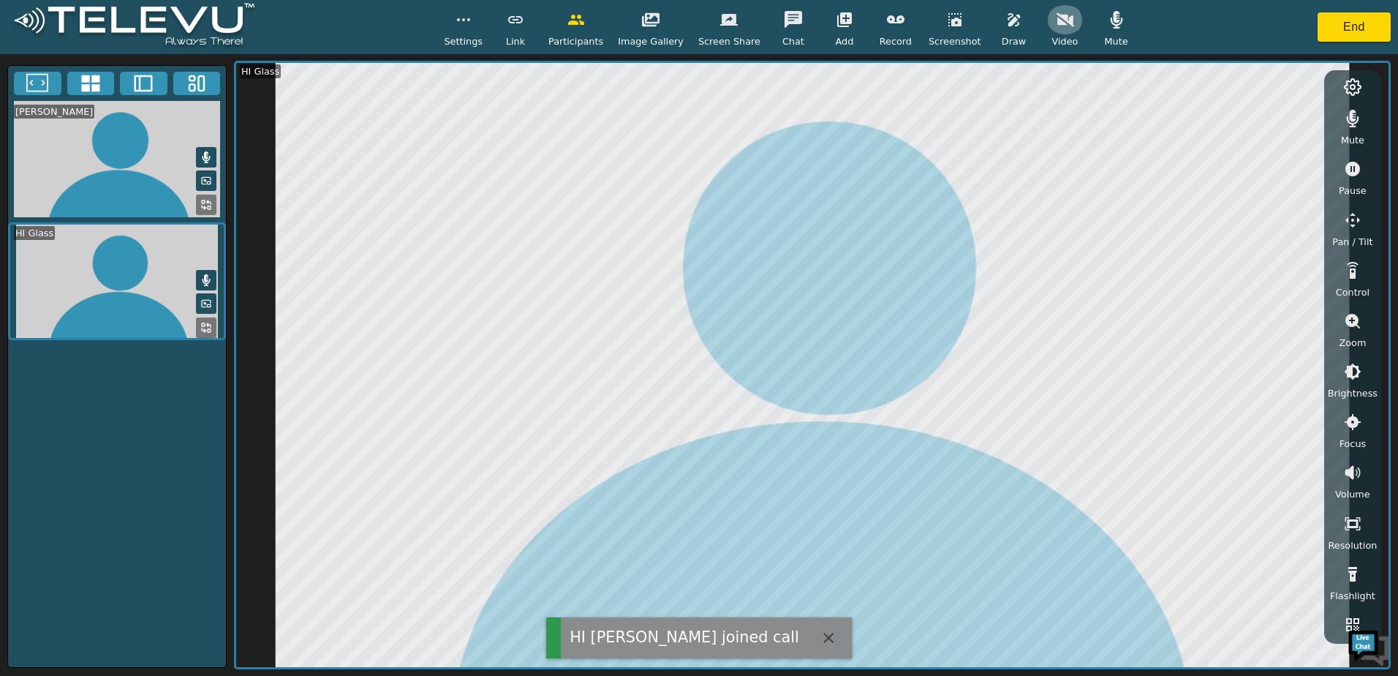
click at [1057, 29] on icon "button" at bounding box center [1066, 20] width 18 height 18
click at [1098, 33] on button "button" at bounding box center [1116, 19] width 37 height 29
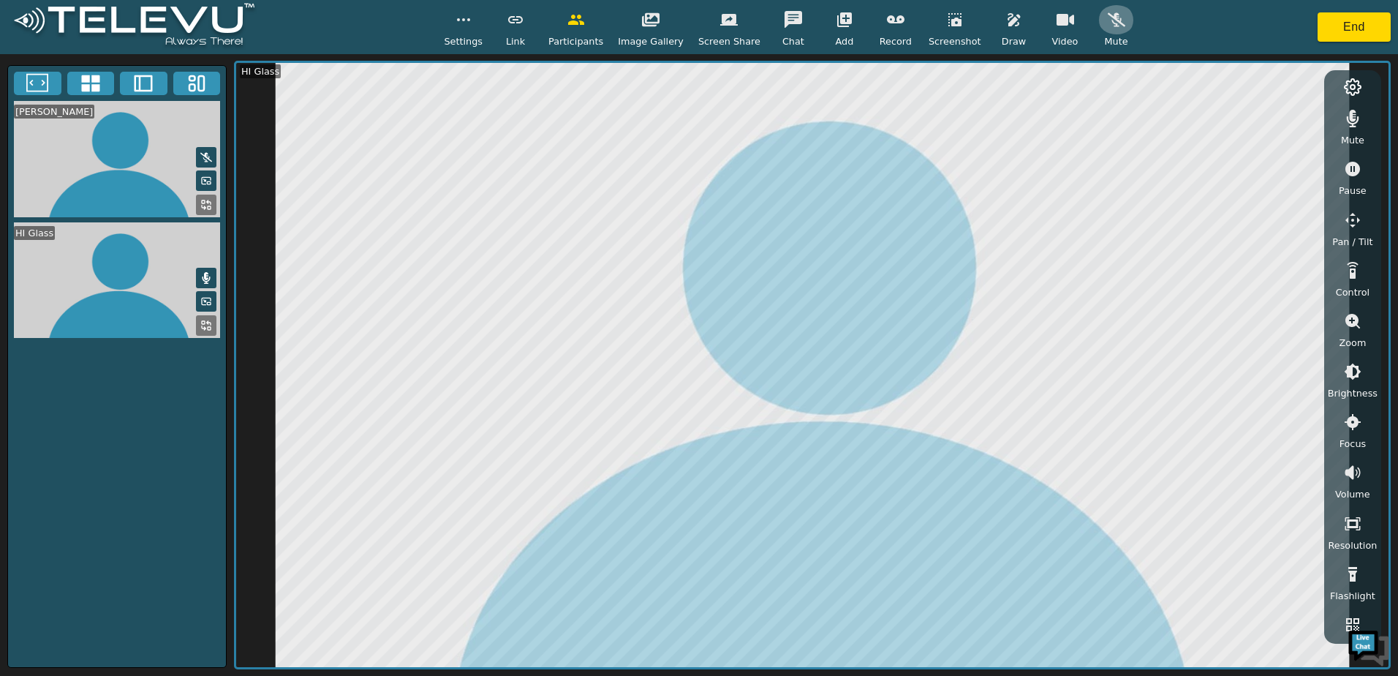
click at [1098, 33] on button "button" at bounding box center [1116, 19] width 37 height 29
click at [211, 202] on icon at bounding box center [209, 202] width 4 height 4
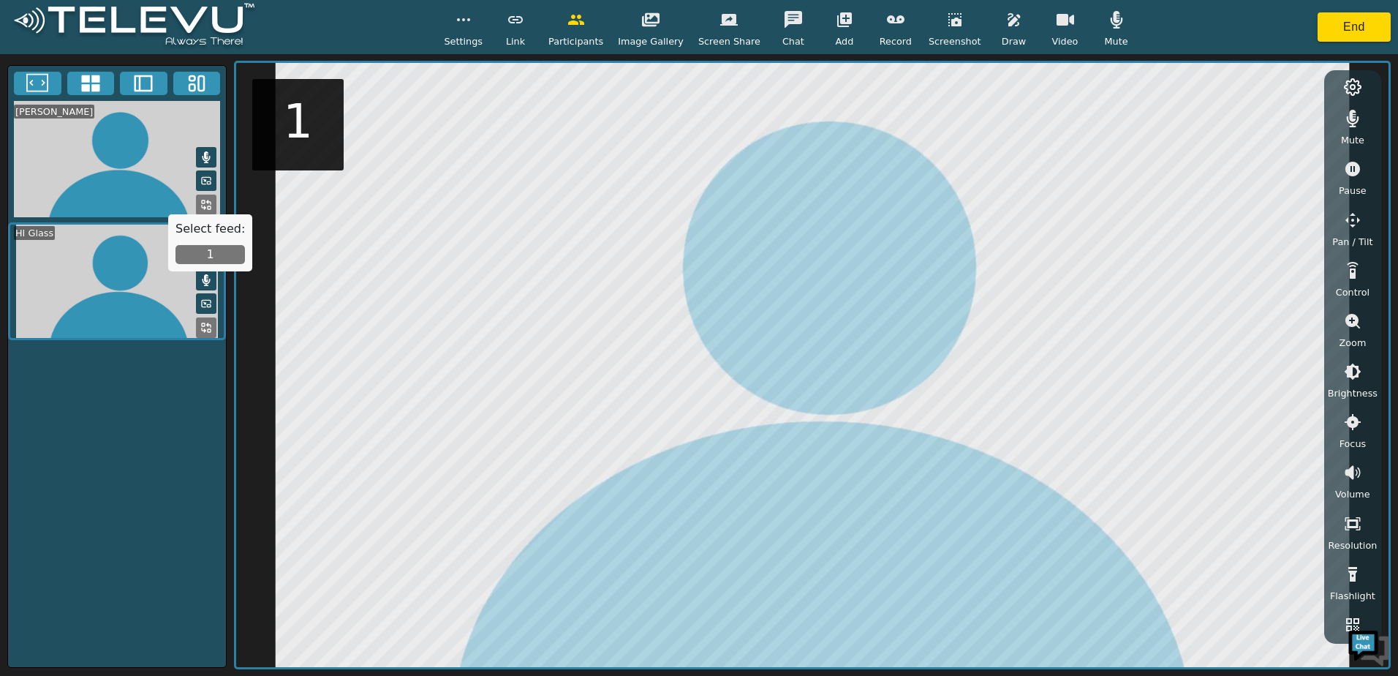
click at [220, 249] on button "1" at bounding box center [210, 254] width 69 height 19
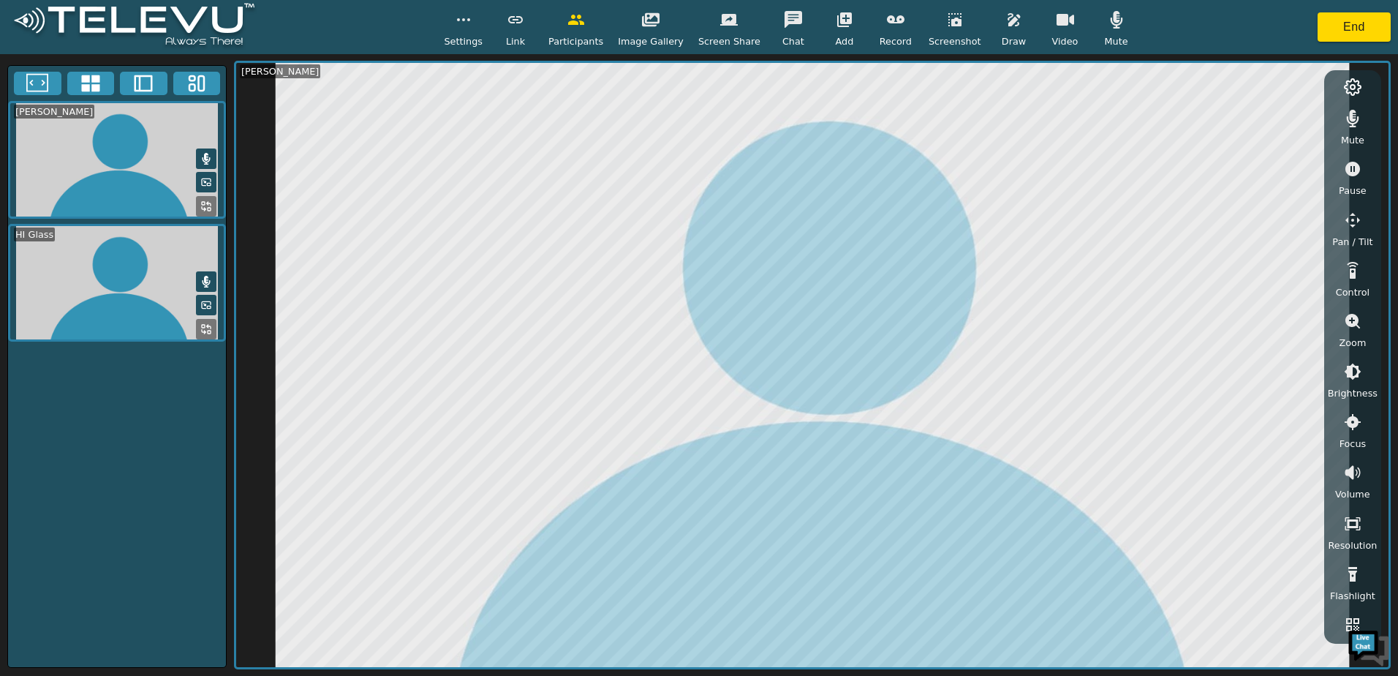
click at [996, 38] on div "Draw" at bounding box center [1014, 26] width 37 height 43
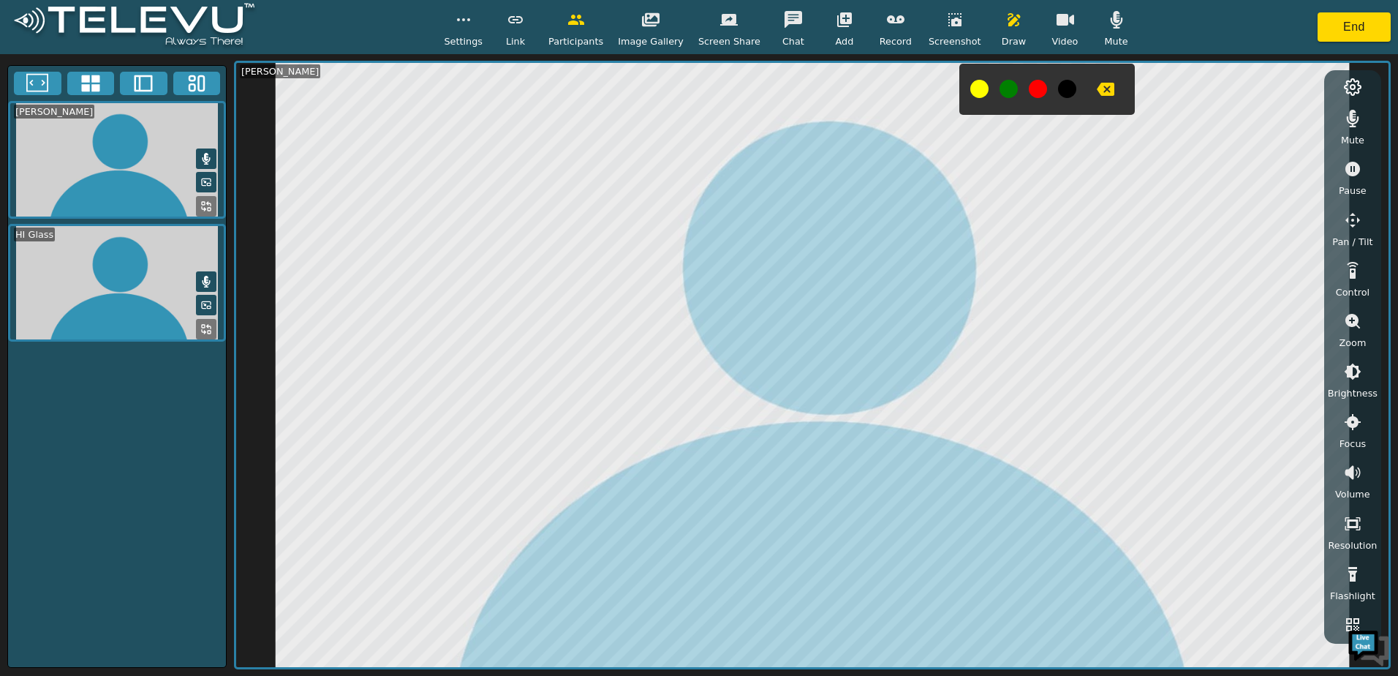
click at [119, 271] on video at bounding box center [117, 283] width 218 height 118
click at [205, 306] on icon at bounding box center [206, 305] width 12 height 12
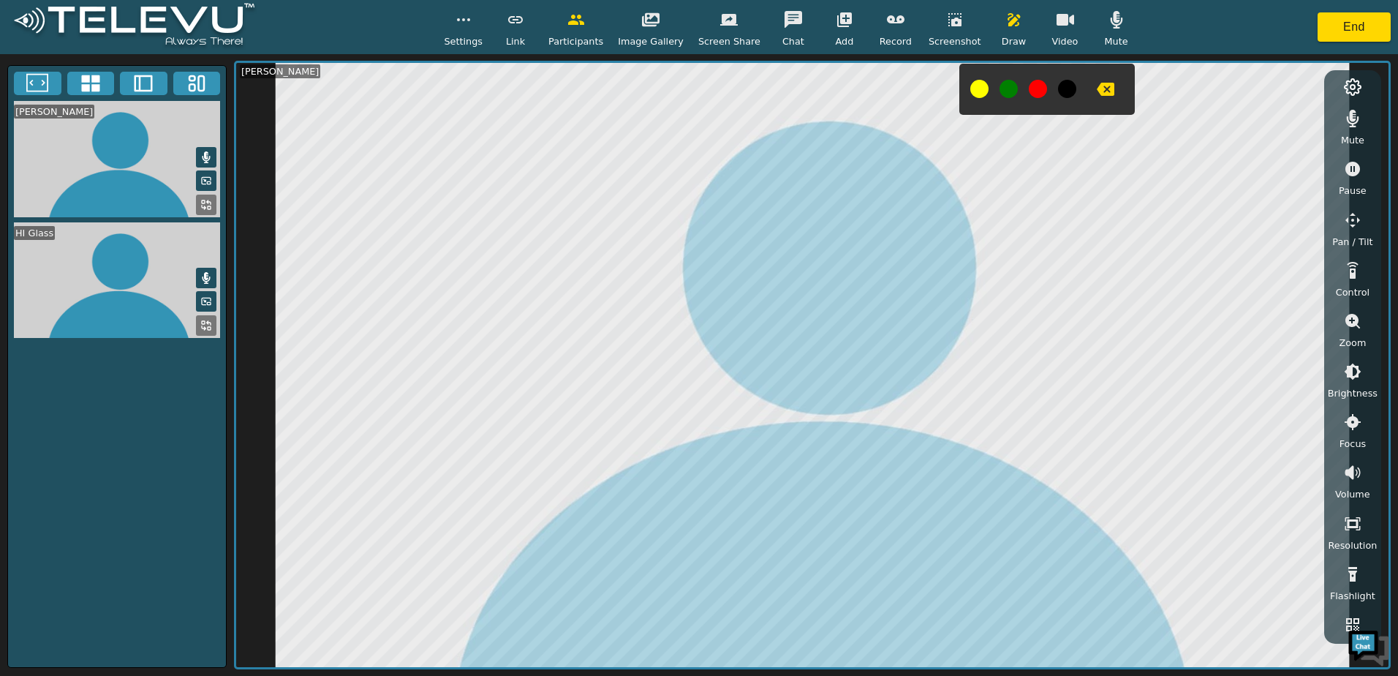
click at [197, 325] on button at bounding box center [206, 325] width 20 height 20
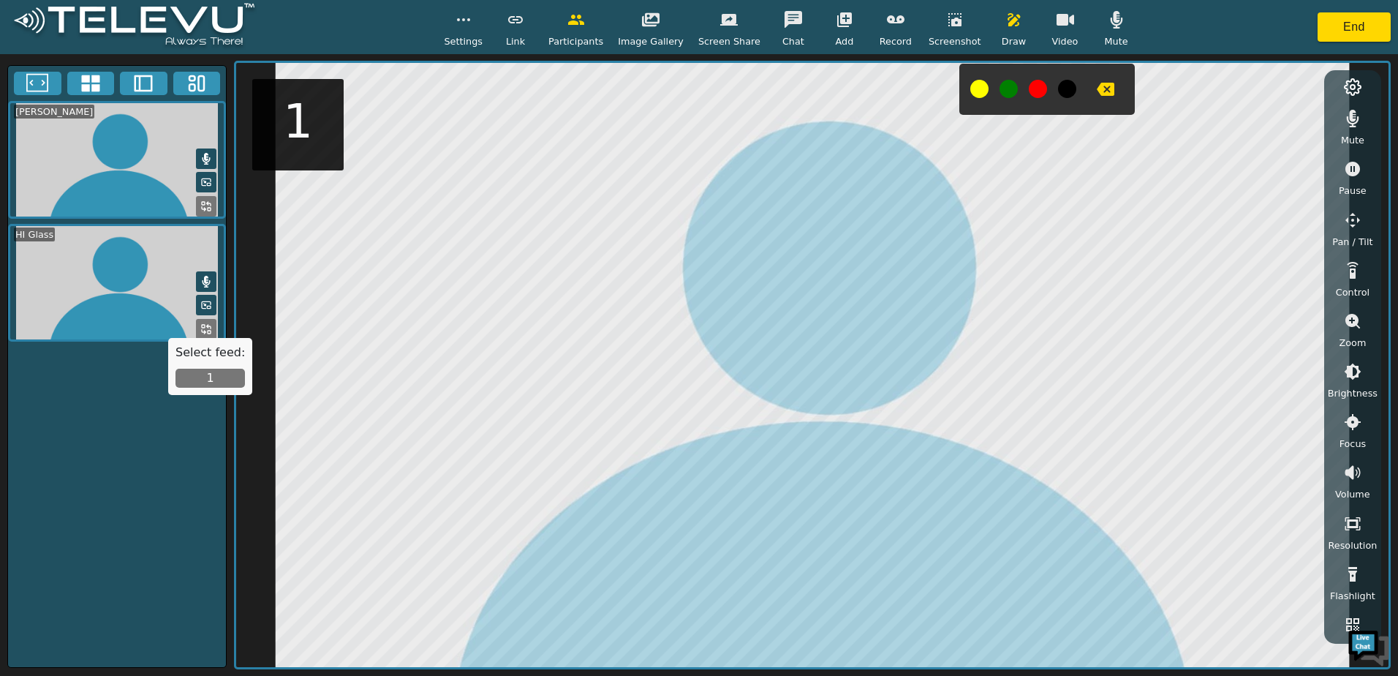
click at [211, 363] on div "Select feed: 1" at bounding box center [210, 366] width 84 height 57
click at [218, 371] on button "1" at bounding box center [210, 378] width 69 height 19
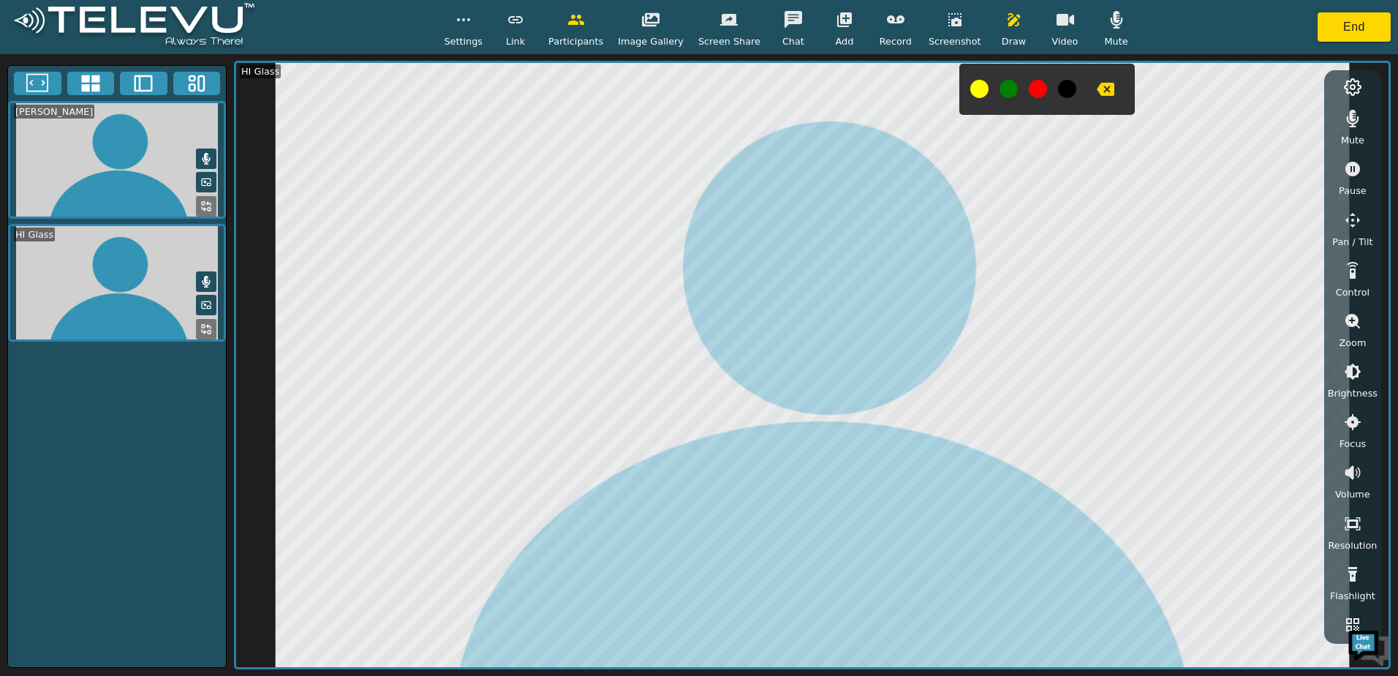
click at [1000, 91] on button at bounding box center [1009, 89] width 18 height 18
click at [818, 279] on div "Settings Link Participants Image Gallery Screen Share Chat Add Record Screensho…" at bounding box center [699, 338] width 1398 height 676
click at [1097, 86] on icon "button" at bounding box center [1106, 89] width 18 height 13
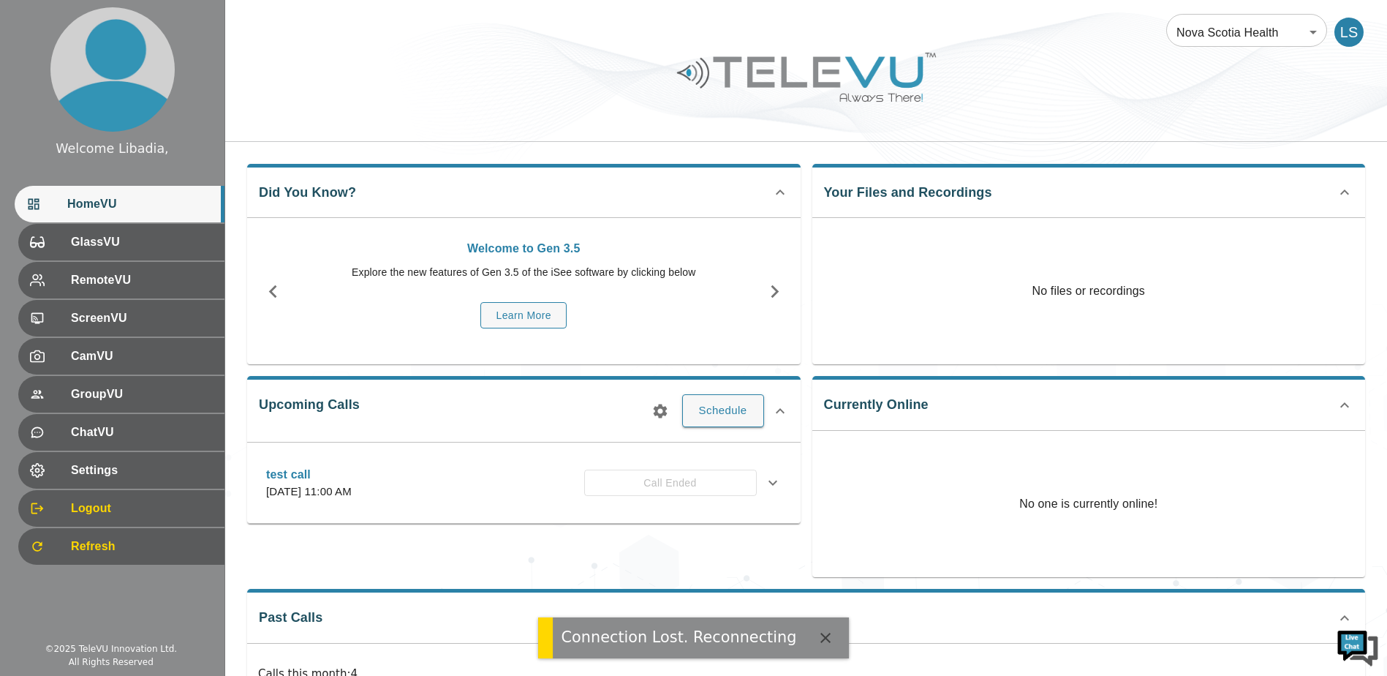
click at [1356, 36] on div "LS" at bounding box center [1349, 32] width 29 height 29
